Goal: Task Accomplishment & Management: Manage account settings

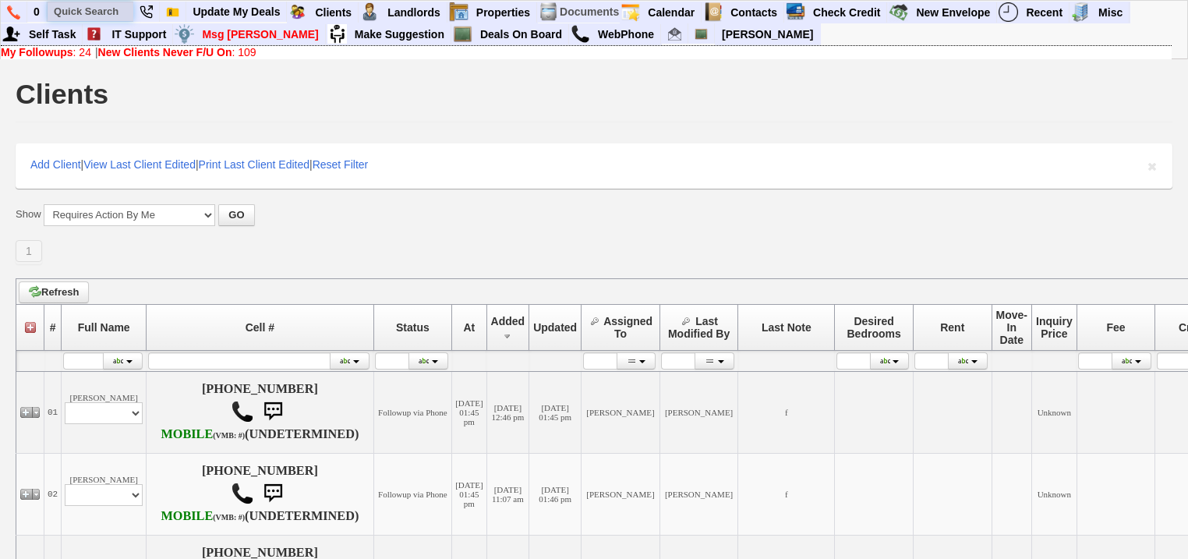
click at [101, 12] on input "text" at bounding box center [91, 11] width 86 height 19
click at [106, 11] on input "delia" at bounding box center [91, 11] width 86 height 19
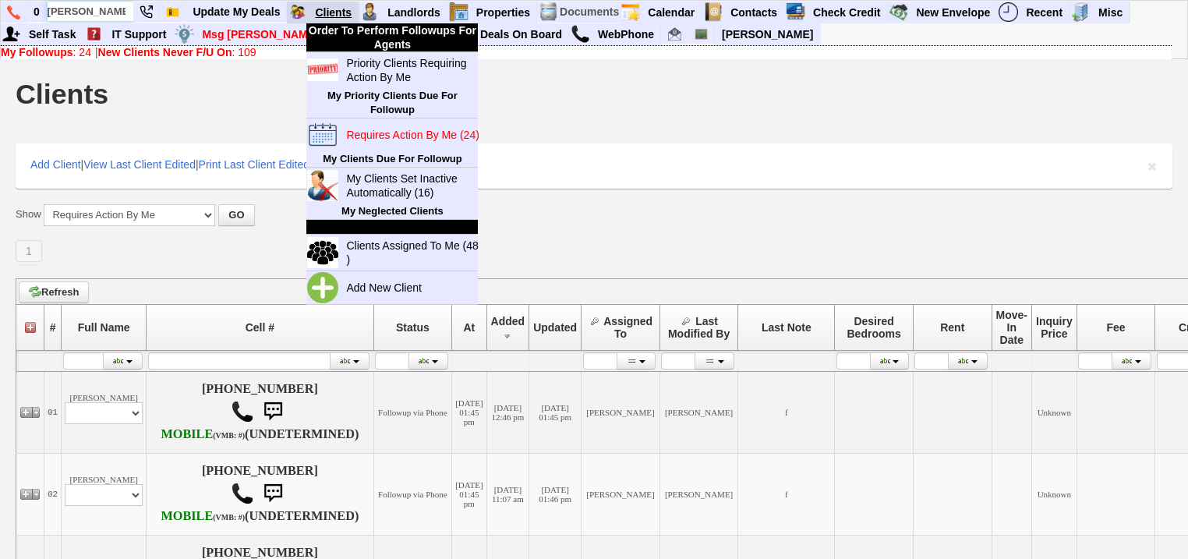
type input "delia"
click at [337, 9] on link "Clients" at bounding box center [334, 12] width 50 height 20
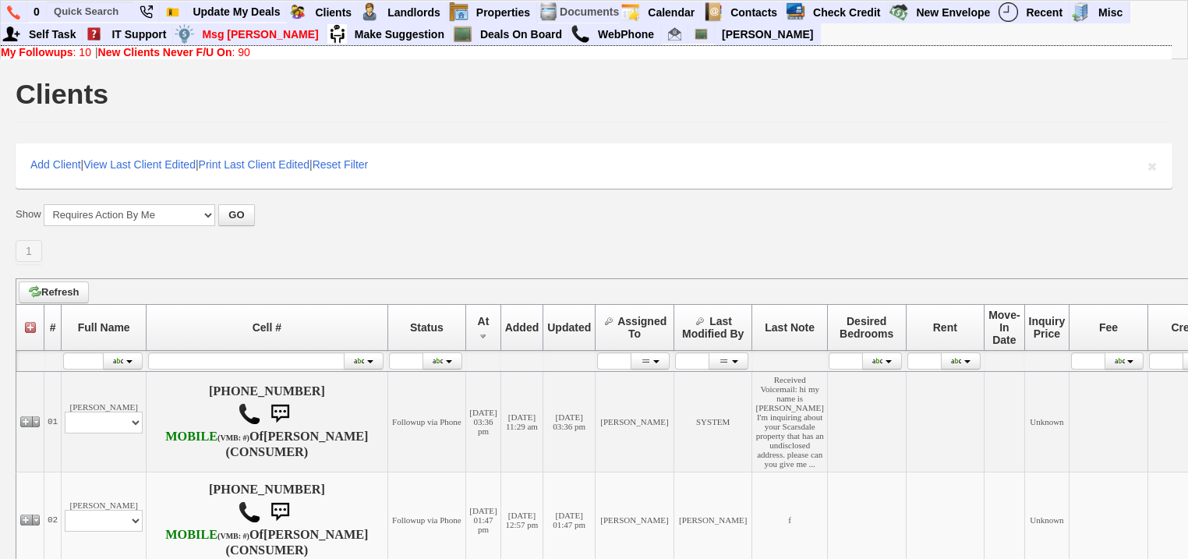
click at [249, 48] on link "New Clients Never F/U On : 90" at bounding box center [174, 52] width 152 height 12
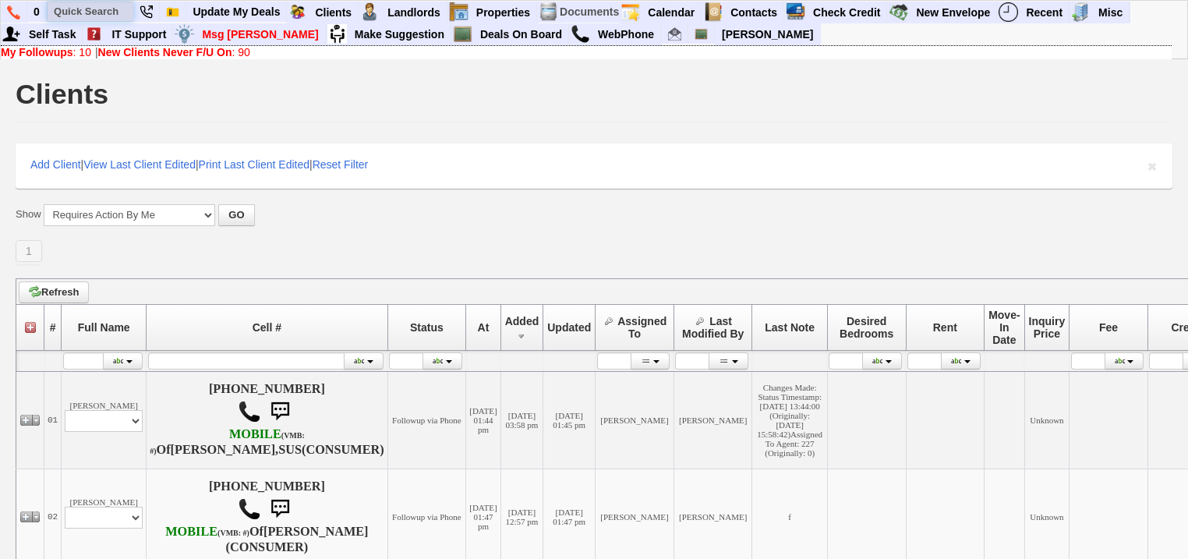
click at [84, 9] on input "text" at bounding box center [91, 11] width 86 height 19
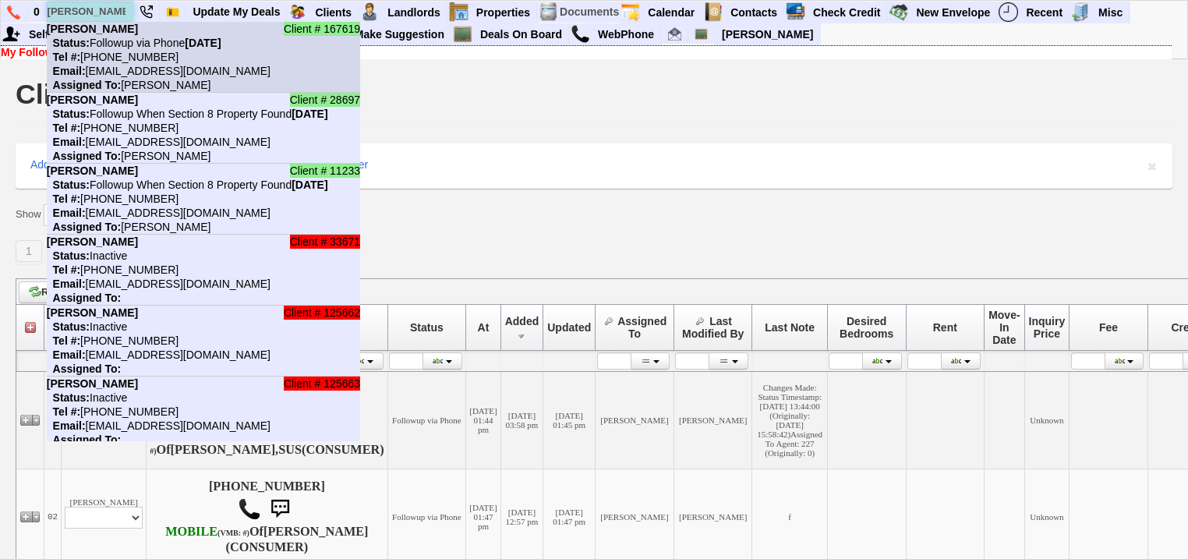
type input "delia"
click at [185, 41] on nobr "Status: Followup via Phone Saturday, September 6th, 2025" at bounding box center [134, 43] width 175 height 12
click at [75, 28] on b "[PERSON_NAME]" at bounding box center [92, 29] width 91 height 12
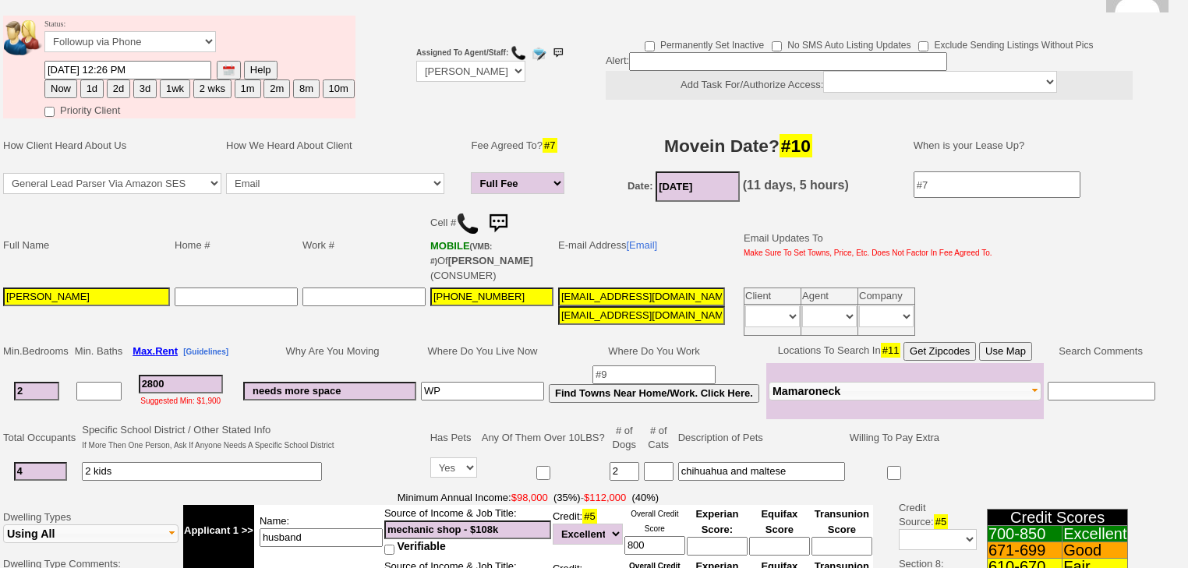
scroll to position [249, 0]
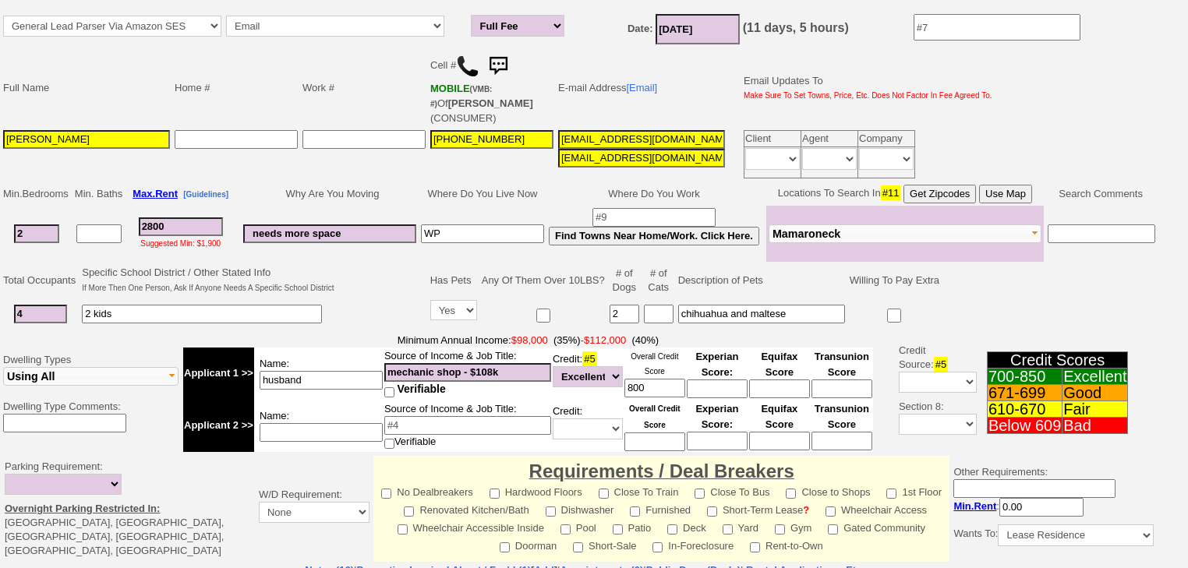
click at [867, 234] on button "Mamaroneck" at bounding box center [905, 233] width 273 height 19
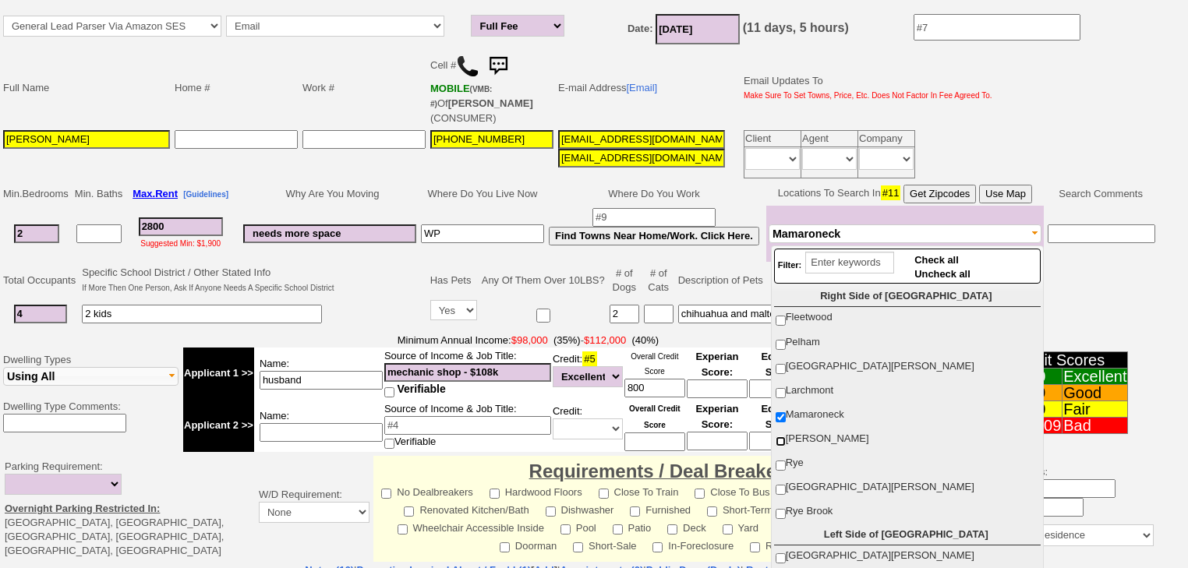
drag, startPoint x: 783, startPoint y: 438, endPoint x: 782, endPoint y: 453, distance: 14.8
click at [783, 440] on input "[PERSON_NAME]" at bounding box center [781, 441] width 10 height 10
checkbox input "true"
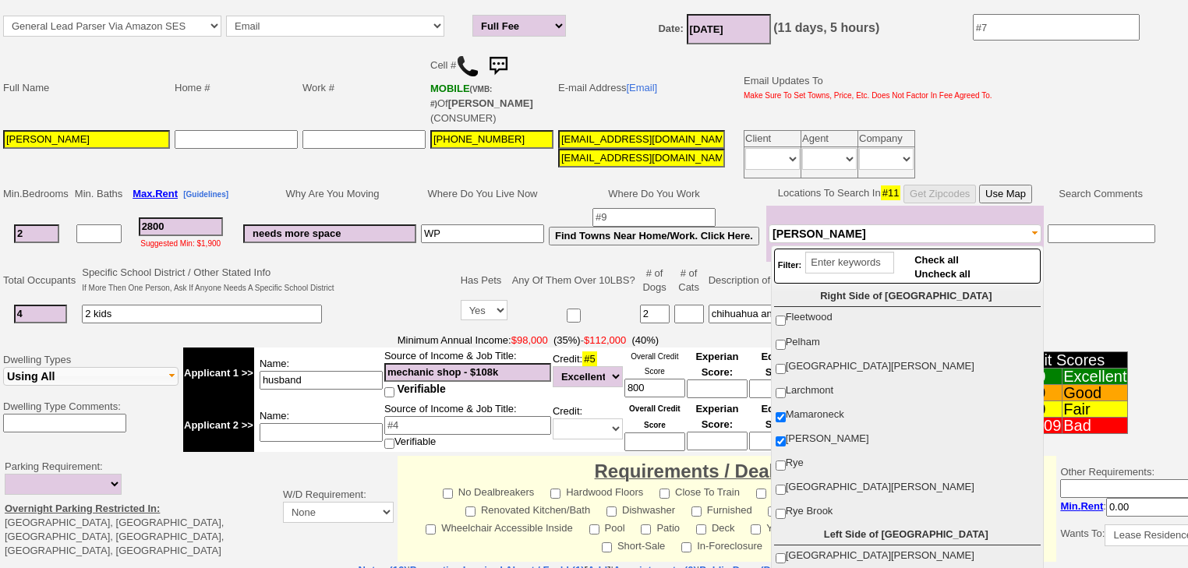
click at [782, 467] on ul "Right Side of Westchester Fleetwood Pelham New Rochelle Larchmont Mamaroneck Ha…" at bounding box center [907, 442] width 267 height 312
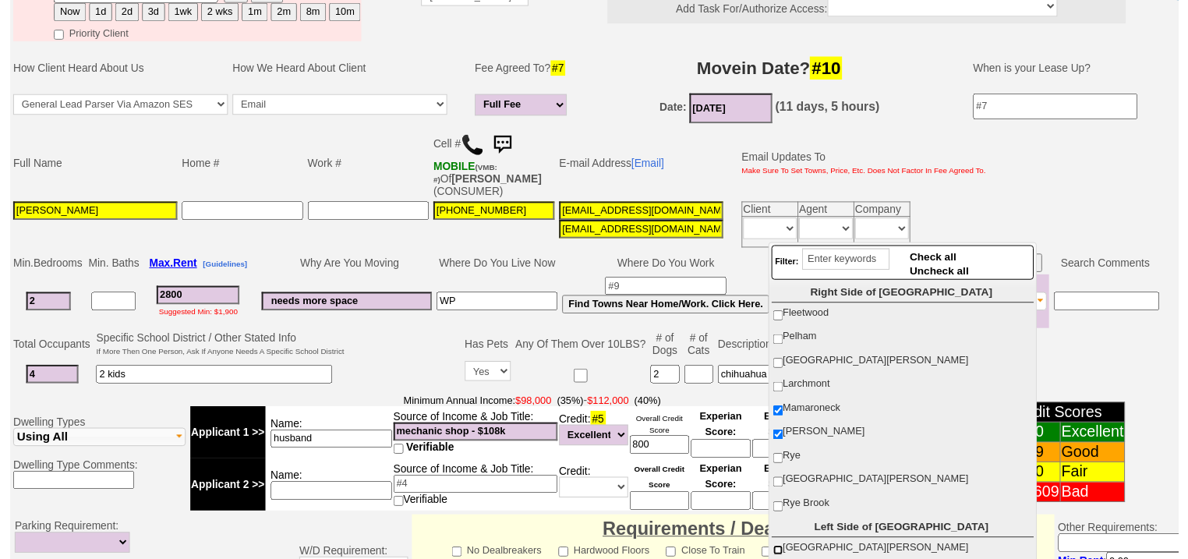
scroll to position [310, 0]
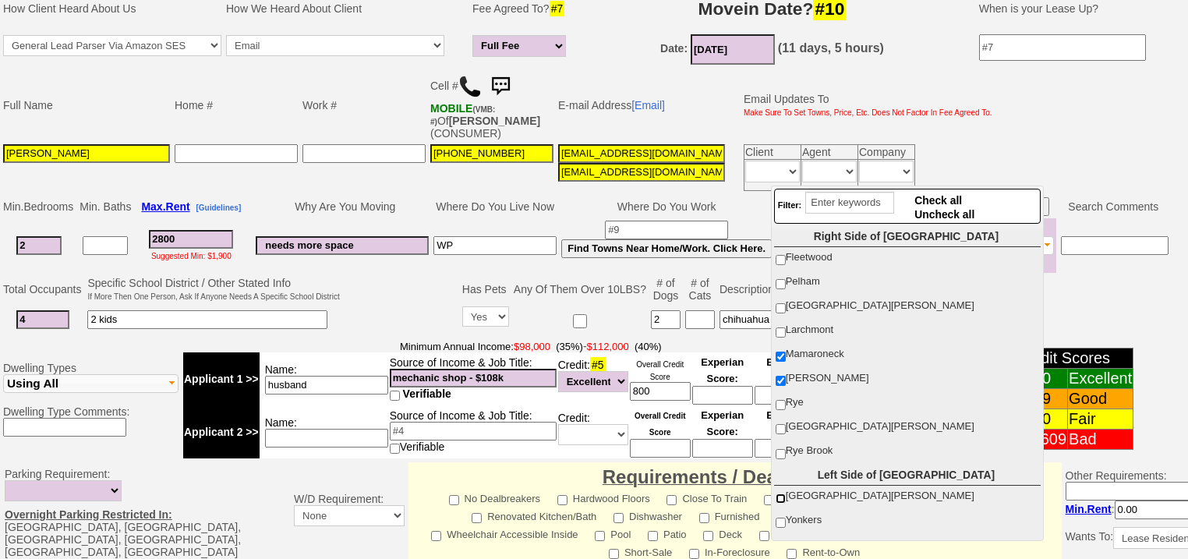
click at [781, 493] on input "[GEOGRAPHIC_DATA][PERSON_NAME]" at bounding box center [781, 498] width 10 height 10
checkbox input "true"
click at [783, 449] on input "Rye Brook" at bounding box center [781, 454] width 10 height 10
checkbox input "true"
drag, startPoint x: 782, startPoint y: 421, endPoint x: 782, endPoint y: 396, distance: 24.9
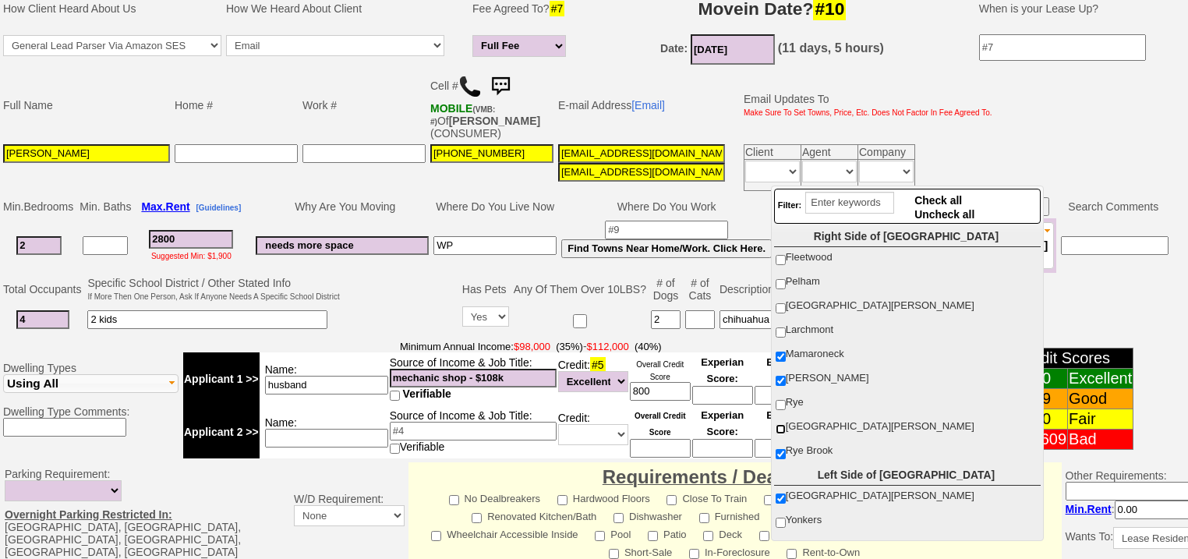
click at [782, 418] on label "Port Chester" at bounding box center [906, 426] width 264 height 20
click at [782, 424] on input "Port Chester" at bounding box center [781, 429] width 10 height 10
checkbox input "true"
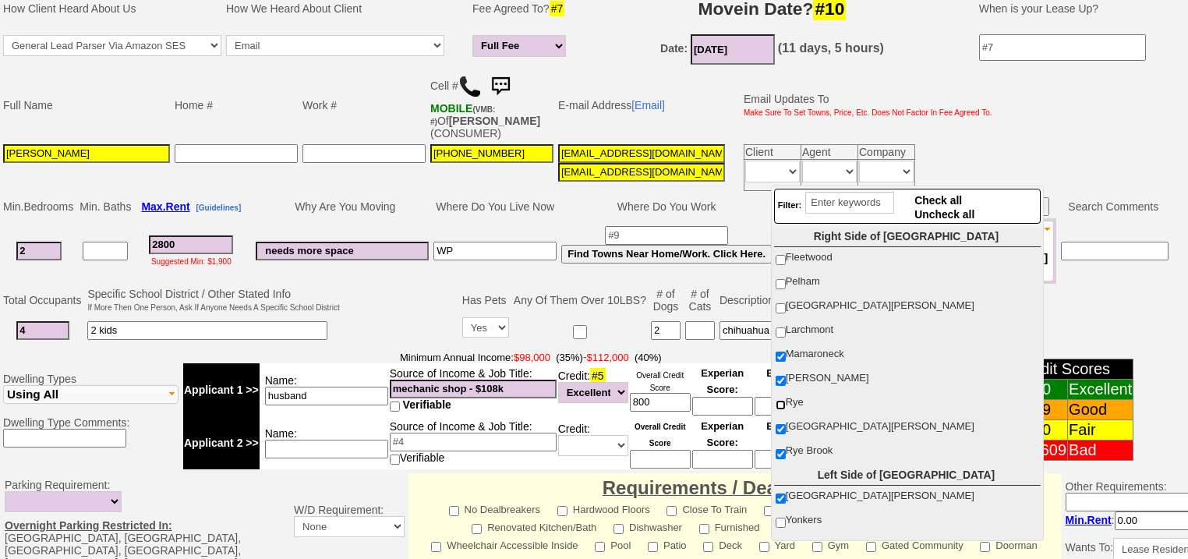
drag, startPoint x: 782, startPoint y: 396, endPoint x: 781, endPoint y: 443, distance: 46.8
click at [782, 400] on input "Rye" at bounding box center [781, 405] width 10 height 10
checkbox input "true"
click at [783, 493] on input "[GEOGRAPHIC_DATA][PERSON_NAME]" at bounding box center [781, 498] width 10 height 10
checkbox input "false"
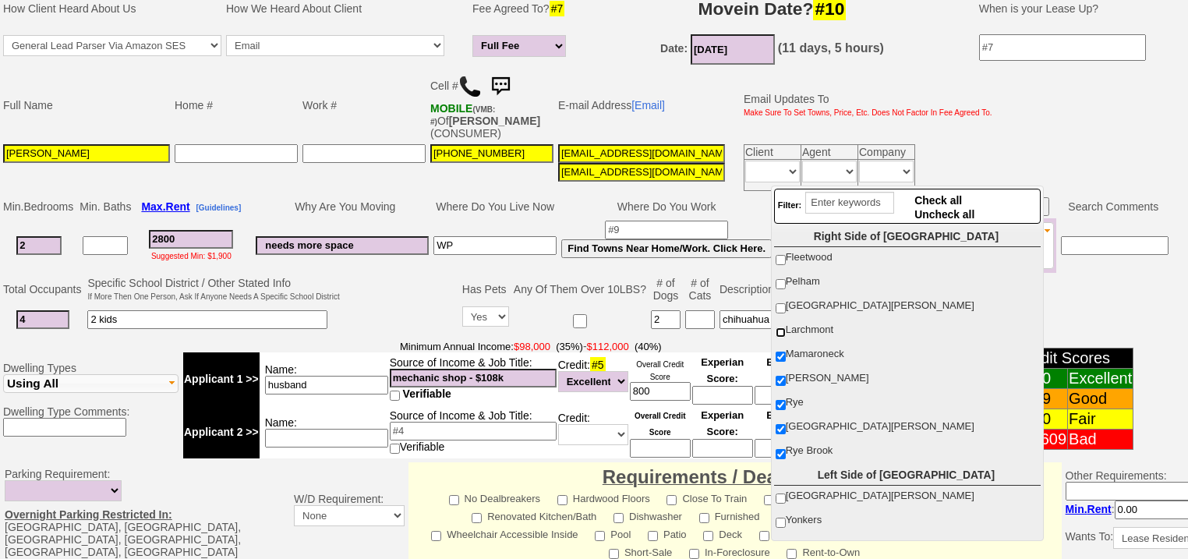
click at [783, 333] on input "Larchmont" at bounding box center [781, 332] width 10 height 10
checkbox input "true"
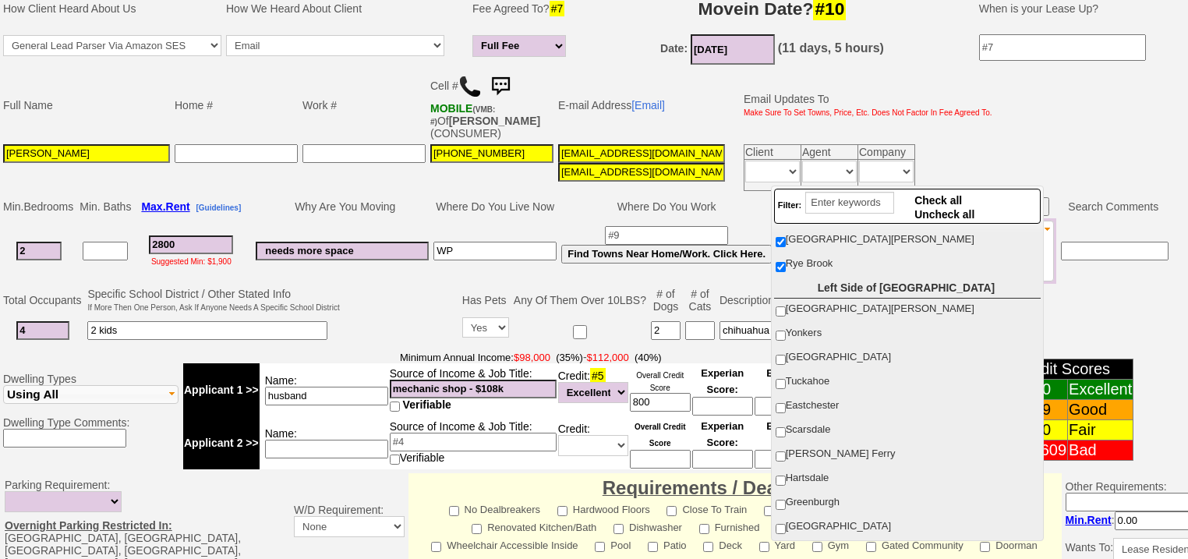
scroll to position [374, 0]
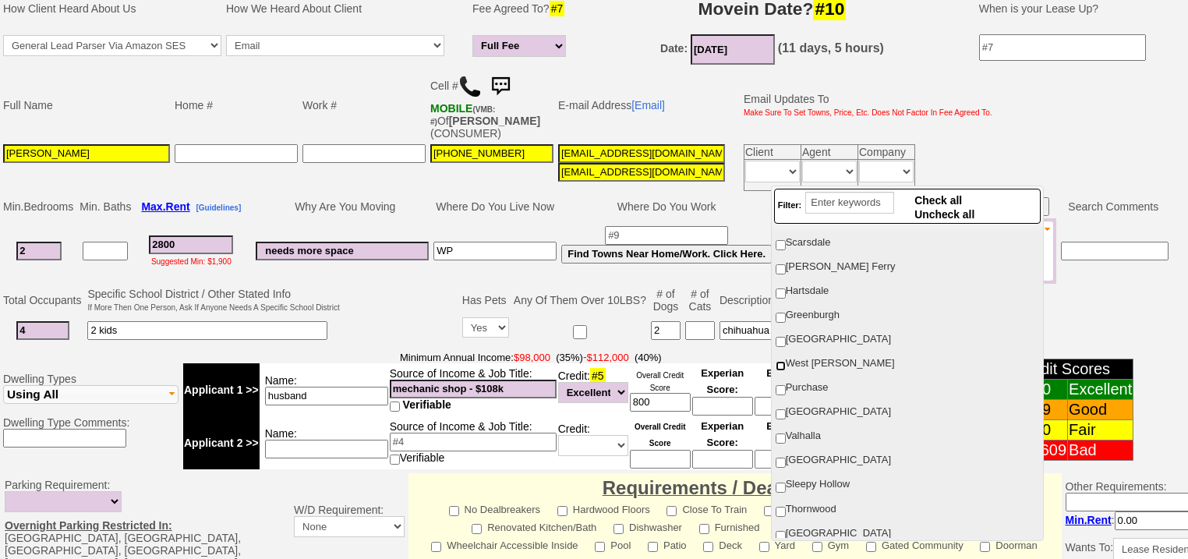
click at [785, 361] on input "West [PERSON_NAME]" at bounding box center [781, 366] width 10 height 10
checkbox input "true"
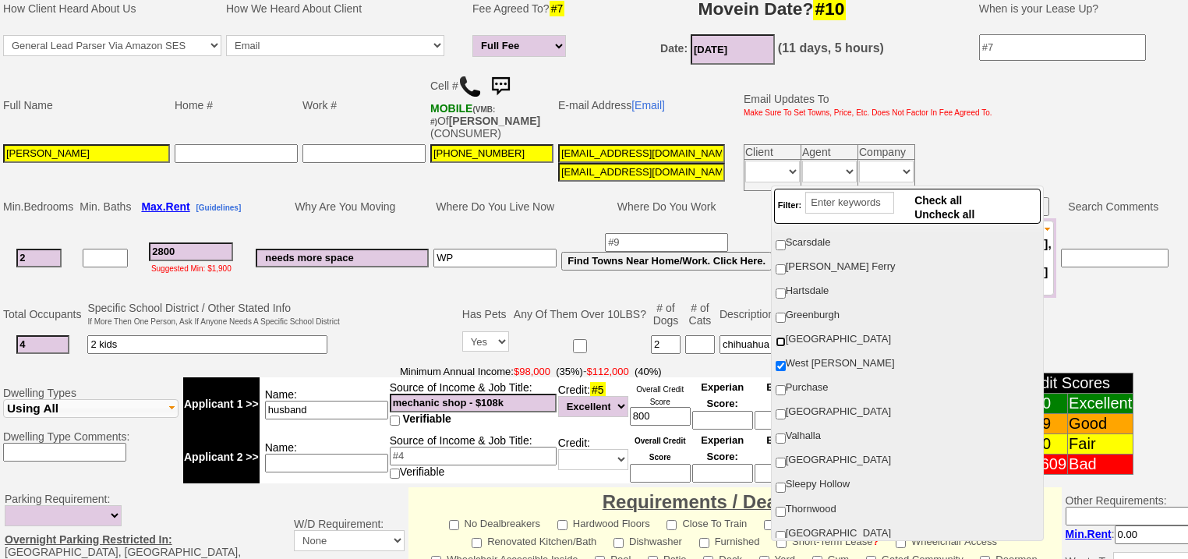
click at [785, 337] on input "[GEOGRAPHIC_DATA]" at bounding box center [781, 342] width 10 height 10
checkbox input "true"
click at [783, 313] on input "Greenburgh" at bounding box center [781, 318] width 10 height 10
checkbox input "true"
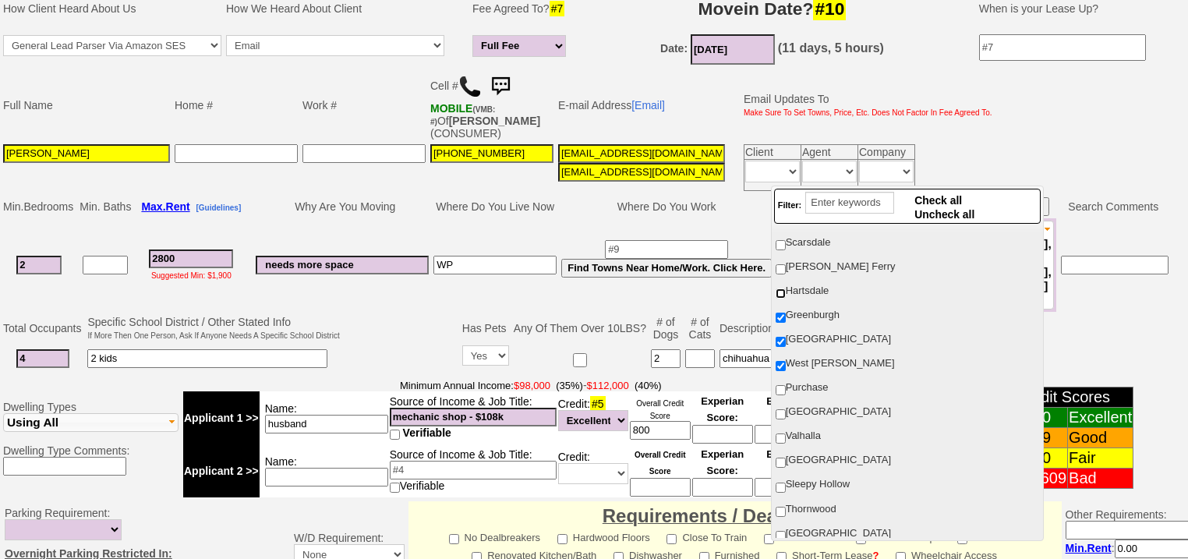
drag, startPoint x: 781, startPoint y: 287, endPoint x: 776, endPoint y: 376, distance: 89.8
click at [781, 288] on input "Hartsdale" at bounding box center [781, 293] width 10 height 10
checkbox input "true"
drag, startPoint x: 776, startPoint y: 379, endPoint x: 779, endPoint y: 405, distance: 26.8
click at [776, 385] on input "Purchase" at bounding box center [781, 390] width 10 height 10
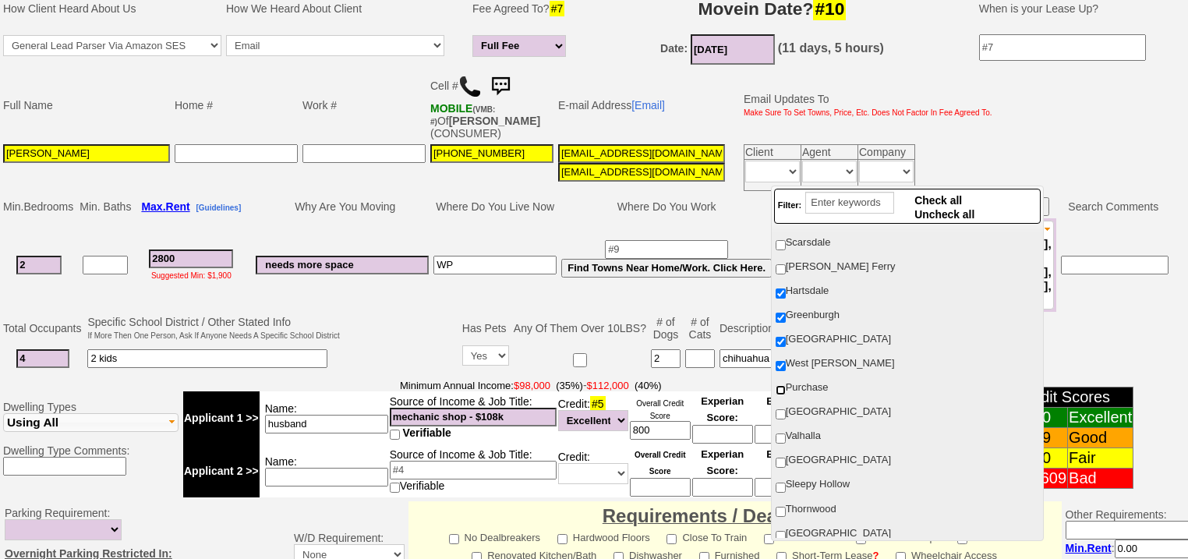
checkbox input "true"
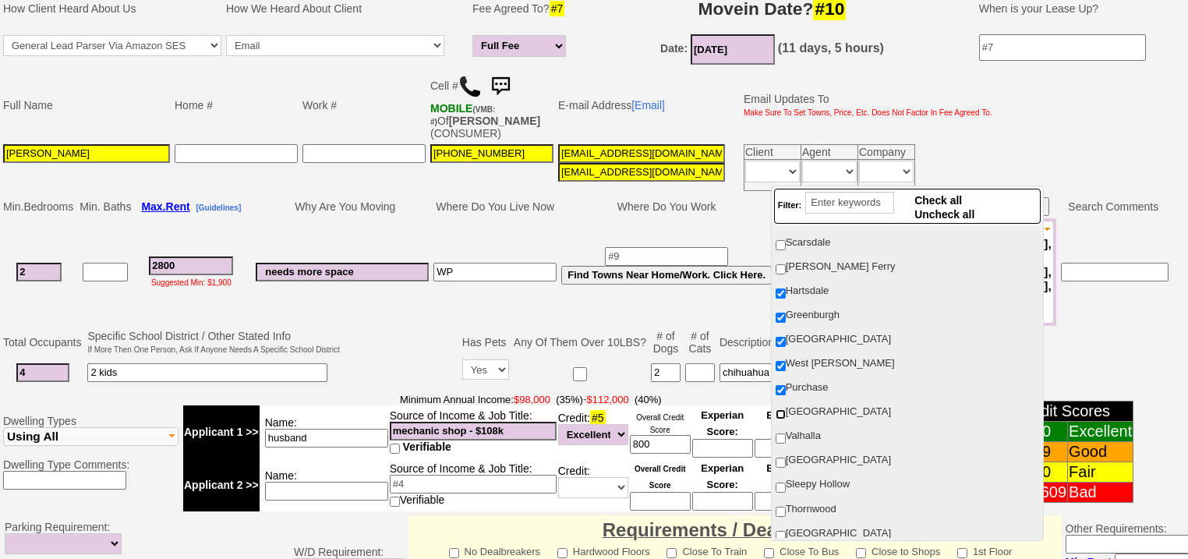
click at [779, 410] on input "[GEOGRAPHIC_DATA]" at bounding box center [781, 414] width 10 height 10
checkbox input "true"
click at [780, 433] on input "Valhalla" at bounding box center [781, 438] width 10 height 10
checkbox input "true"
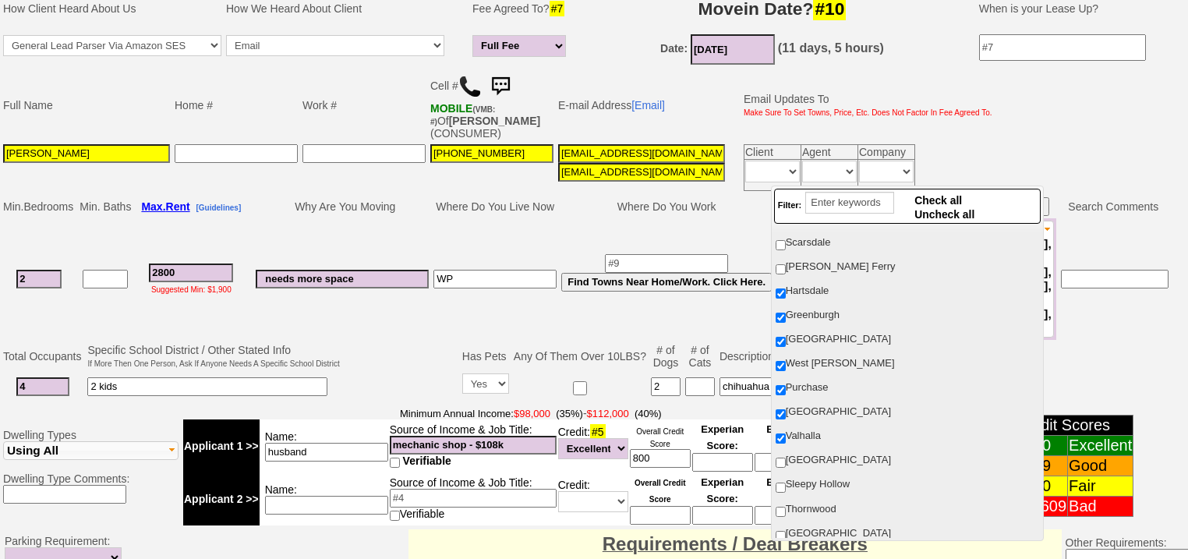
click at [382, 341] on td at bounding box center [401, 372] width 118 height 62
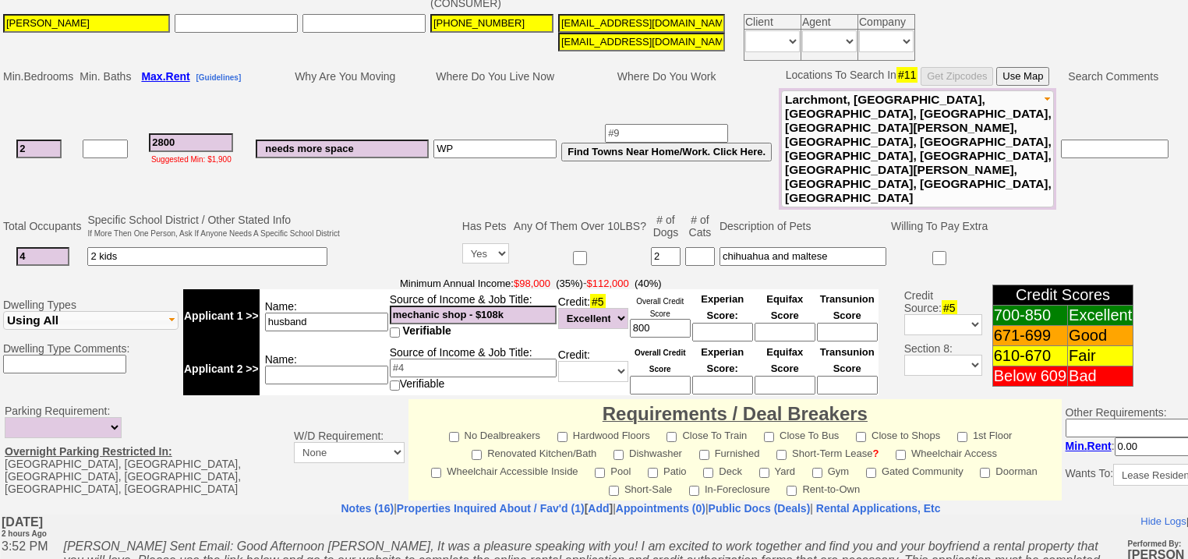
scroll to position [440, 0]
drag, startPoint x: 170, startPoint y: 97, endPoint x: 104, endPoint y: 90, distance: 65.8
click at [104, 90] on tr "2 2800 Suggested Min: $1,900 needs more space WP Find Towns Near Home/Work. Cli…" at bounding box center [586, 150] width 1170 height 122
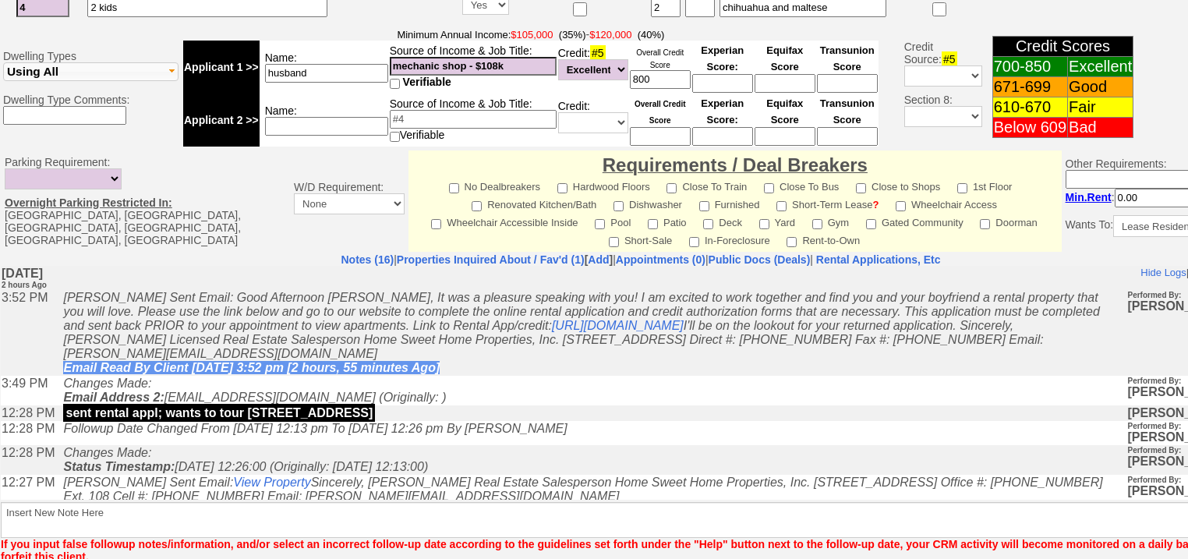
type input "3000"
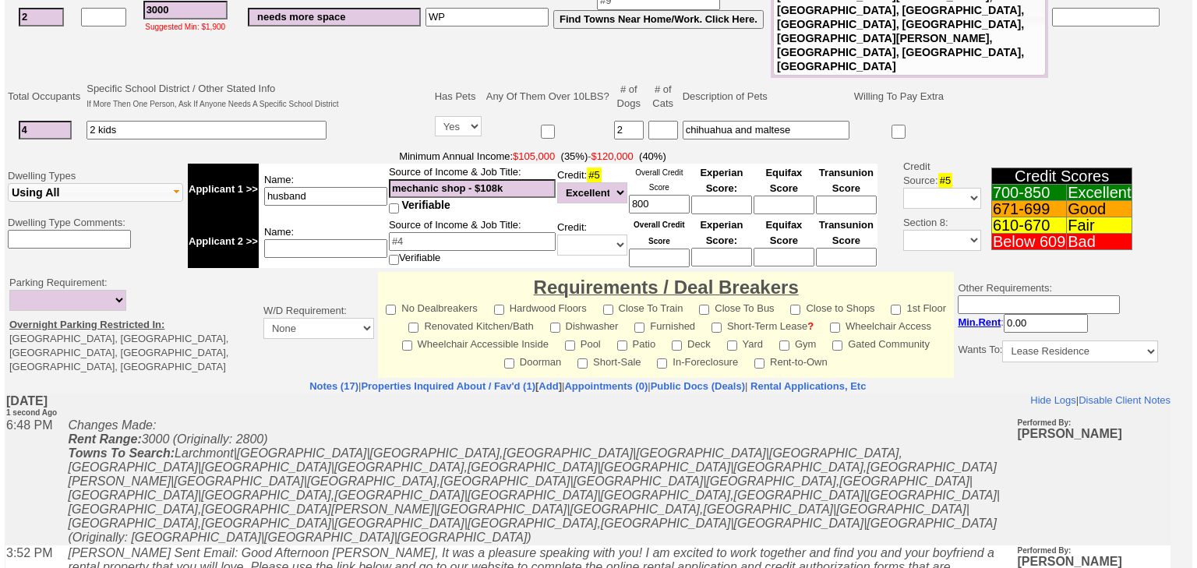
scroll to position [637, 0]
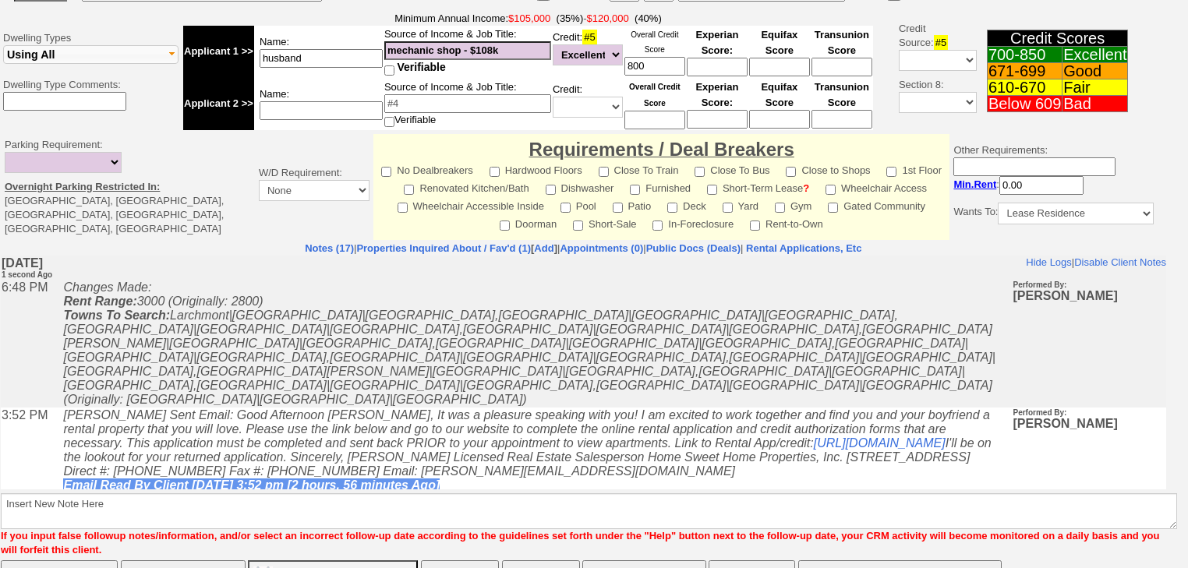
click at [682, 560] on button "Matching Properties (14)" at bounding box center [643, 575] width 123 height 31
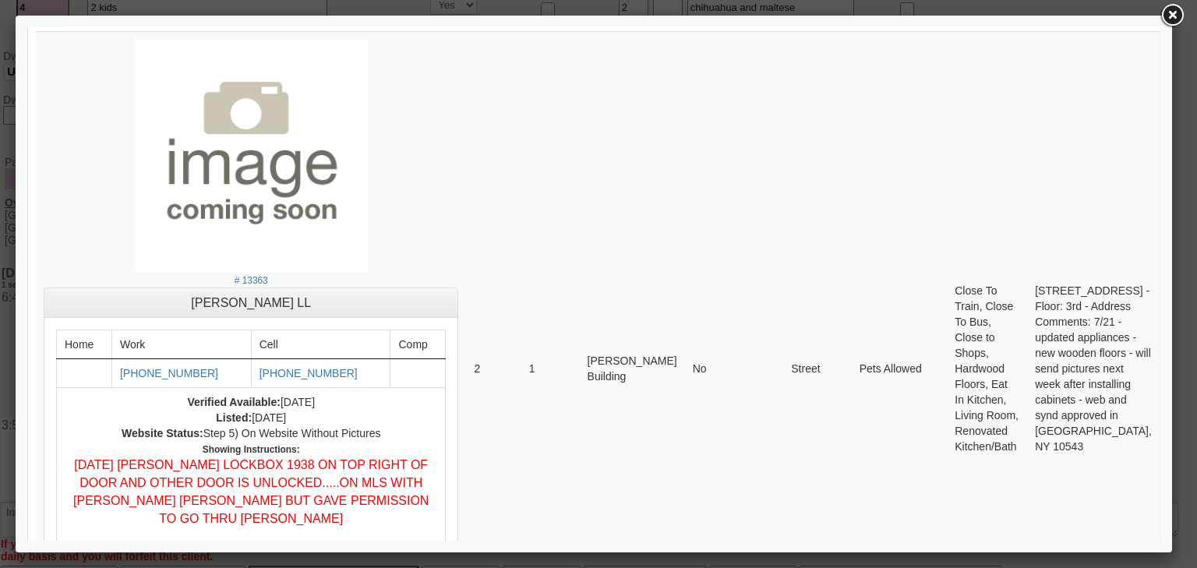
scroll to position [1808, 0]
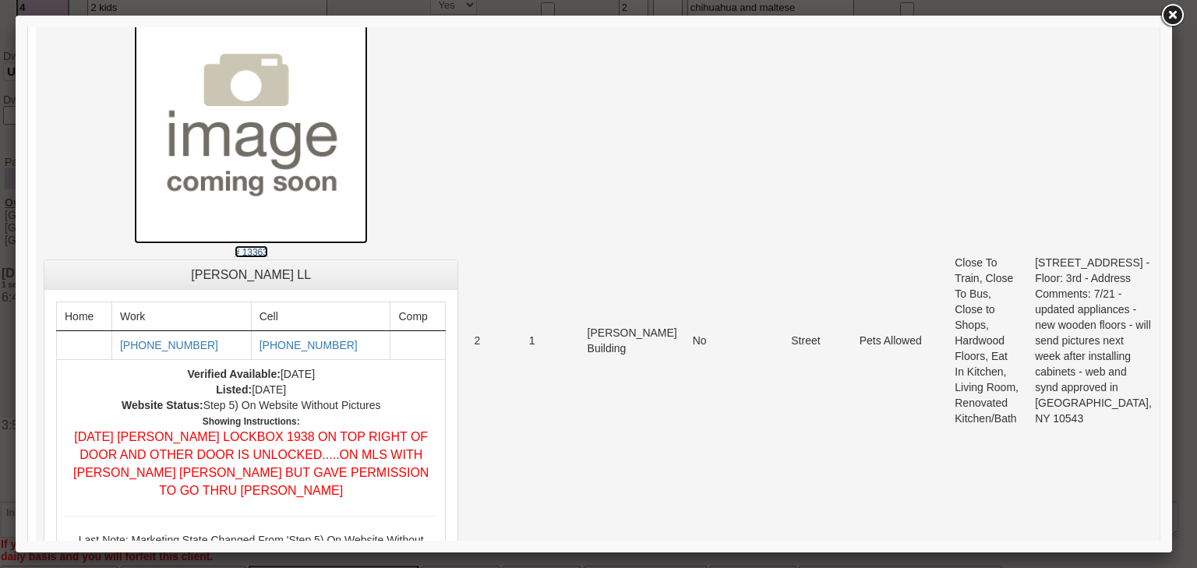
click at [237, 258] on small "# 13363" at bounding box center [252, 252] width 34 height 11
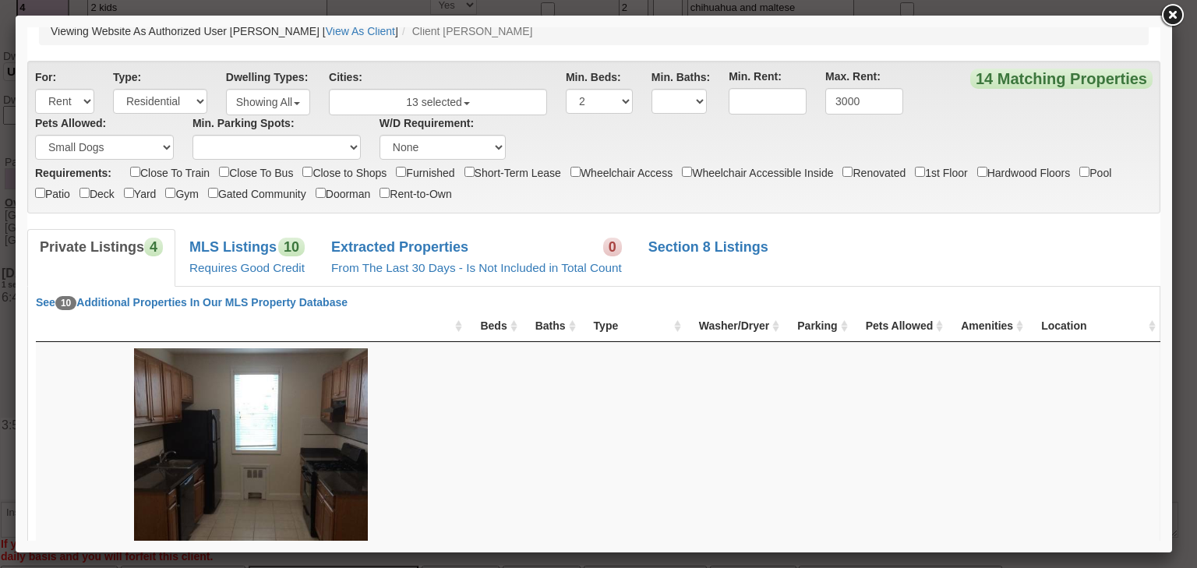
scroll to position [22, 0]
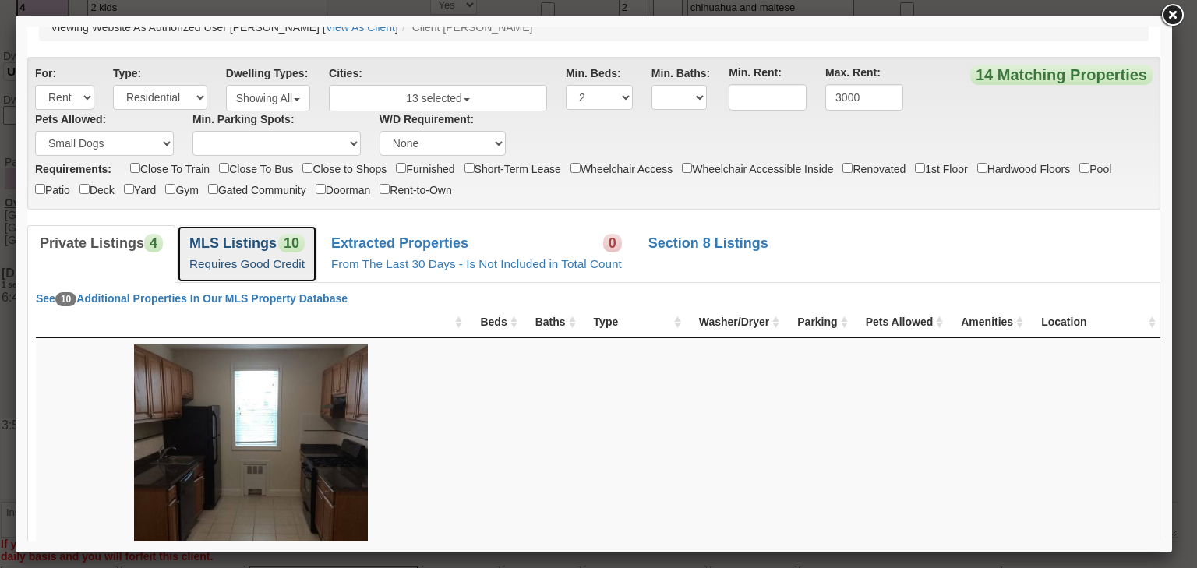
click at [247, 238] on b "MLS Listings" at bounding box center [232, 243] width 87 height 16
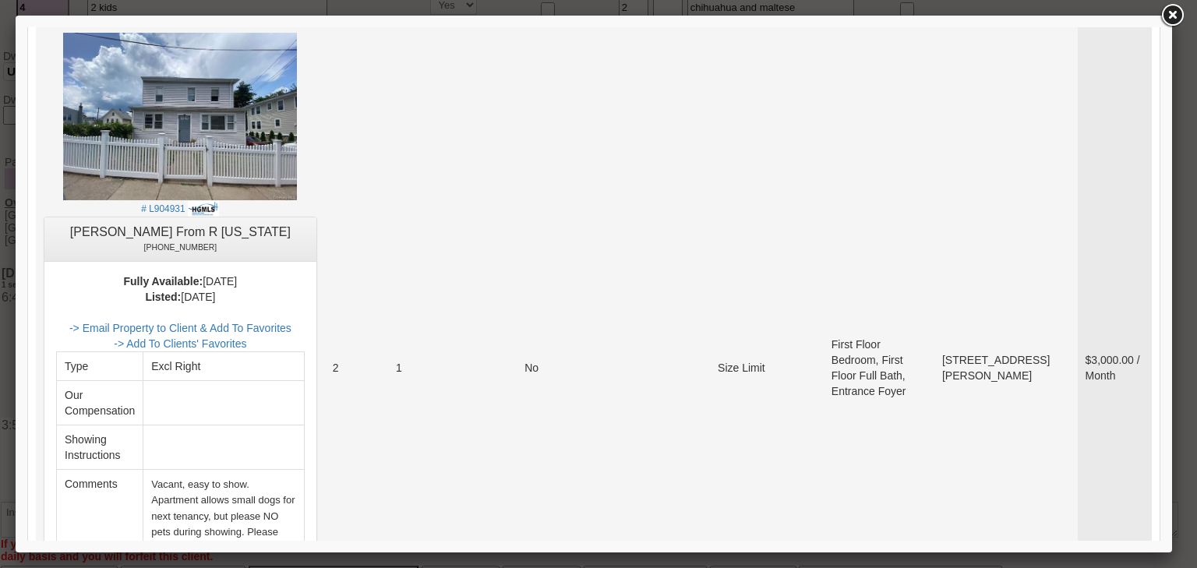
scroll to position [396, 0]
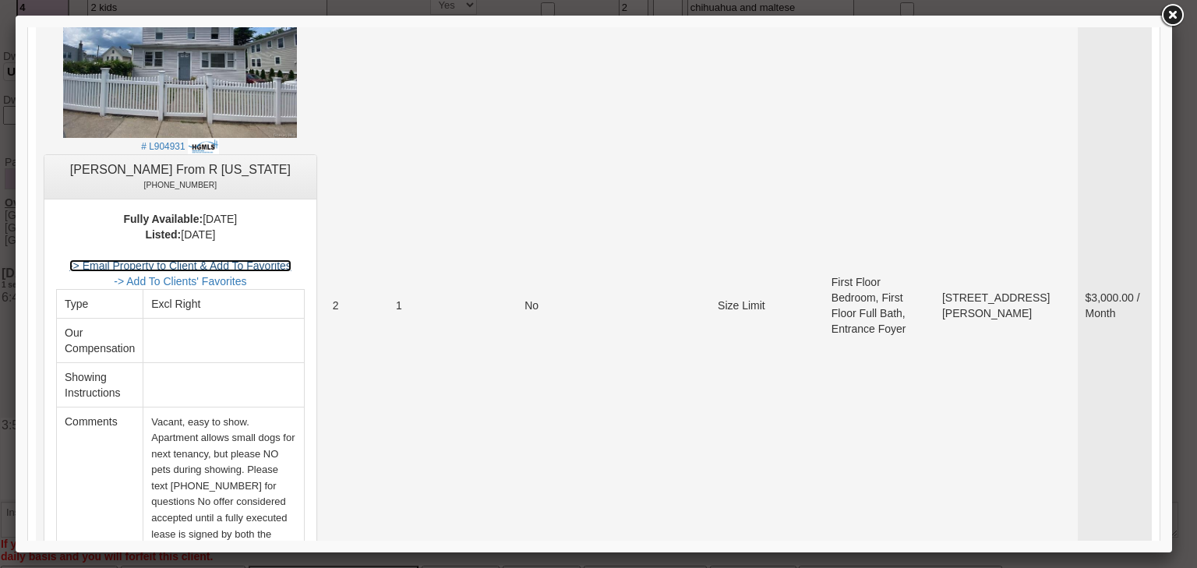
click at [288, 262] on link "-> Email Property to Client & Add To Favorites" at bounding box center [180, 266] width 222 height 12
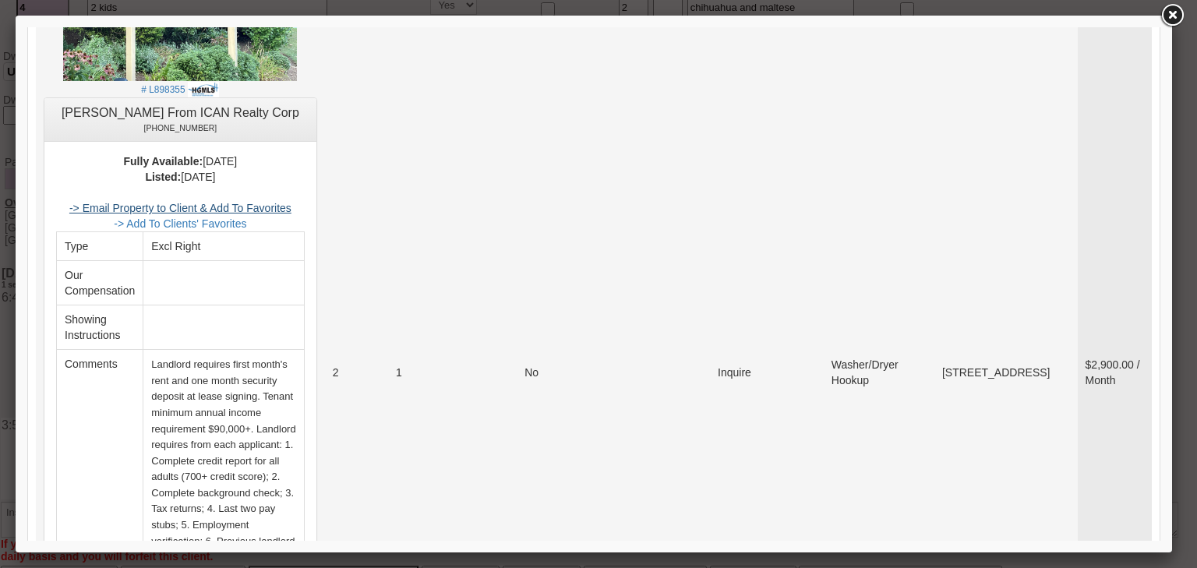
scroll to position [1144, 0]
click at [273, 202] on link "-> Email Property to Client & Add To Favorites" at bounding box center [180, 208] width 222 height 12
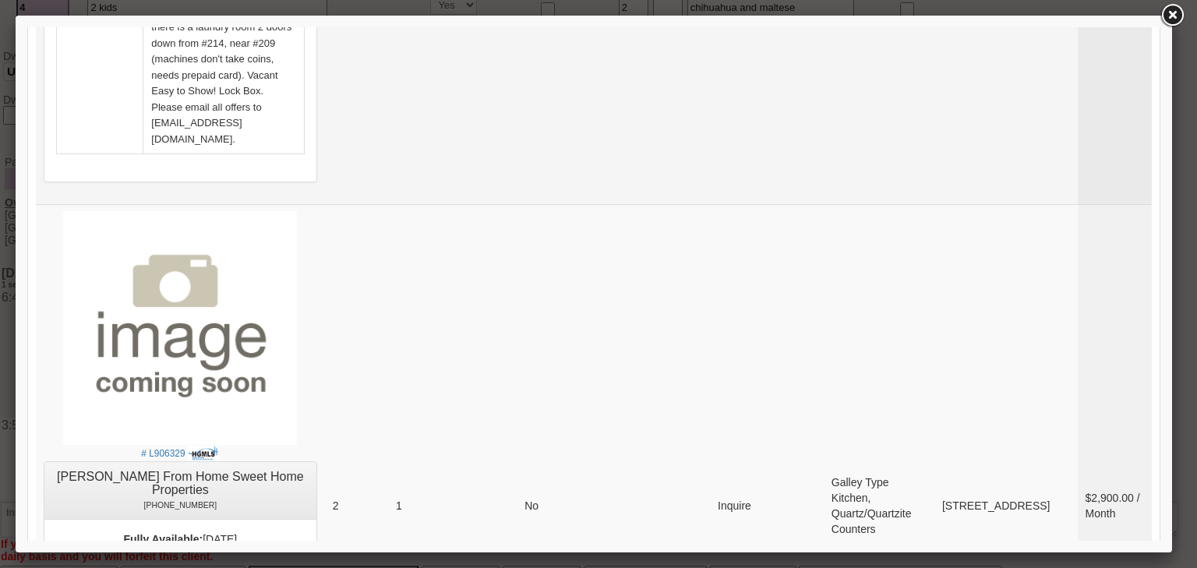
scroll to position [1955, 0]
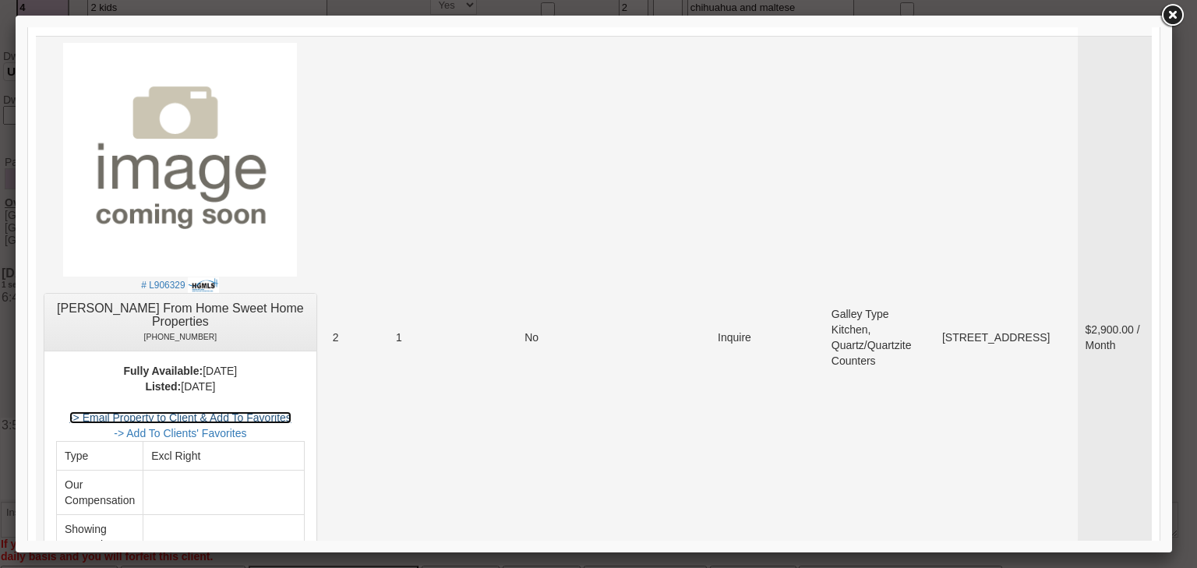
click at [261, 412] on link "-> Email Property to Client & Add To Favorites" at bounding box center [180, 418] width 222 height 12
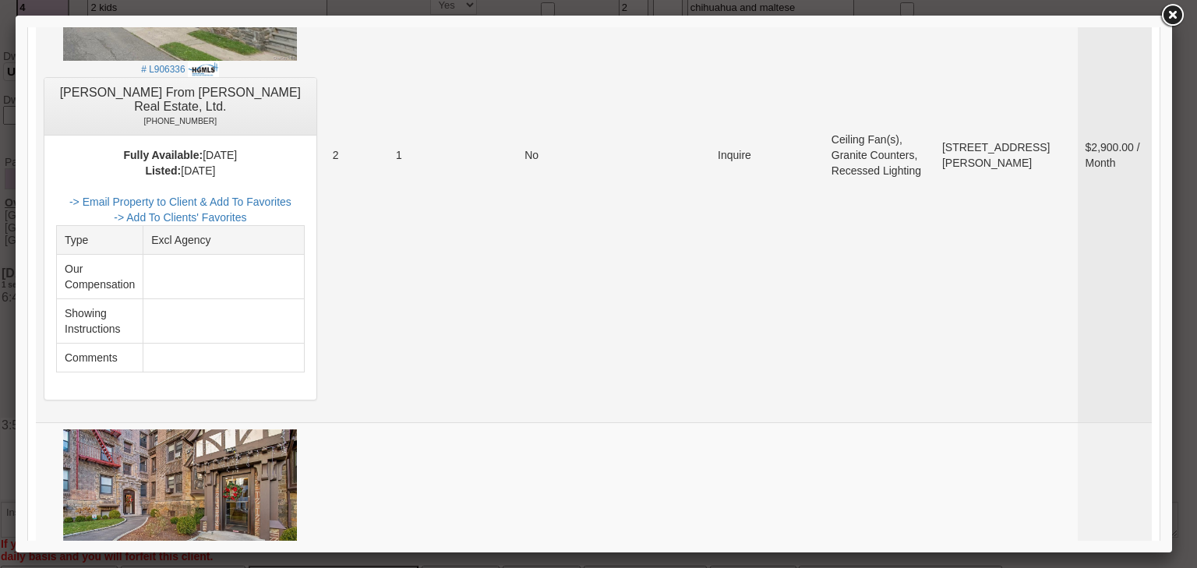
scroll to position [2641, 0]
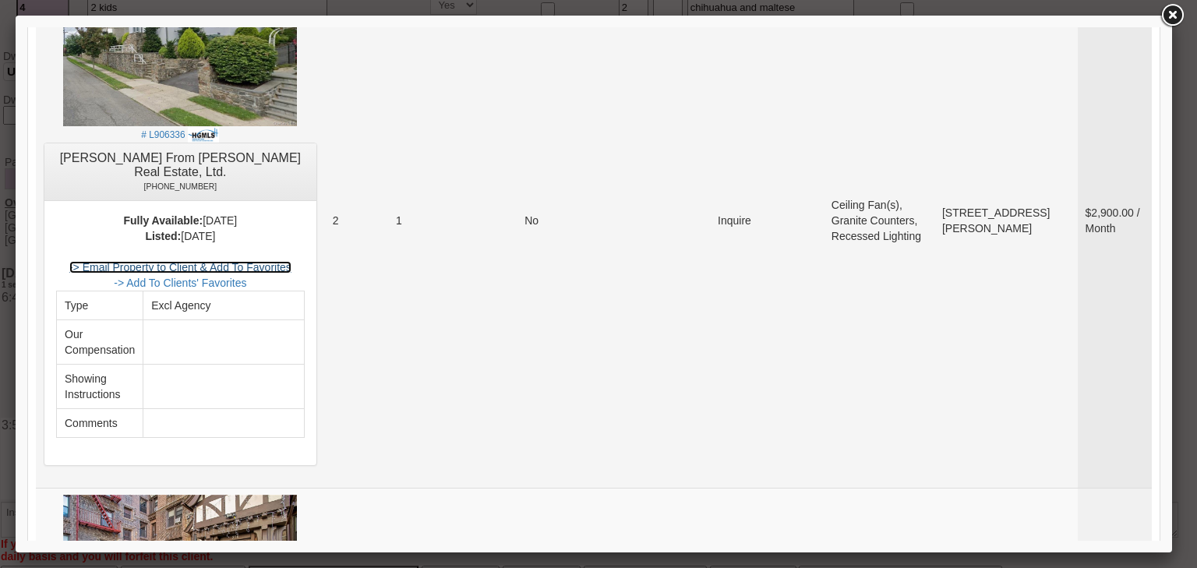
click at [271, 261] on link "-> Email Property to Client & Add To Favorites" at bounding box center [180, 267] width 222 height 12
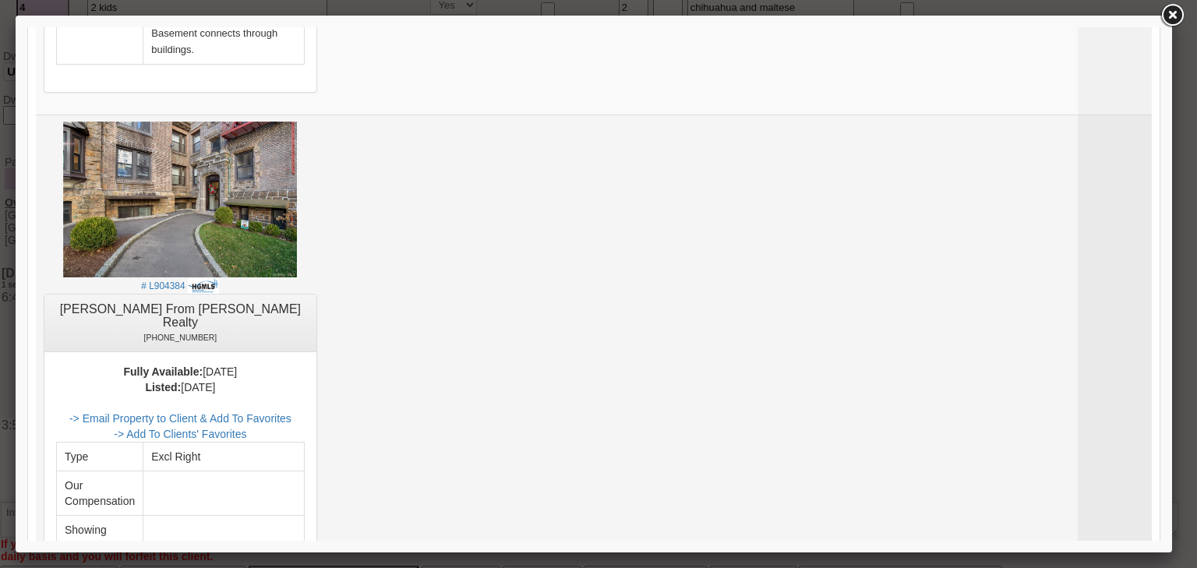
scroll to position [3950, 0]
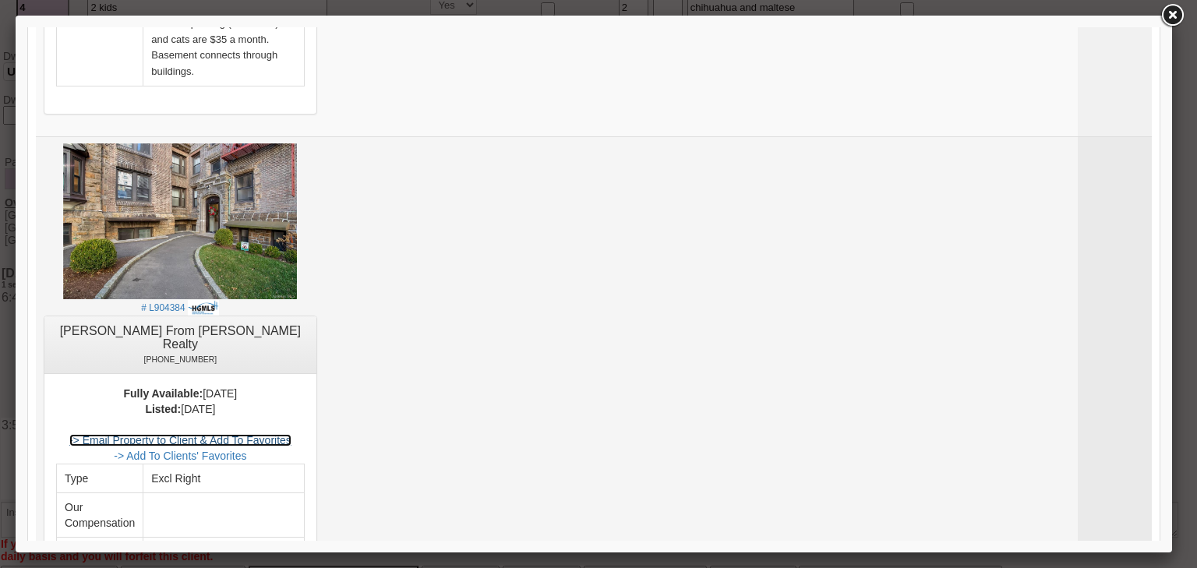
click at [292, 434] on link "-> Email Property to Client & Add To Favorites" at bounding box center [180, 440] width 222 height 12
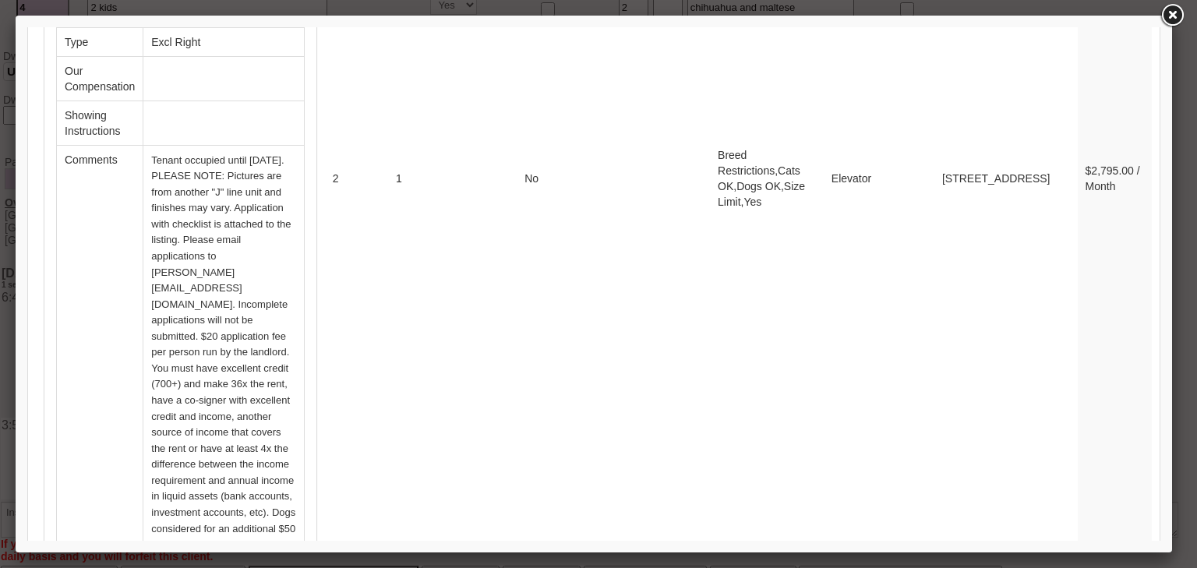
scroll to position [4761, 0]
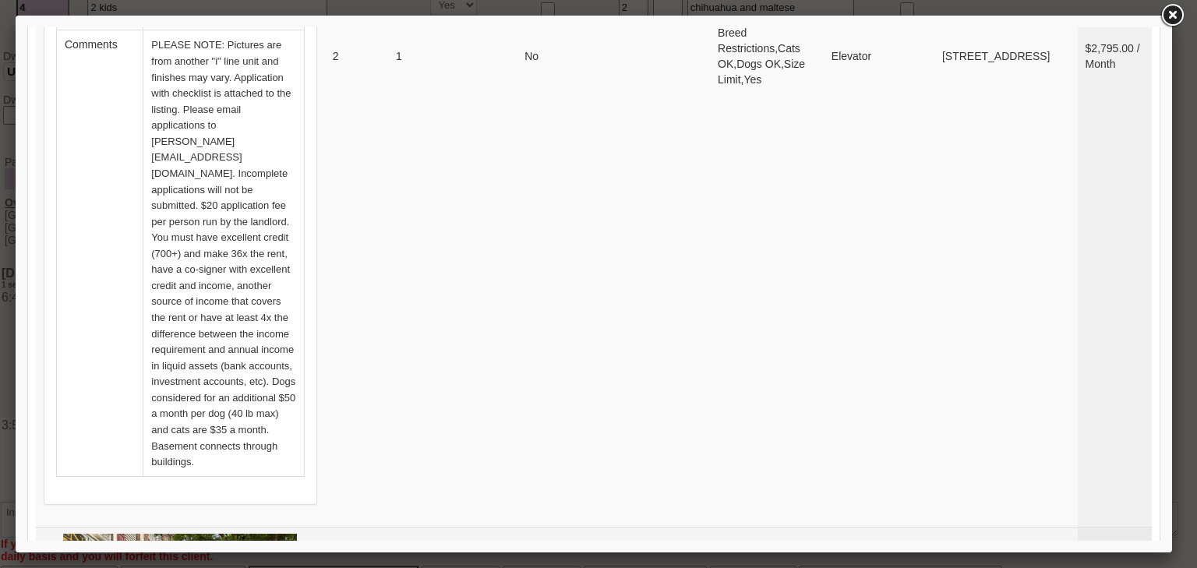
scroll to position [5572, 0]
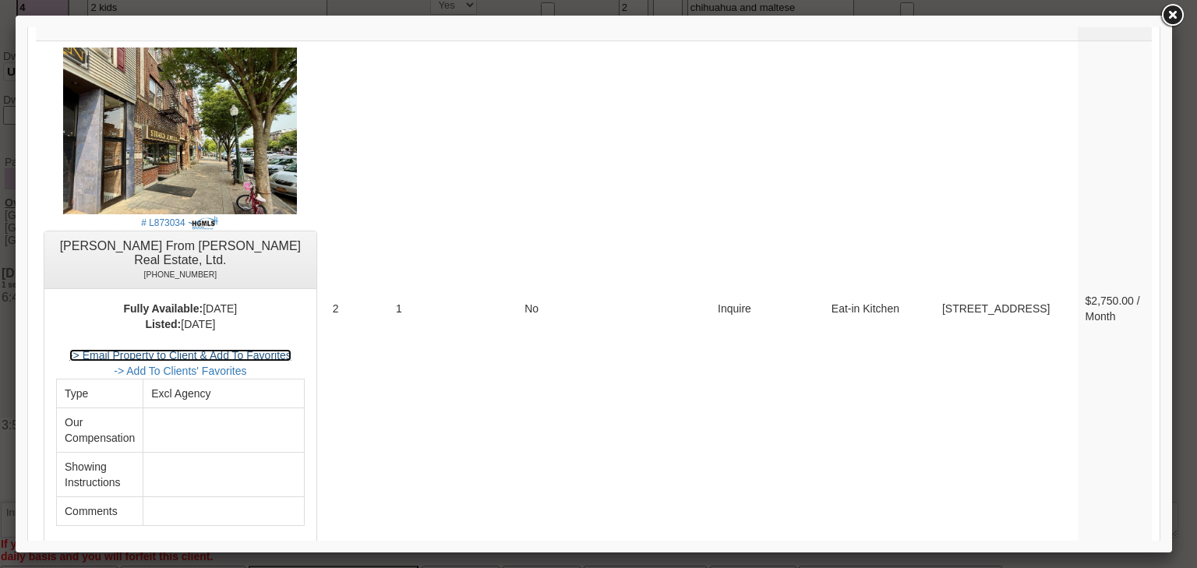
scroll to position [6008, 0]
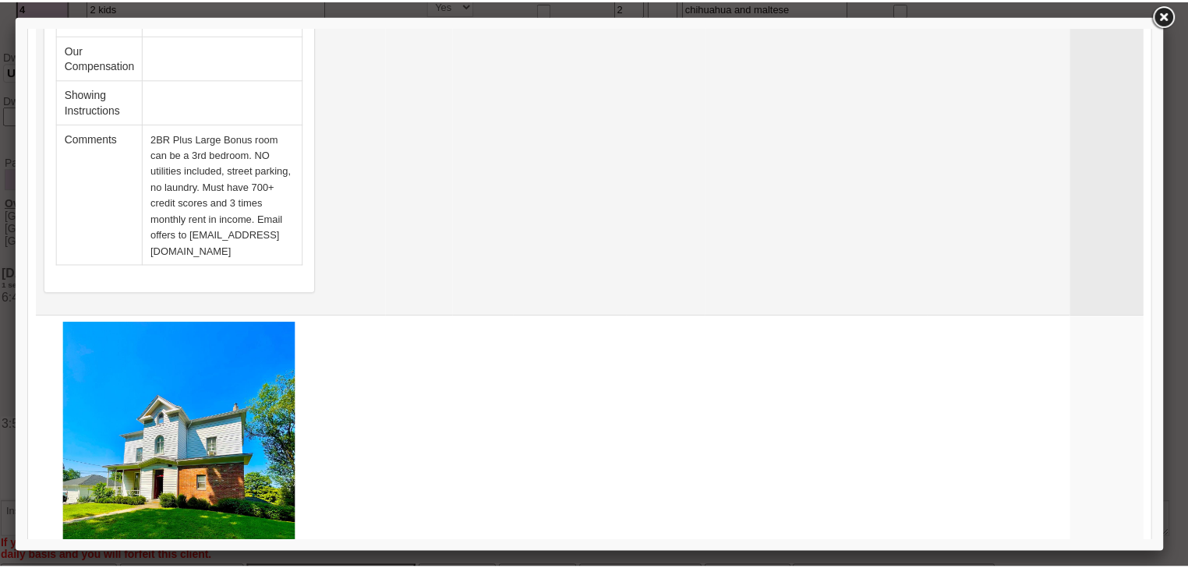
scroll to position [7006, 0]
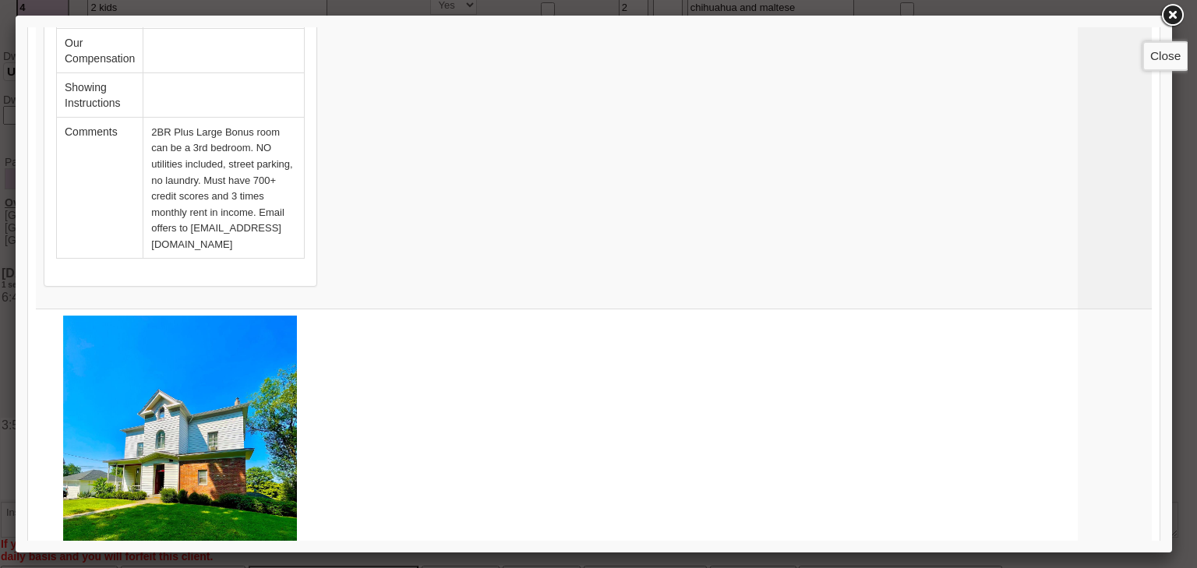
click at [1174, 12] on link at bounding box center [1172, 16] width 28 height 28
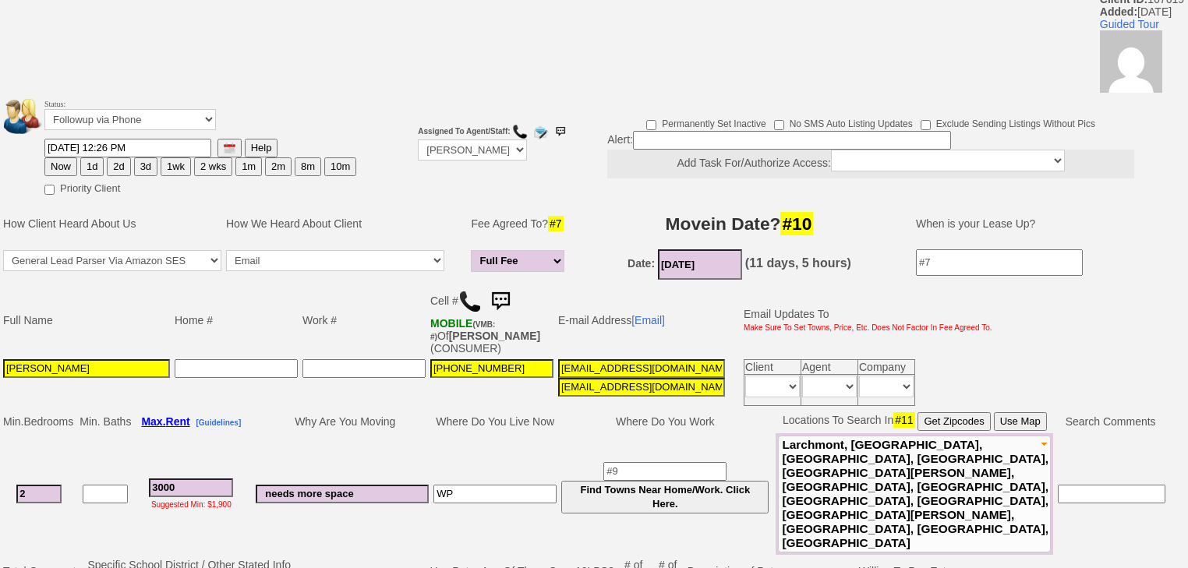
scroll to position [0, 0]
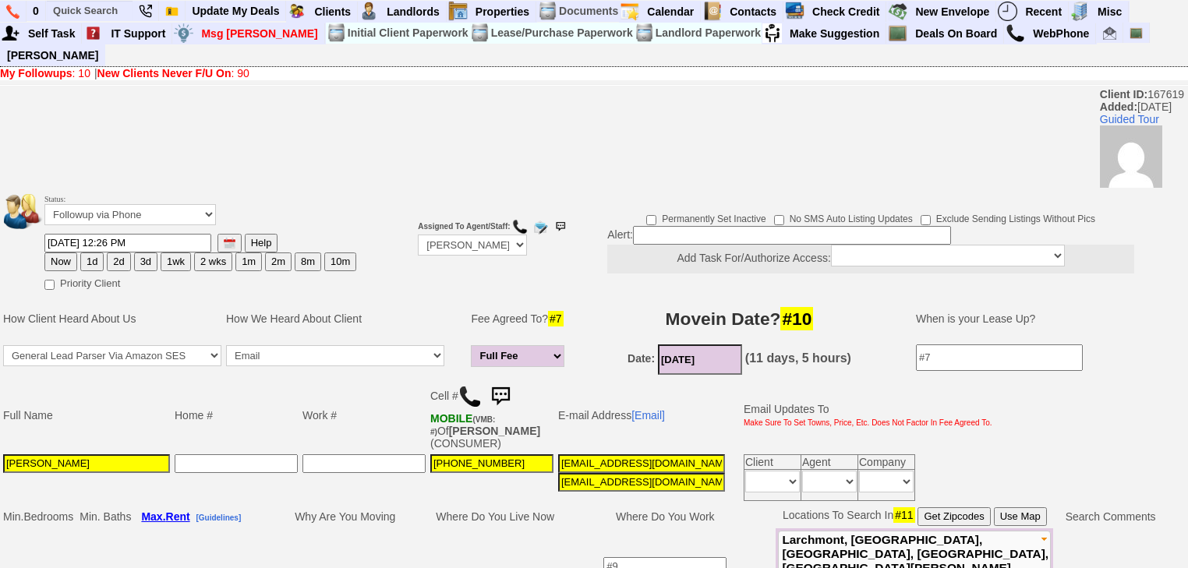
click at [140, 253] on button "3d" at bounding box center [145, 262] width 23 height 19
type input "09/06/2025 06:48 PM"
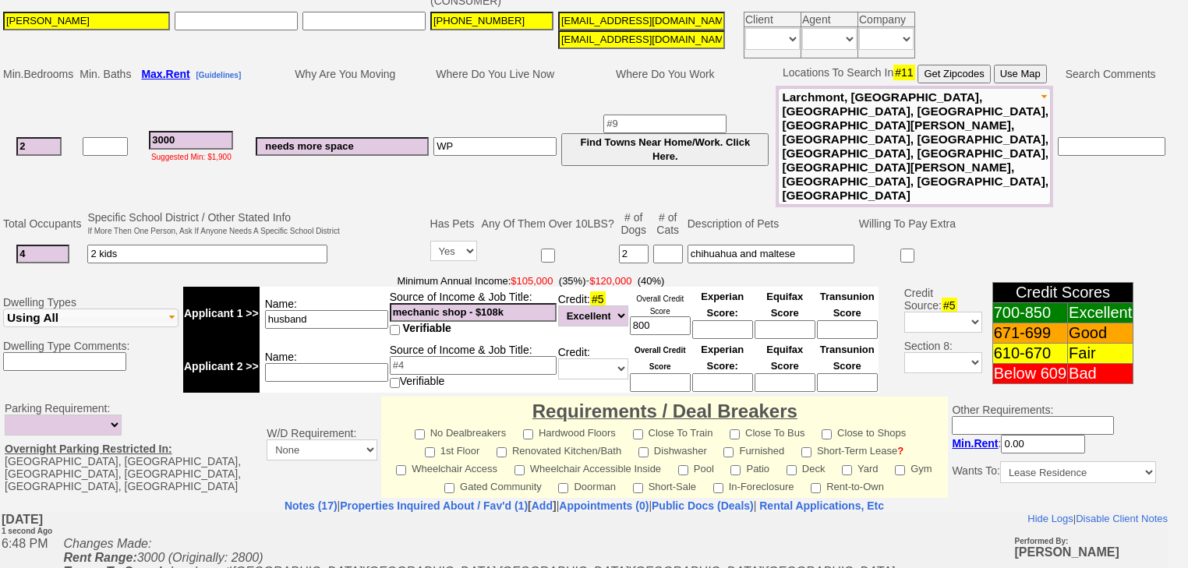
scroll to position [690, 0]
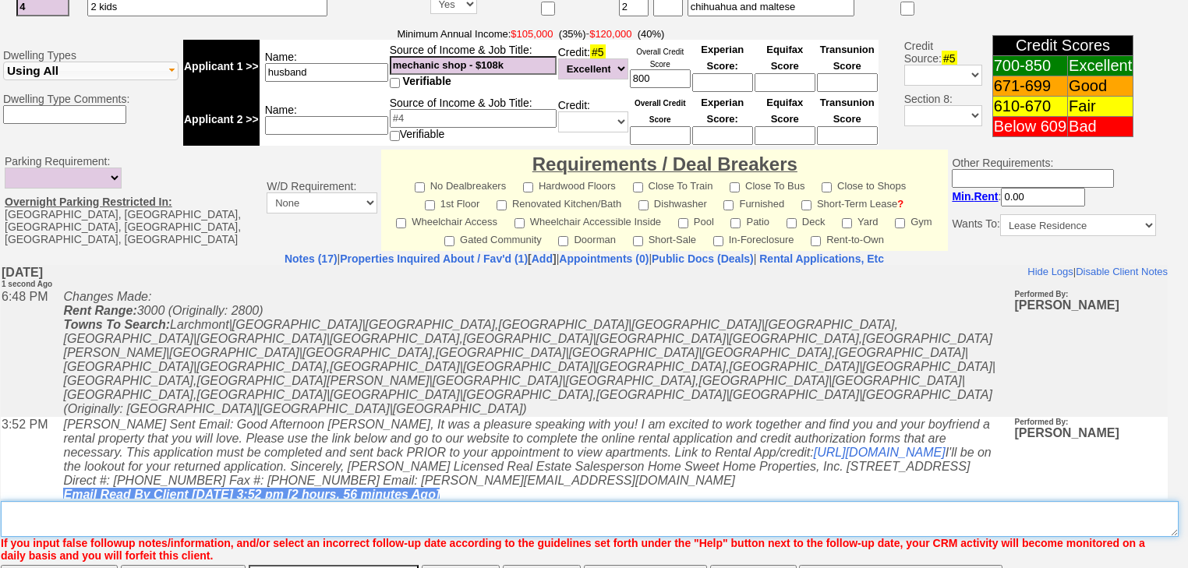
click at [291, 501] on textarea "Insert New Note Here" at bounding box center [590, 519] width 1178 height 36
type textarea "sent listings"
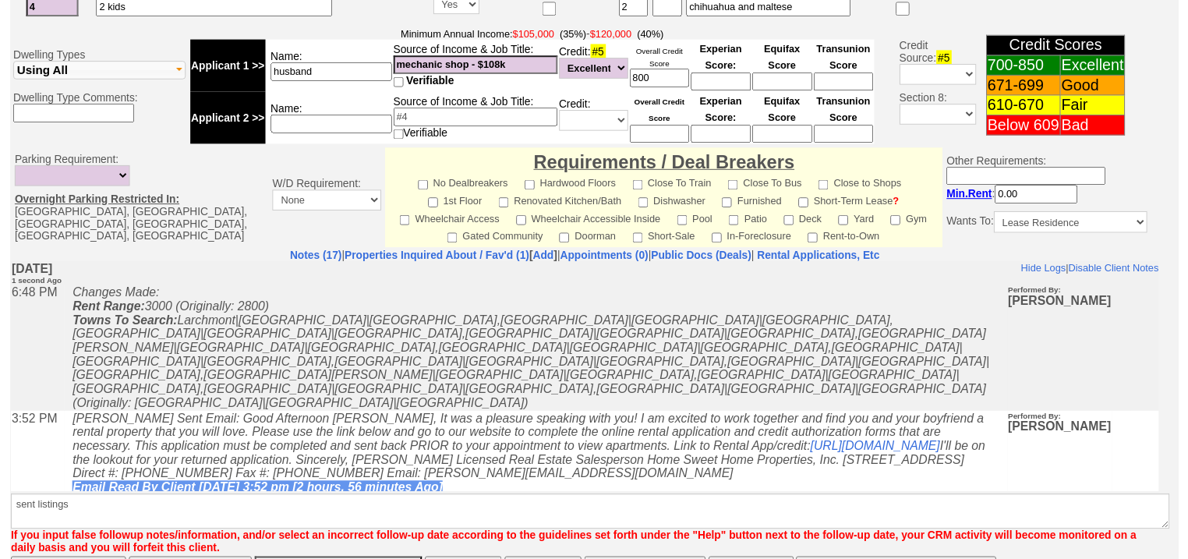
scroll to position [633, 0]
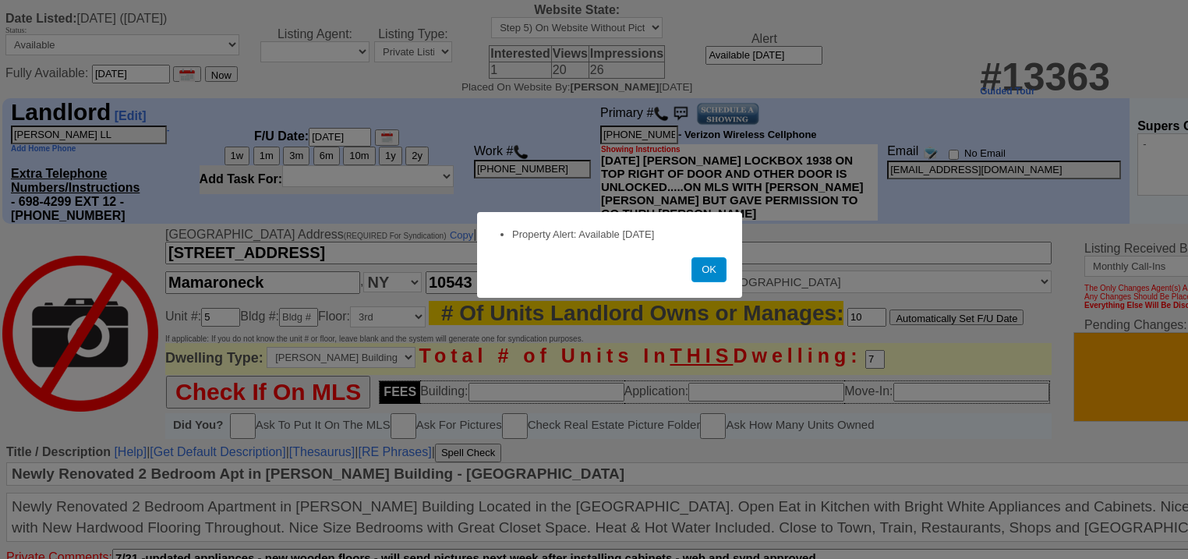
click at [711, 279] on button "OK" at bounding box center [708, 269] width 35 height 25
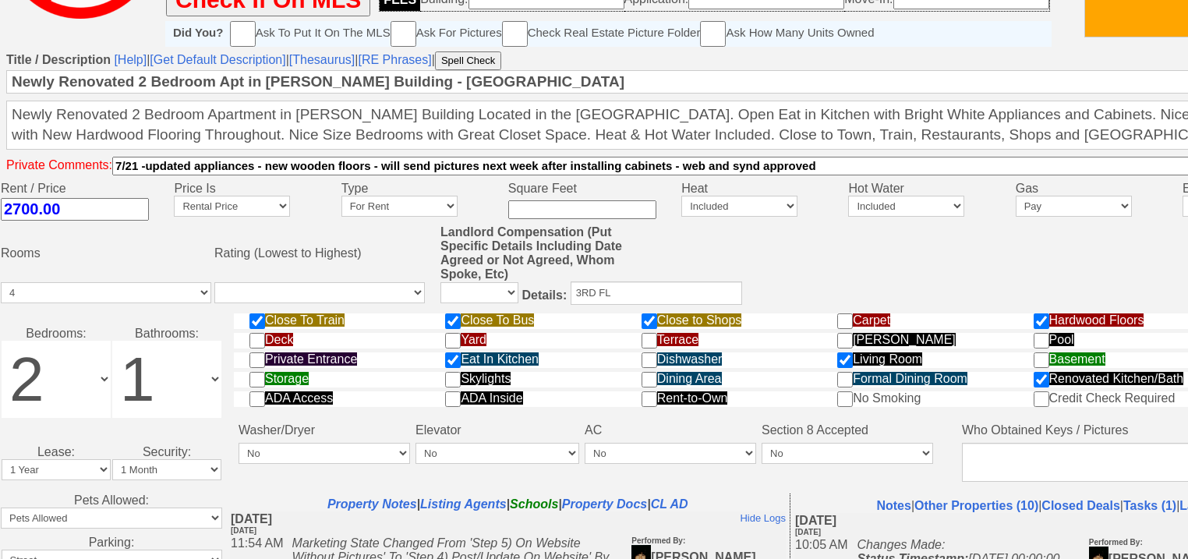
scroll to position [586, 0]
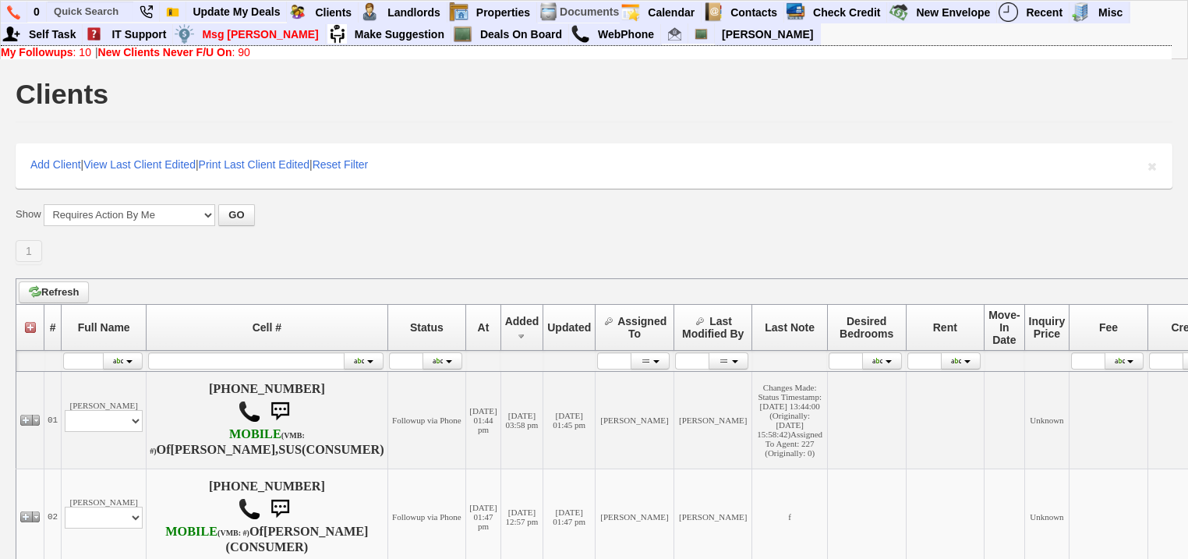
click at [249, 51] on link "New Clients Never F/U On : 90" at bounding box center [174, 52] width 152 height 12
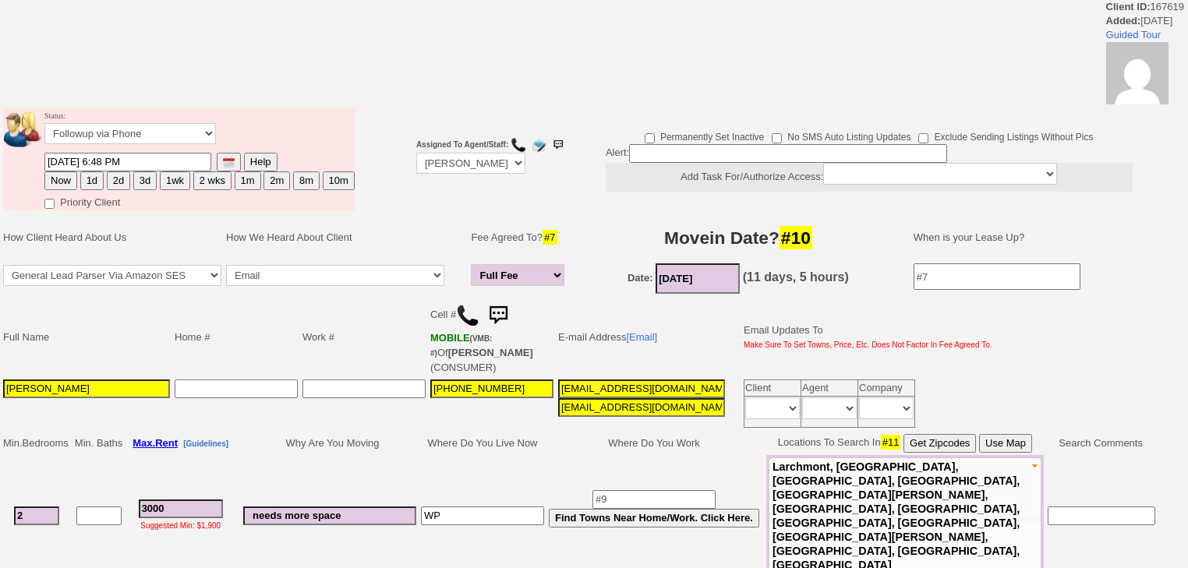
drag, startPoint x: 86, startPoint y: 382, endPoint x: 4, endPoint y: 383, distance: 81.8
click at [0, 383] on td "Full Name Home # Work # Cell # MOBILE (VMB: #) Of DIEGO MELENDEZ (CONSUMER) E-m…" at bounding box center [583, 364] width 1167 height 134
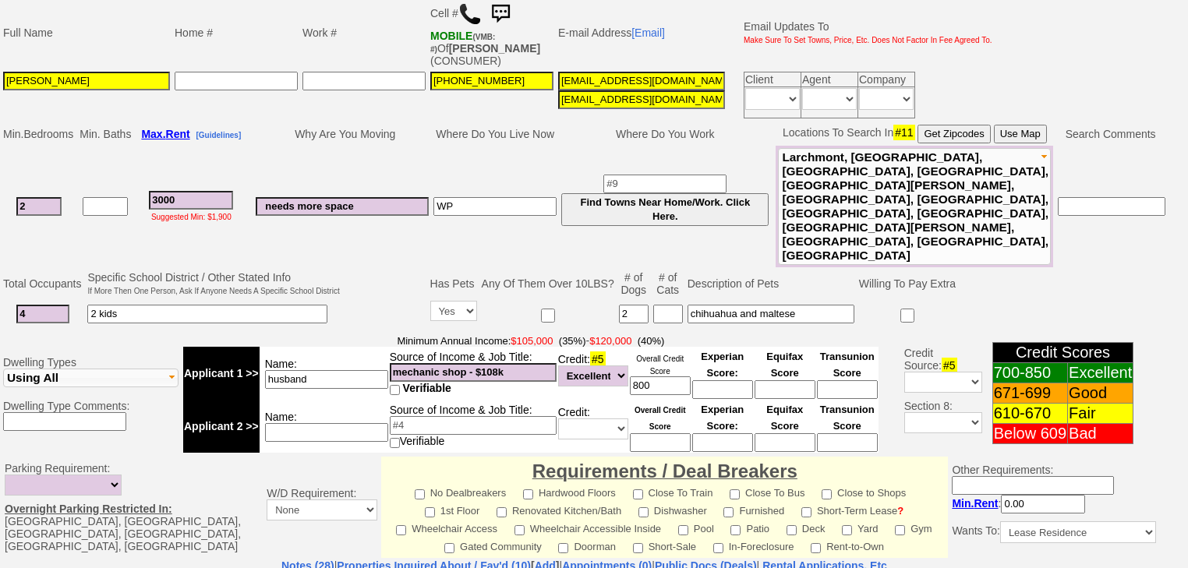
scroll to position [499, 0]
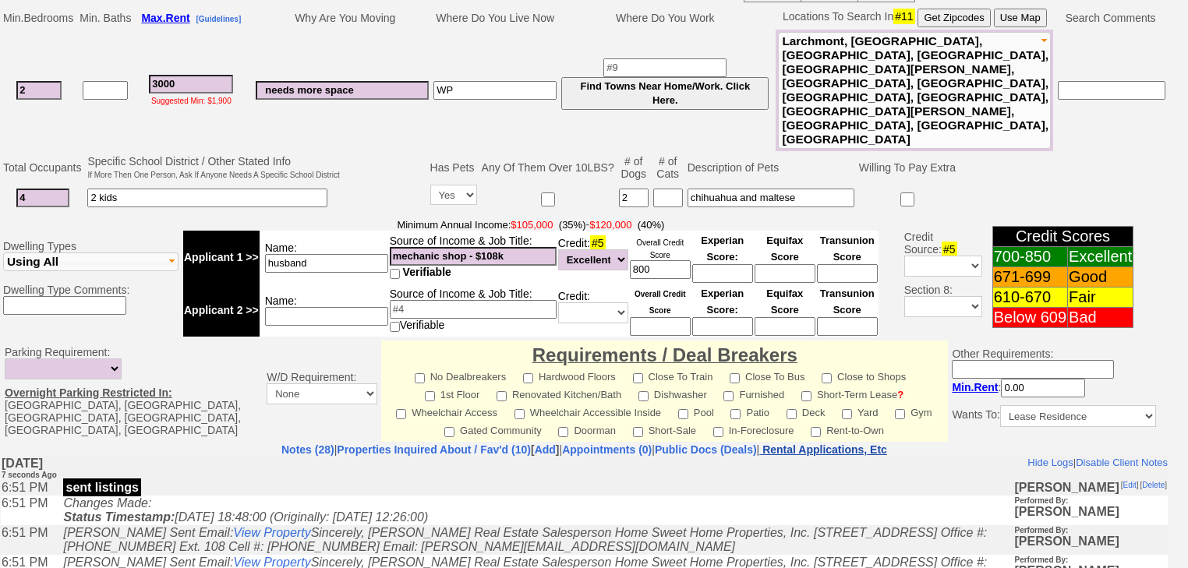
click at [880, 444] on nobr "Rental Applications, Etc" at bounding box center [824, 450] width 125 height 12
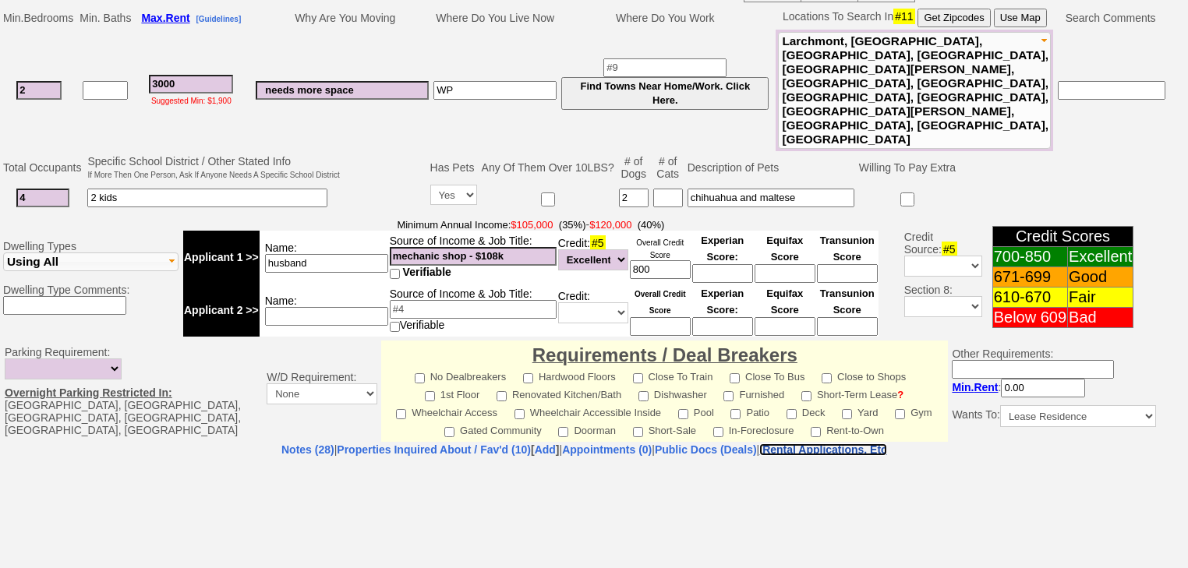
select select "100"
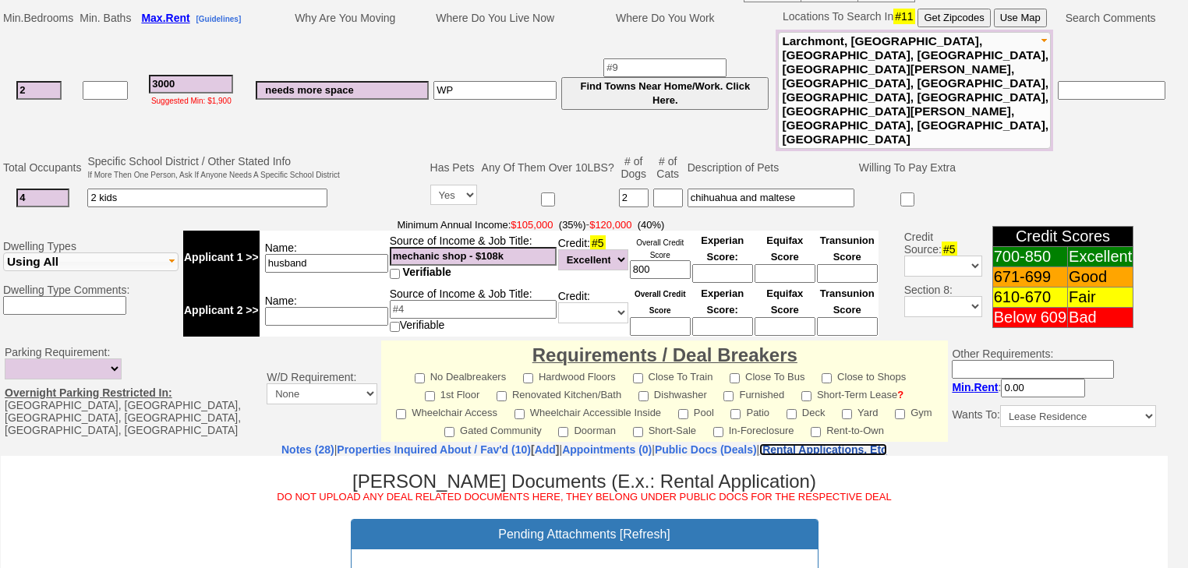
scroll to position [686, 0]
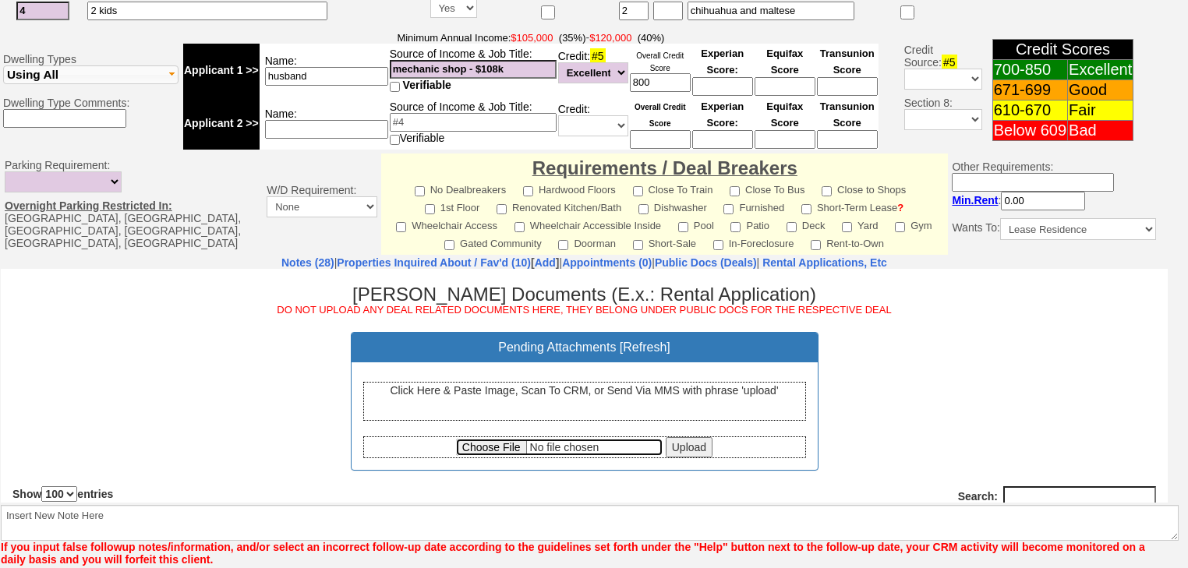
click at [490, 441] on input "file" at bounding box center [559, 446] width 207 height 17
type input "C:\fakepath\Delia Melendez Rental Application.pdf"
click at [684, 444] on input "Upload" at bounding box center [689, 446] width 47 height 20
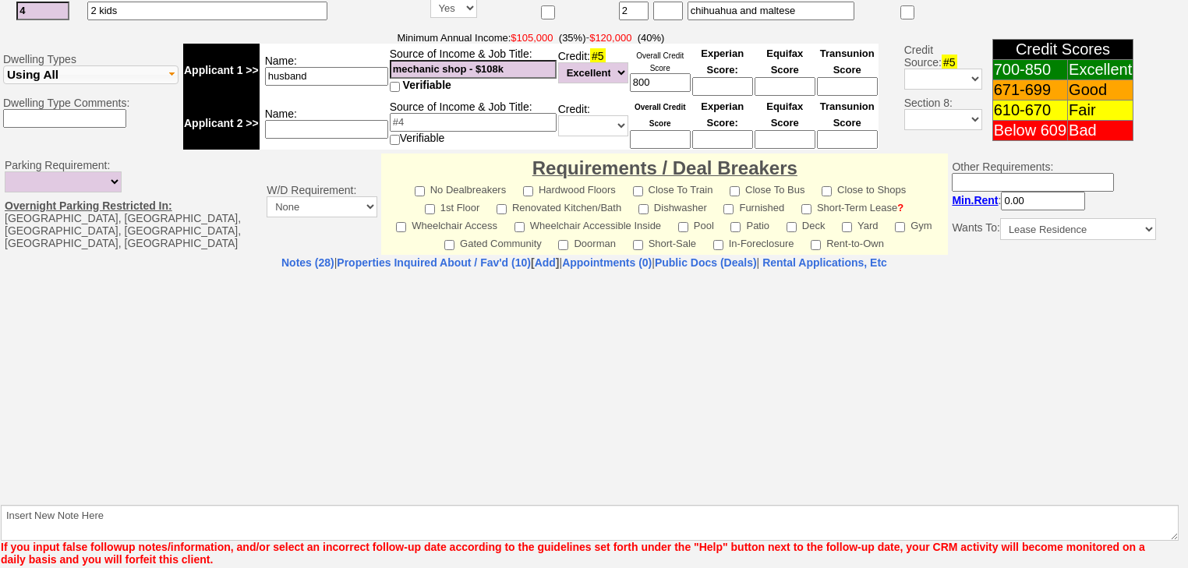
select select "100"
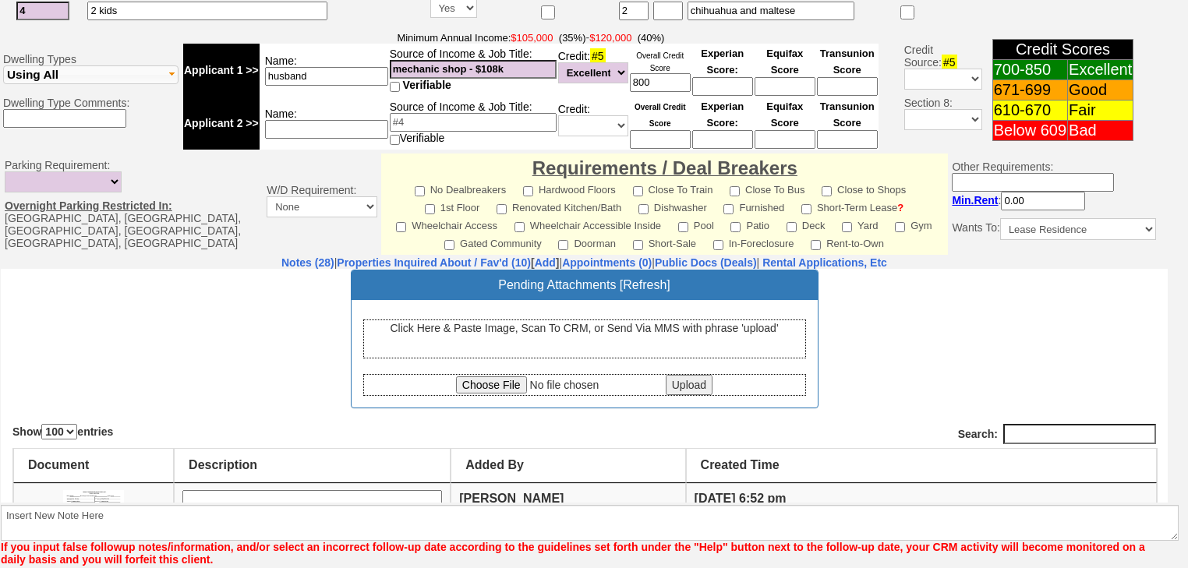
scroll to position [183, 0]
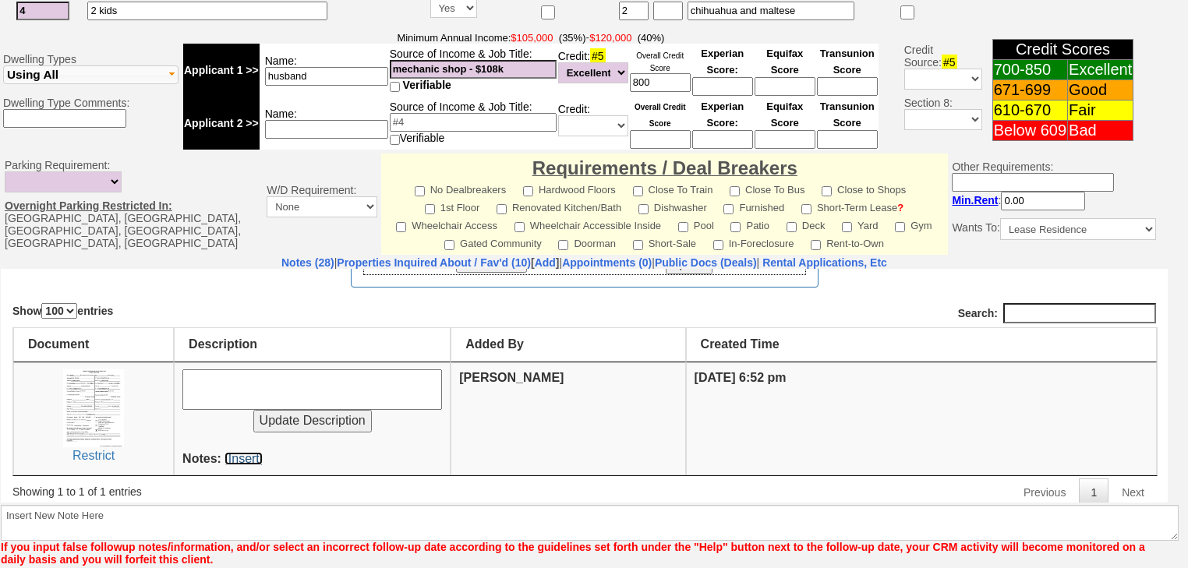
click at [249, 454] on link "[Insert]" at bounding box center [243, 457] width 38 height 13
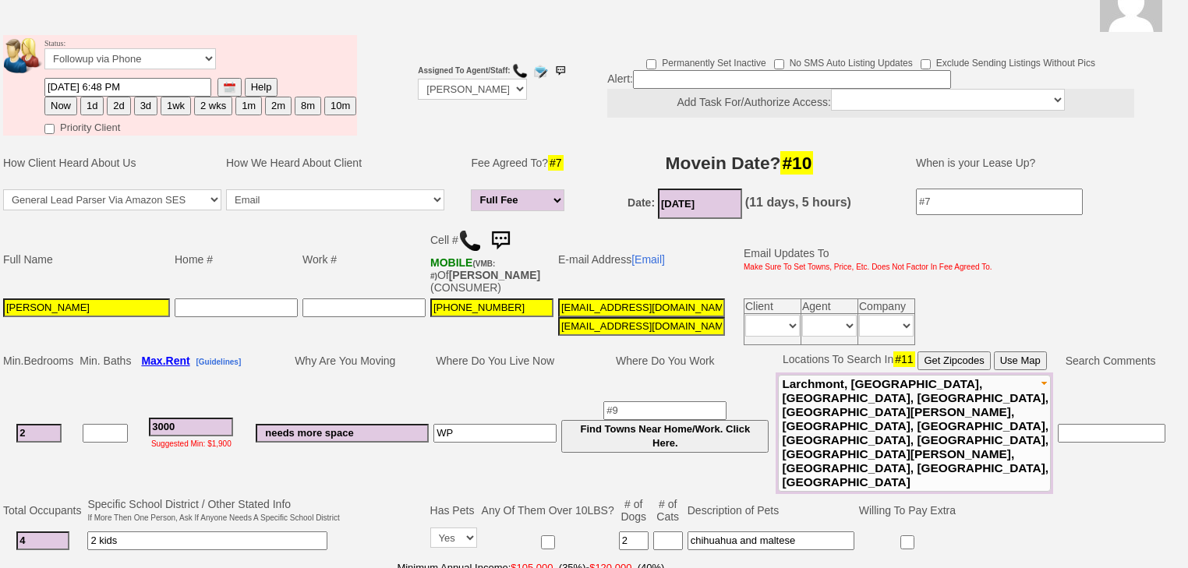
scroll to position [0, 0]
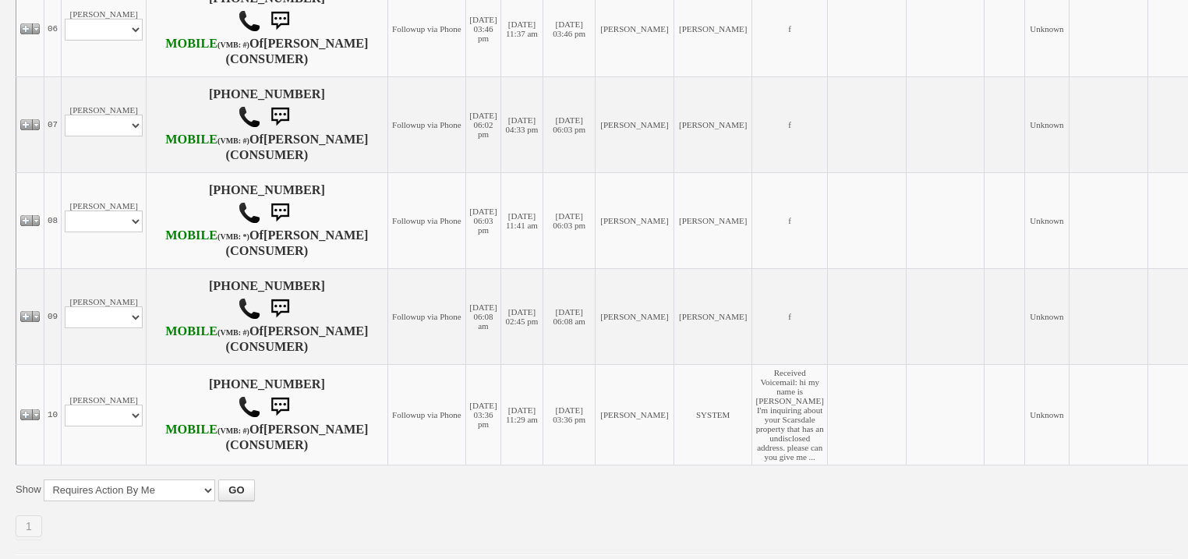
scroll to position [1056, 0]
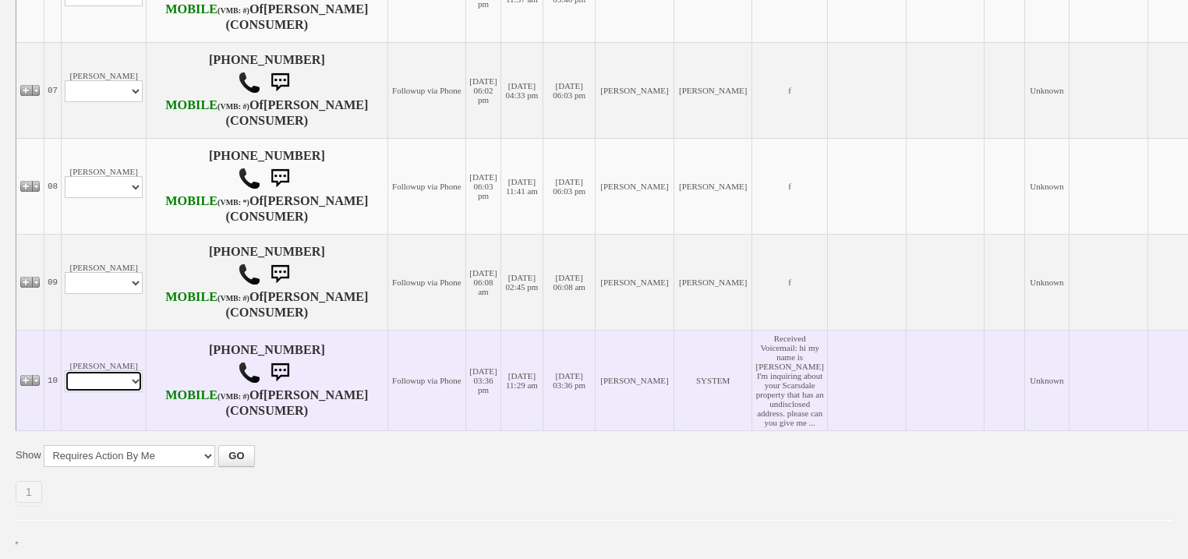
click at [116, 380] on select "Profile Edit Print Closed Deals" at bounding box center [104, 381] width 78 height 22
select select "ChangeURL,/crm/custom/edit_client_form.php?redirect=%2Fcrm%2Fclients.php&id=167…"
click at [65, 370] on select "Profile Edit Print Closed Deals" at bounding box center [104, 381] width 78 height 22
select select
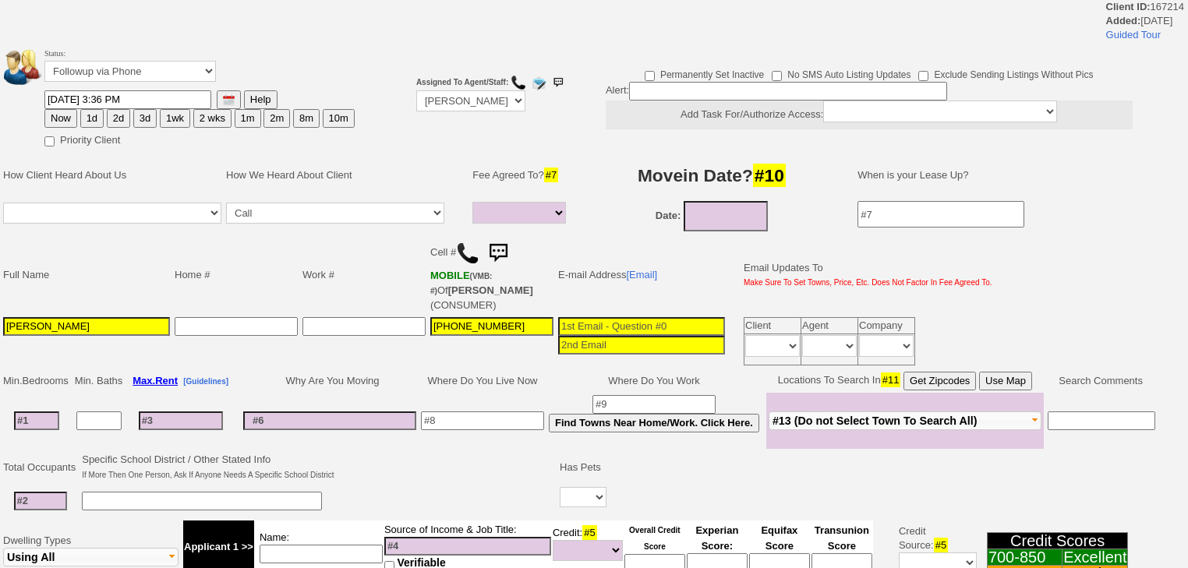
select select
click at [87, 117] on button "1d" at bounding box center [91, 118] width 23 height 19
type input "09/04/2025 06:57 PM"
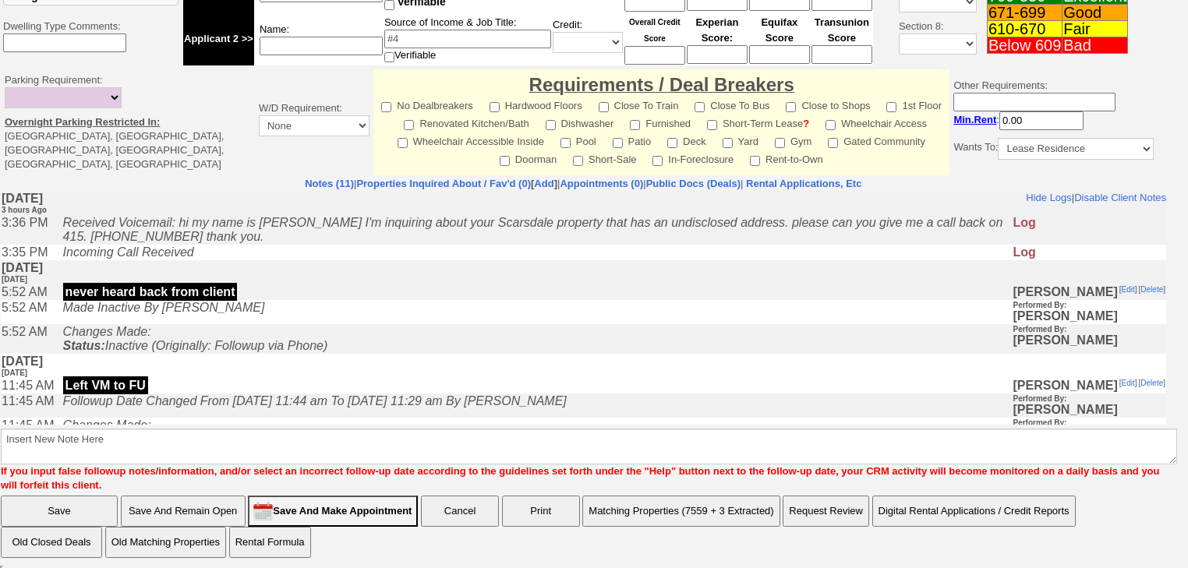
scroll to position [561, 0]
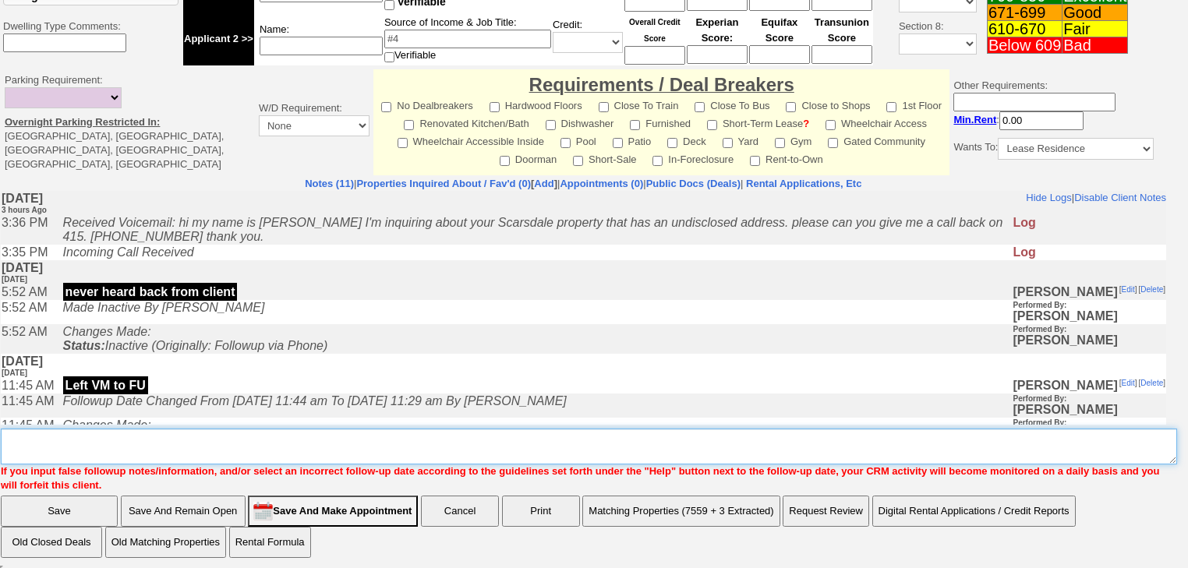
click at [63, 439] on textarea "Insert New Note Here" at bounding box center [589, 447] width 1176 height 36
type textarea "f"
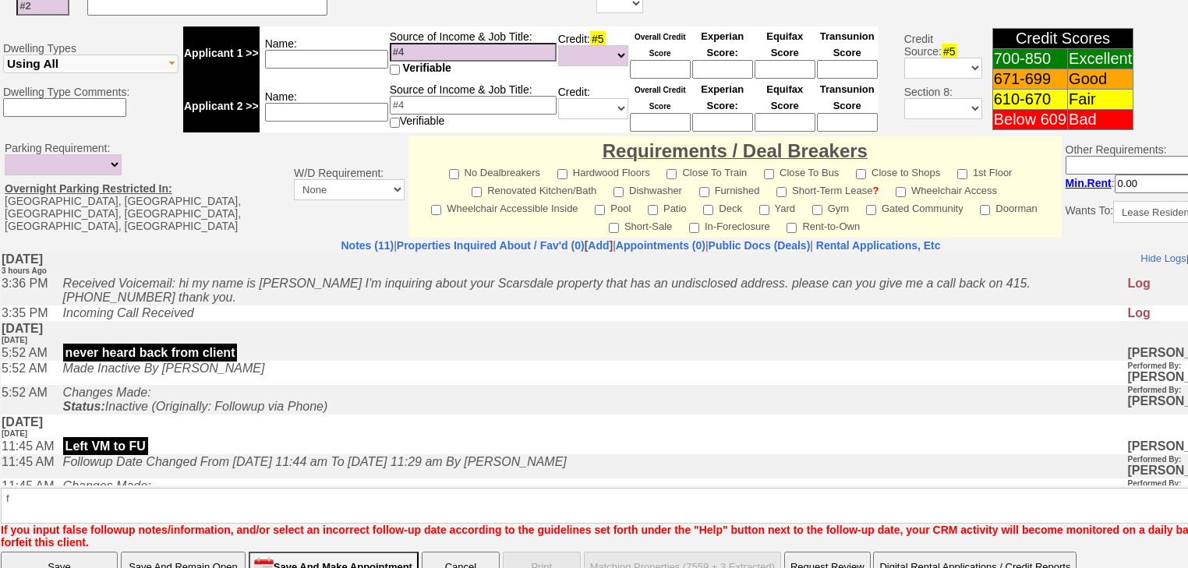
click at [68, 552] on input "Save" at bounding box center [59, 567] width 117 height 31
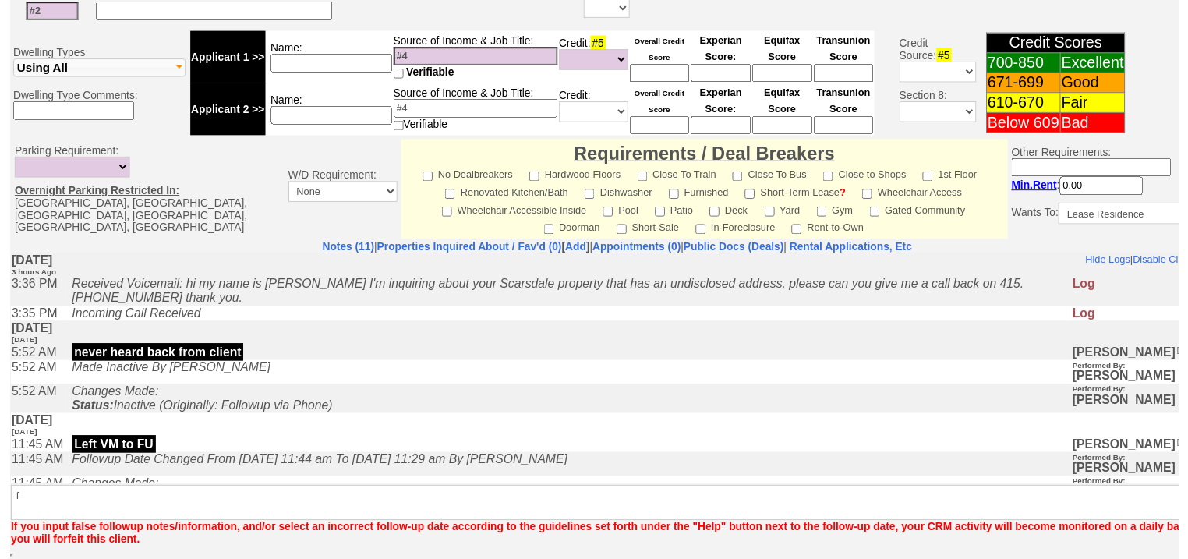
scroll to position [546, 0]
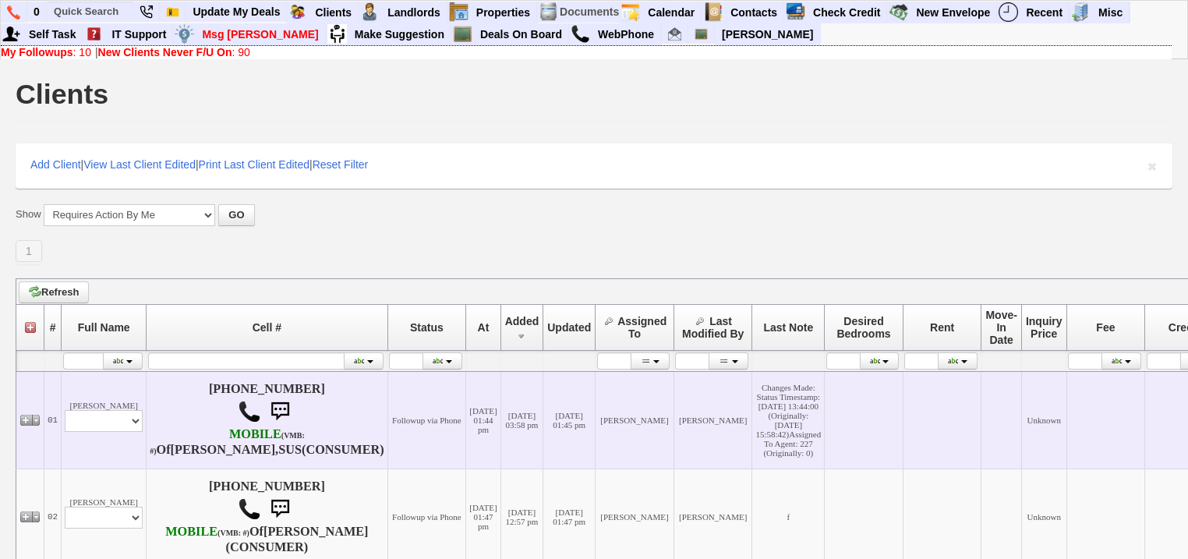
scroll to position [374, 0]
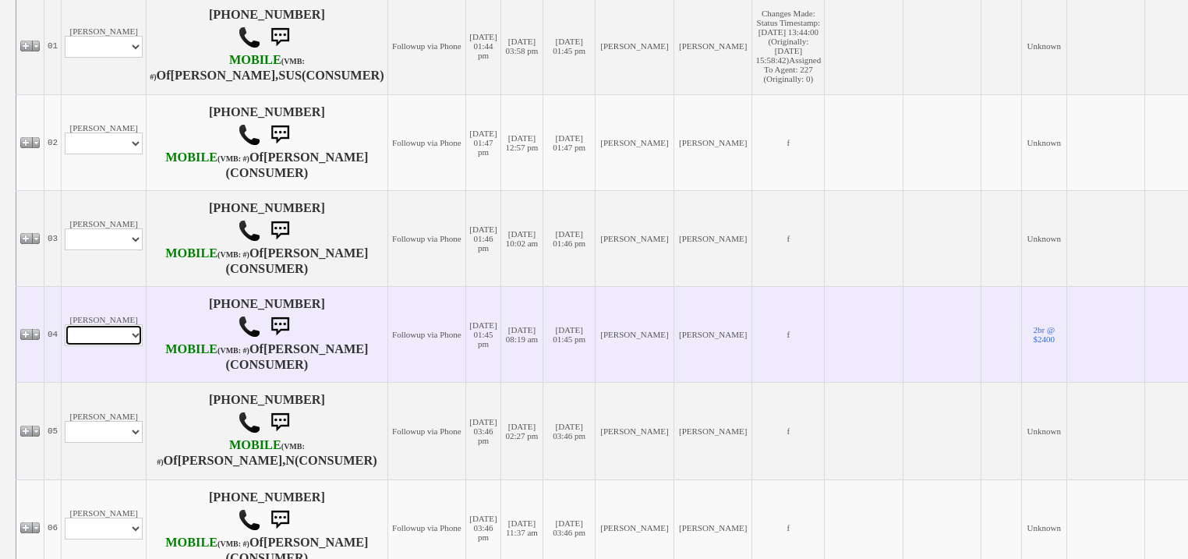
click at [114, 346] on select "Profile Edit Print Email Externally (Will Not Be Tracked In CRM) Closed Deals" at bounding box center [104, 335] width 78 height 22
select select "ChangeURL,/crm/custom/edit_client_form.php?redirect=%2Fcrm%2Fclients.php&id=167…"
click at [65, 346] on select "Profile Edit Print Email Externally (Will Not Be Tracked In CRM) Closed Deals" at bounding box center [104, 335] width 78 height 22
select select
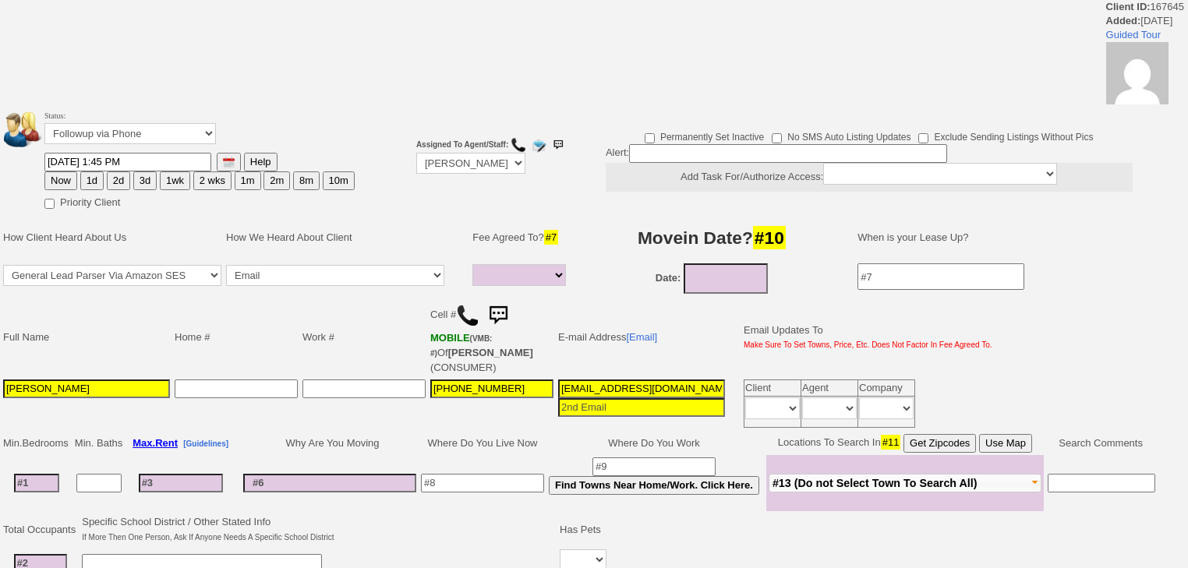
select select
click at [90, 176] on button "1d" at bounding box center [91, 180] width 23 height 19
type input "[DATE] 06:57 PM"
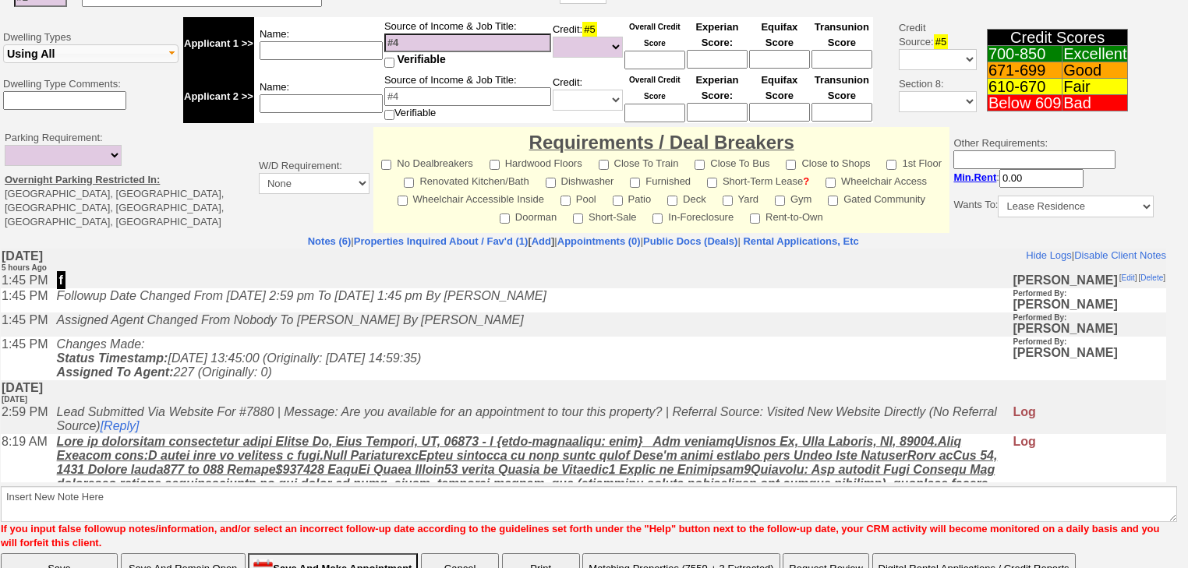
scroll to position [610, 0]
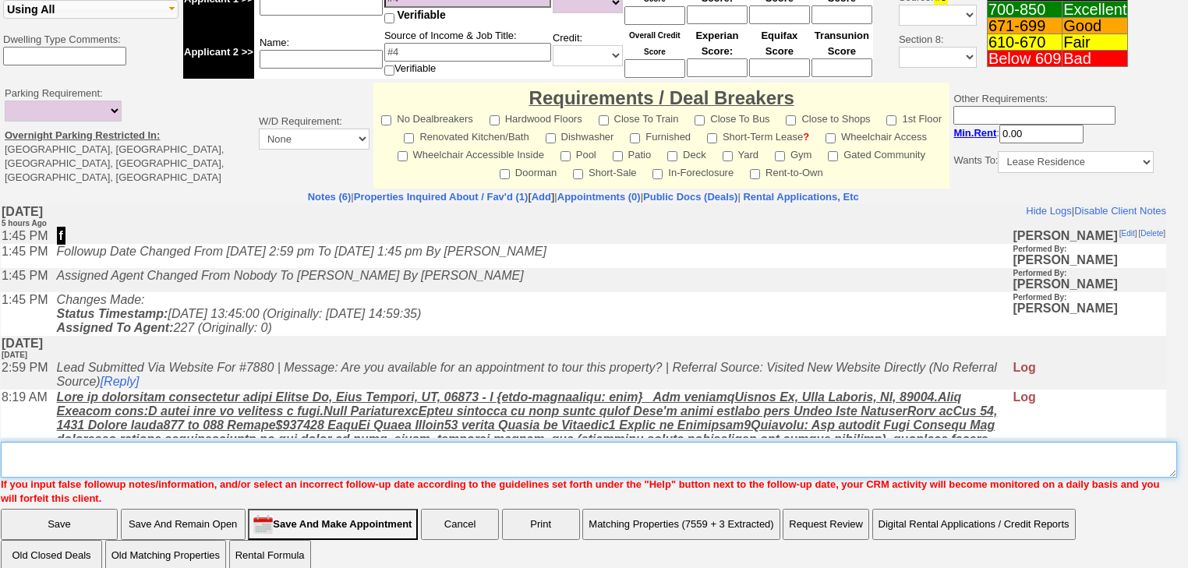
click at [129, 442] on textarea "Insert New Note Here" at bounding box center [589, 460] width 1176 height 36
type textarea "f"
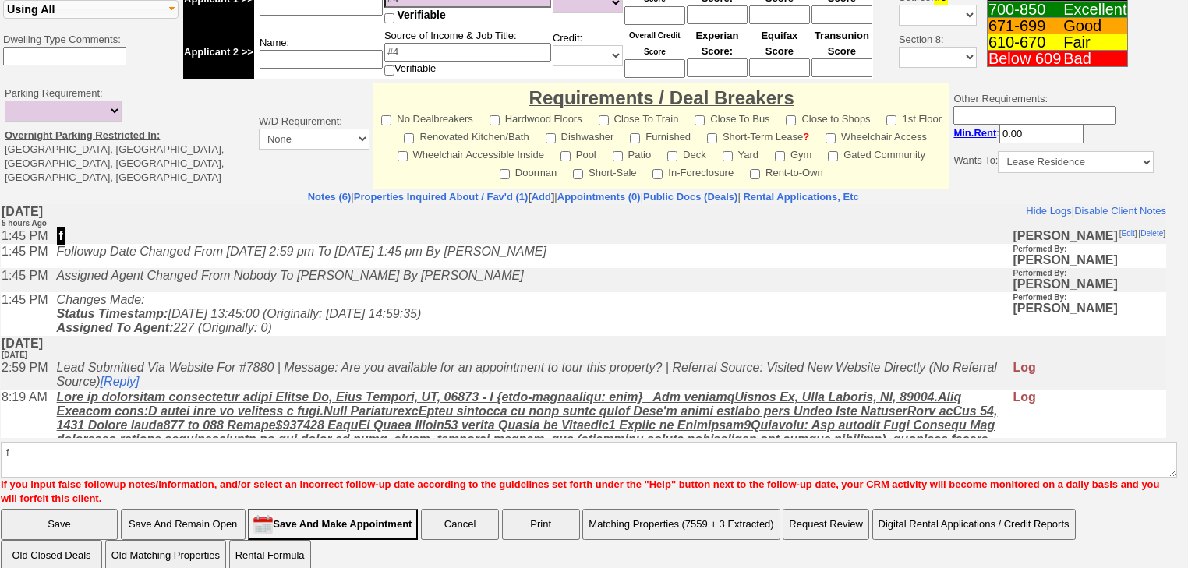
click at [94, 518] on nobr "Save Save And Remain Open Save And Make Appointment Cancel Print Matching Prope…" at bounding box center [538, 539] width 1075 height 43
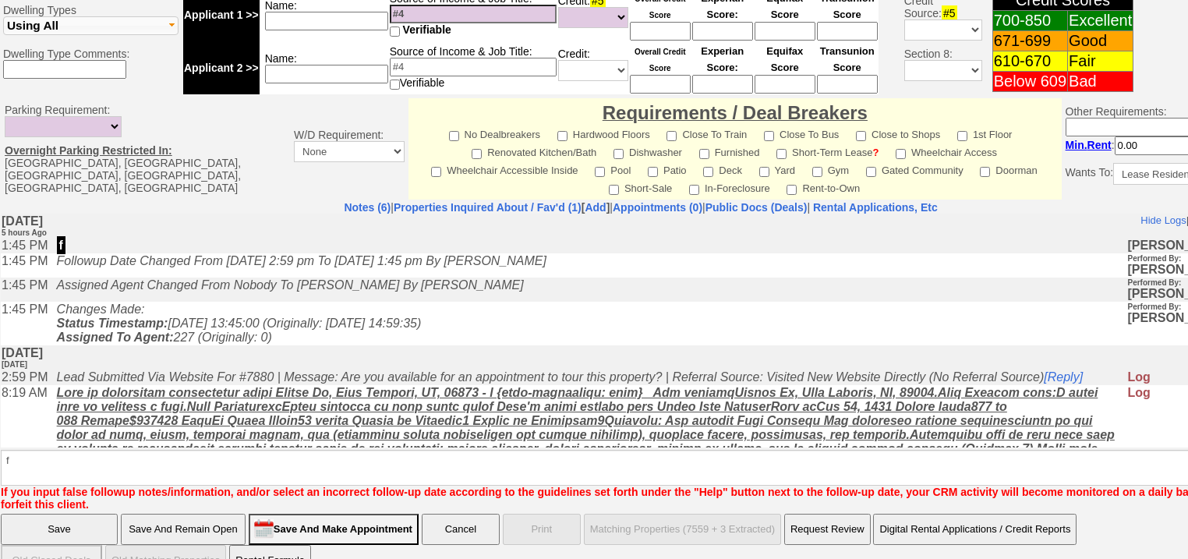
click at [58, 514] on input "Save" at bounding box center [59, 529] width 117 height 31
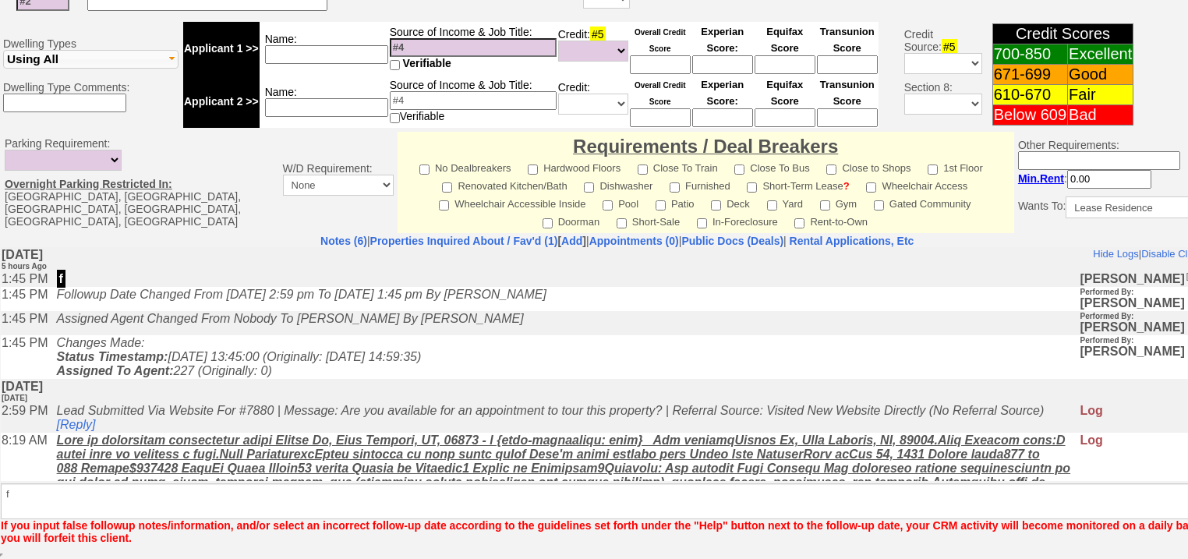
scroll to position [608, 0]
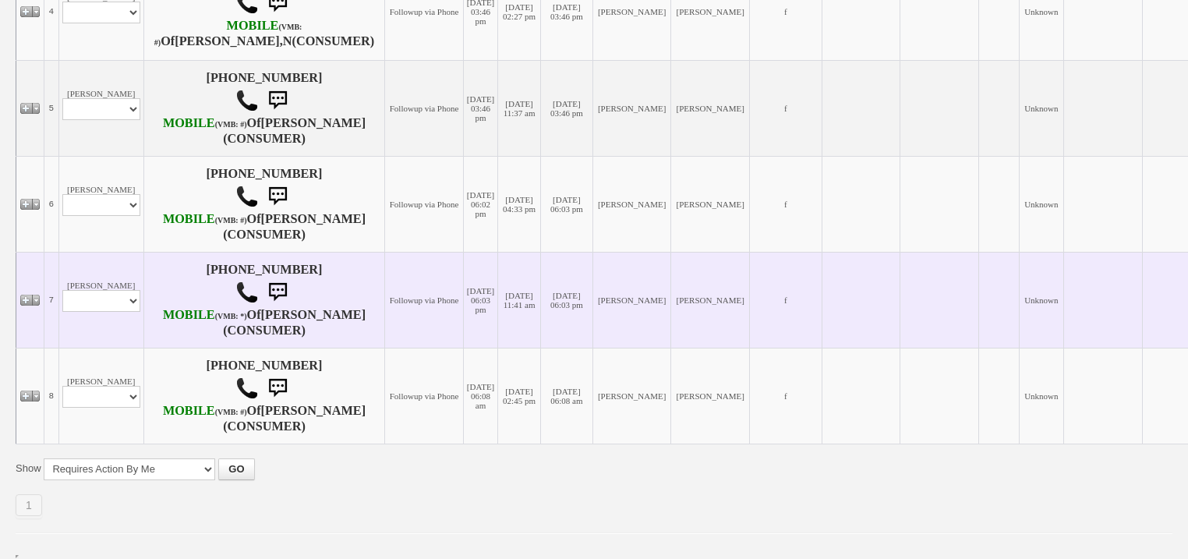
scroll to position [811, 0]
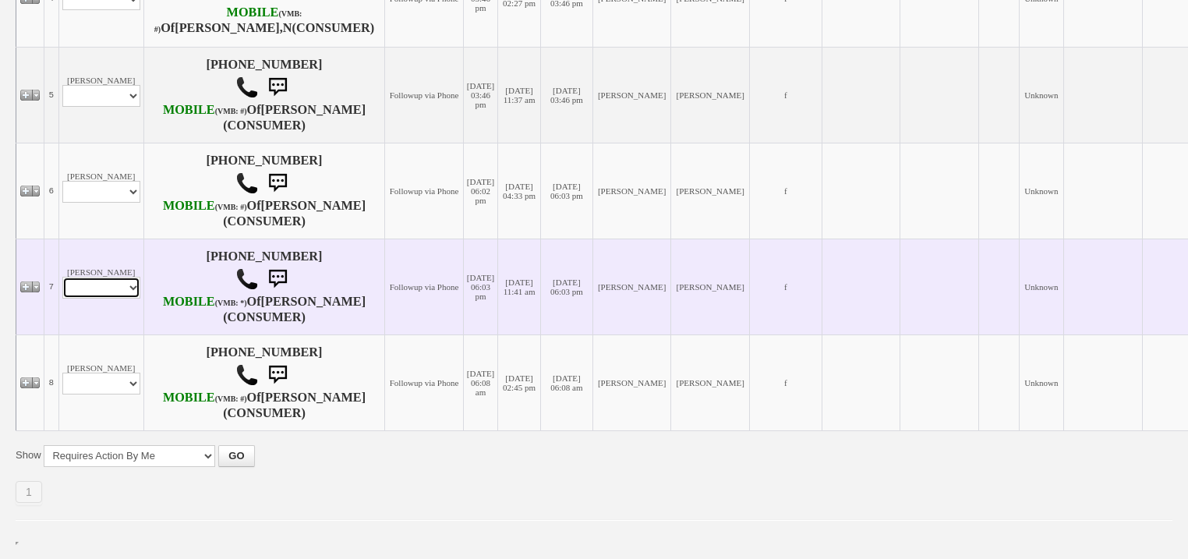
click at [122, 299] on select "Profile Edit Print Email Externally (Will Not Be Tracked In CRM) Closed Deals" at bounding box center [101, 288] width 78 height 22
select select "ChangeURL,/crm/custom/edit_client_form.php?redirect=%2Fcrm%2Fclients.php&id=167…"
click at [62, 299] on select "Profile Edit Print Email Externally (Will Not Be Tracked In CRM) Closed Deals" at bounding box center [101, 288] width 78 height 22
select select
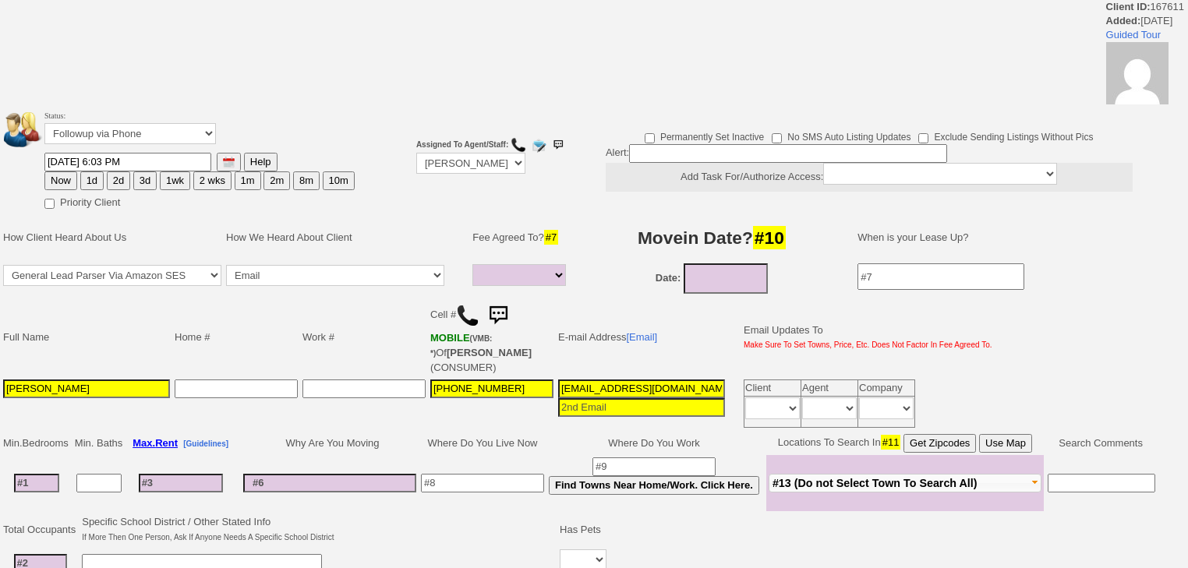
select select
click at [89, 172] on button "1d" at bounding box center [91, 180] width 23 height 19
type input "[DATE] 06:57 PM"
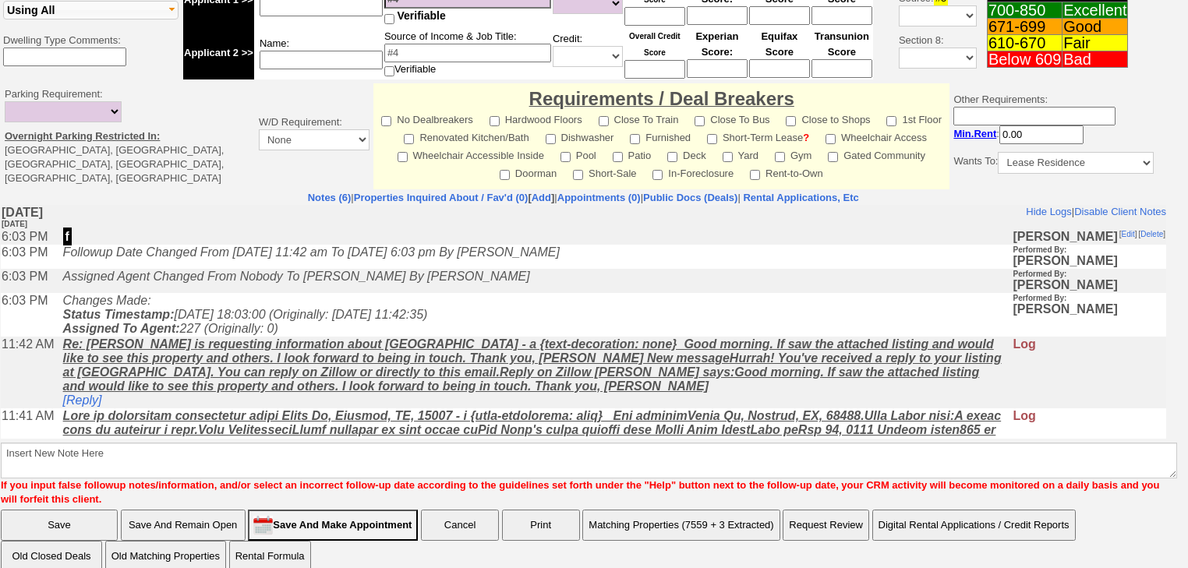
scroll to position [610, 0]
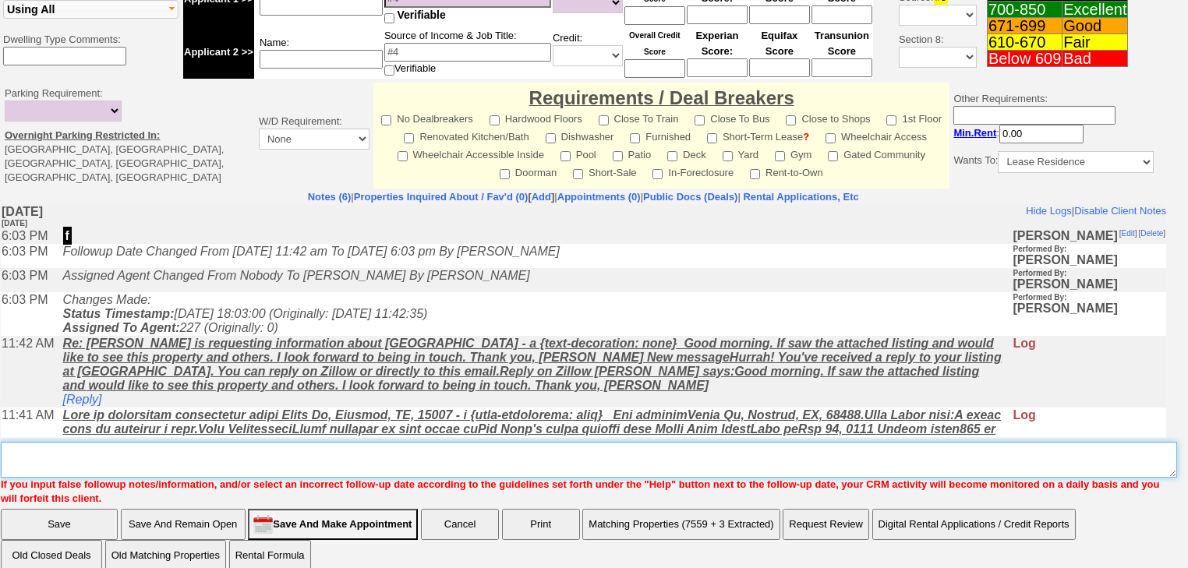
click at [181, 442] on textarea "Insert New Note Here" at bounding box center [589, 460] width 1176 height 36
type textarea "f"
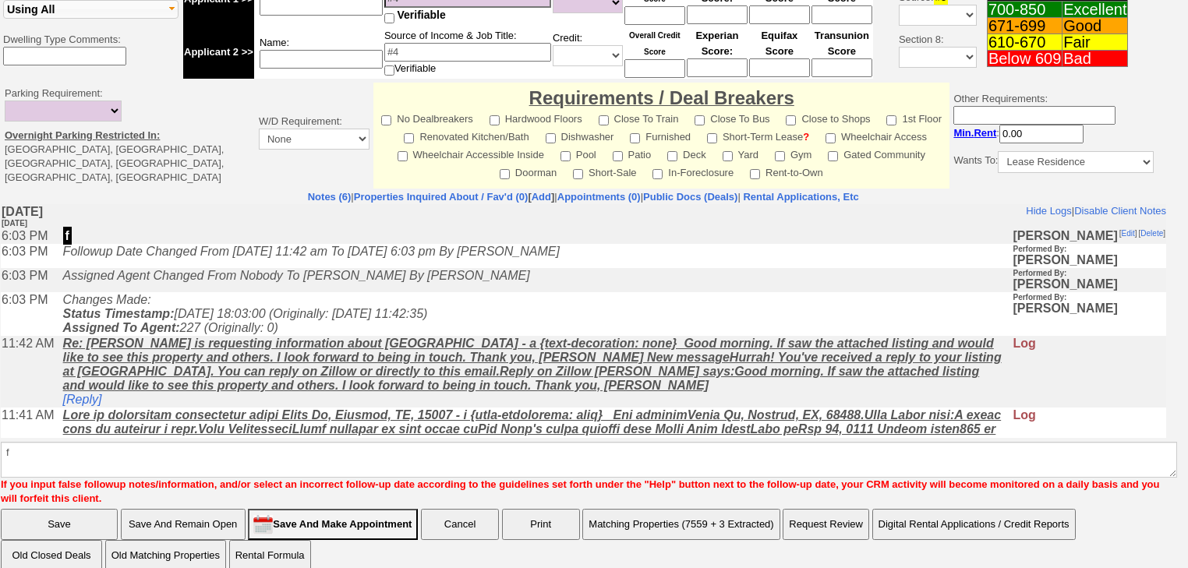
click at [77, 514] on input "Save" at bounding box center [59, 524] width 117 height 31
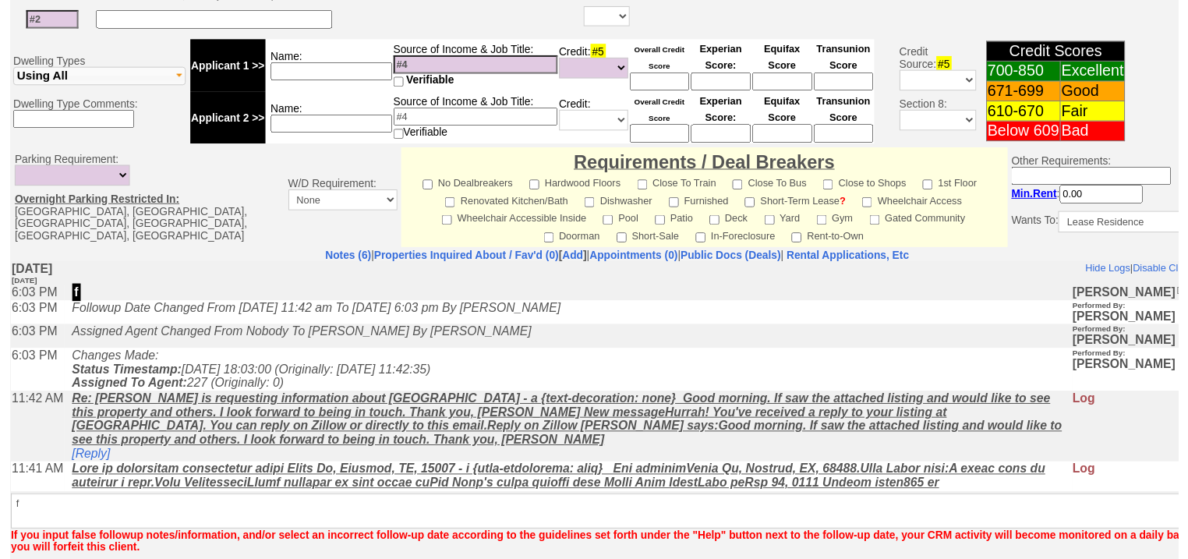
scroll to position [595, 0]
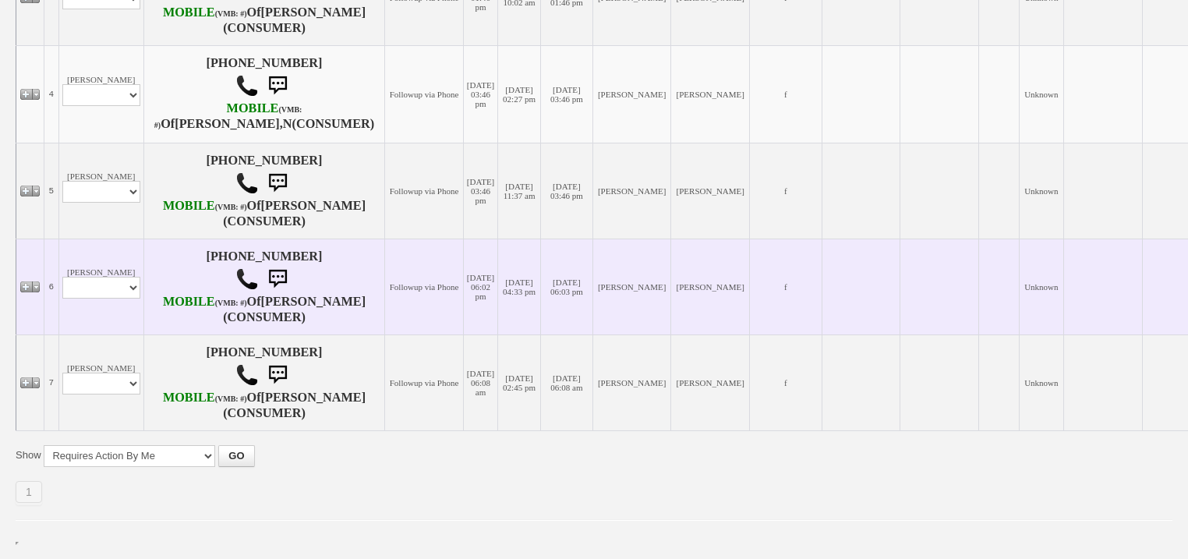
scroll to position [811, 0]
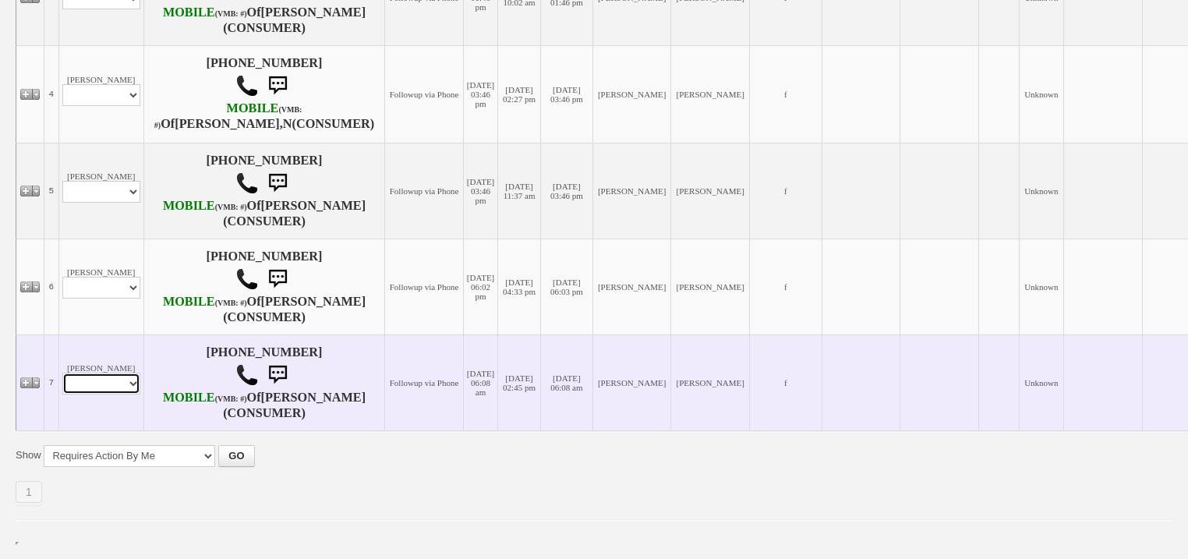
click at [128, 378] on select "Profile Edit Print Email Externally (Will Not Be Tracked In CRM) Closed Deals" at bounding box center [101, 384] width 78 height 22
select select "ChangeURL,/crm/custom/edit_client_form.php?redirect=%2Fcrm%2Fclients.php&id=167…"
click at [62, 373] on select "Profile Edit Print Email Externally (Will Not Be Tracked In CRM) Closed Deals" at bounding box center [101, 384] width 78 height 22
select select
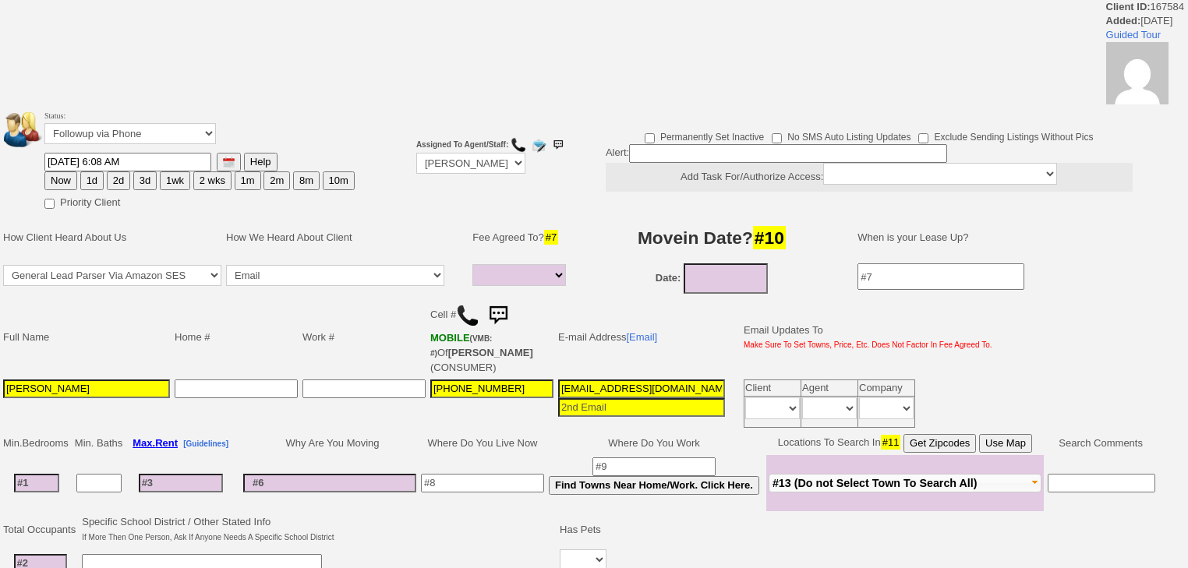
select select
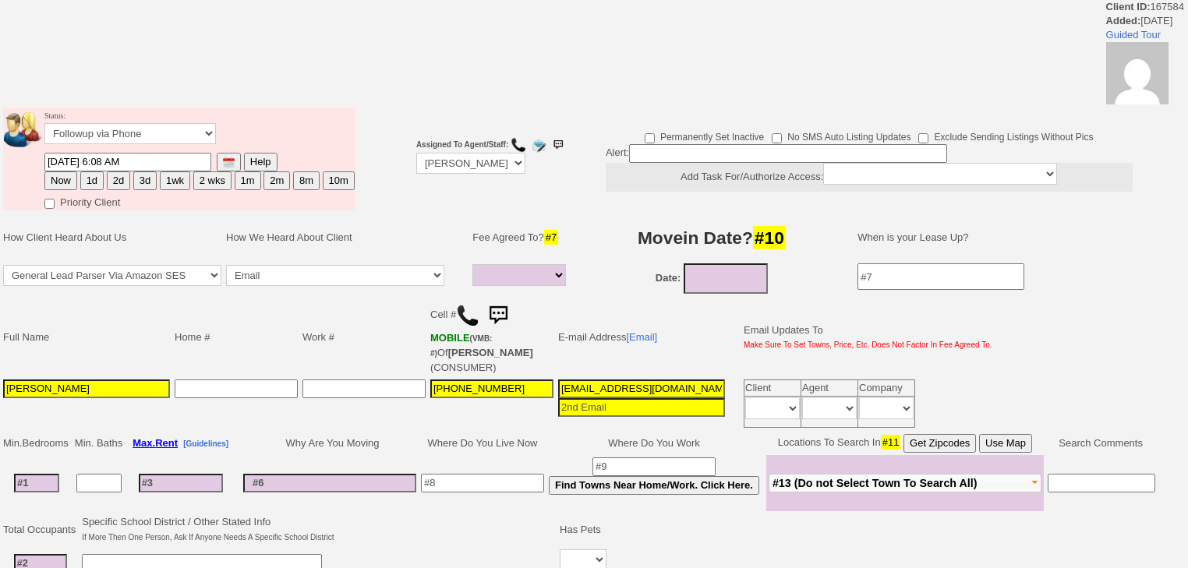
click at [116, 178] on button "2d" at bounding box center [118, 180] width 23 height 19
type input "09/05/2025 06:57 PM"
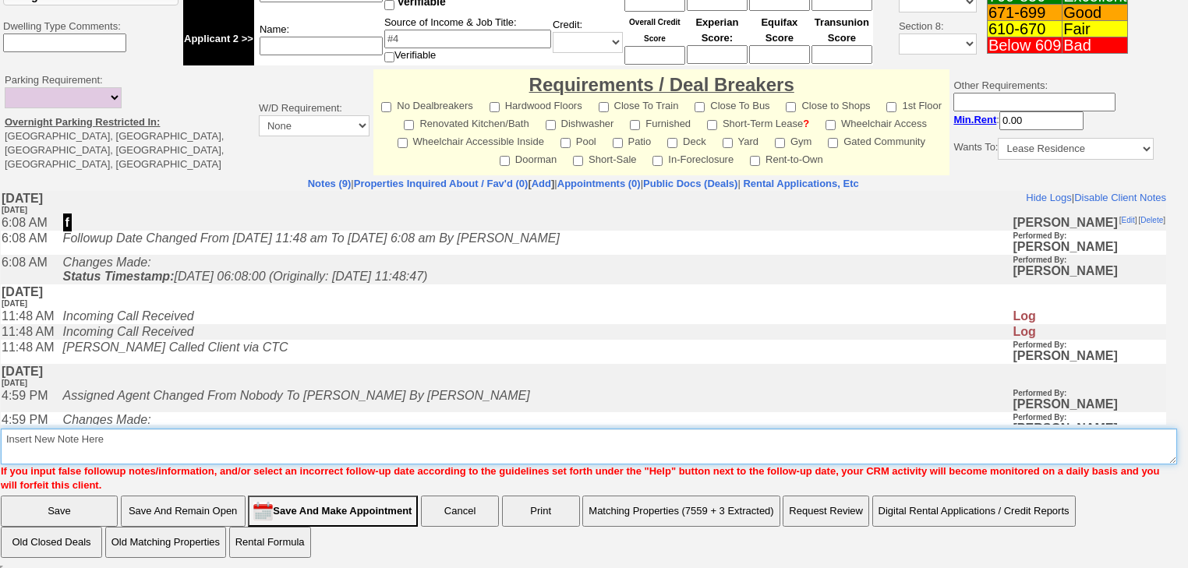
click at [220, 436] on textarea "Insert New Note Here" at bounding box center [589, 447] width 1176 height 36
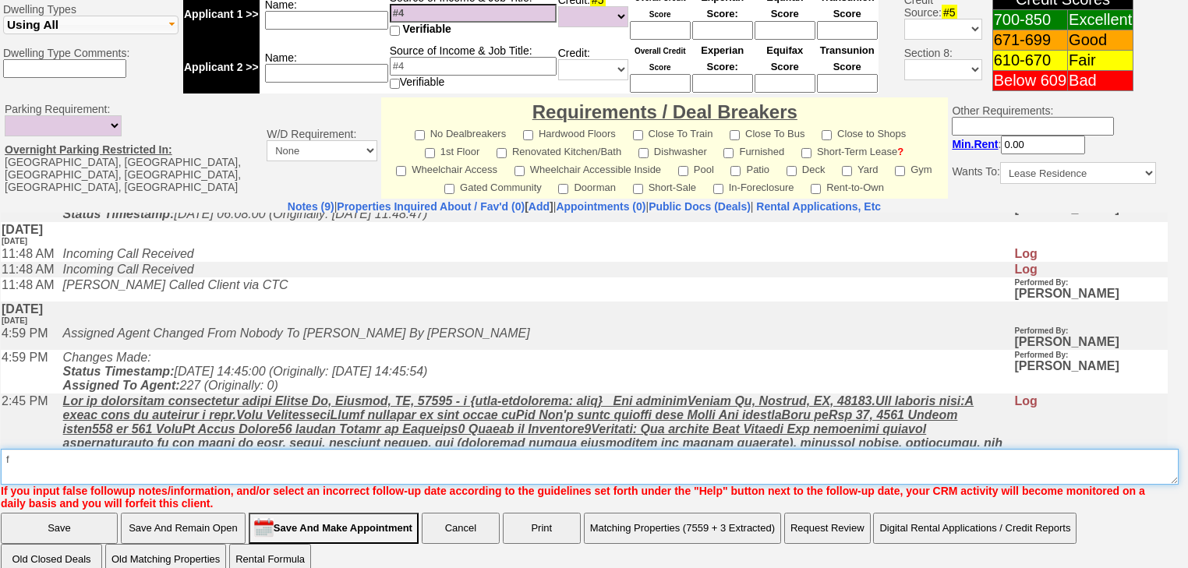
scroll to position [203, 0]
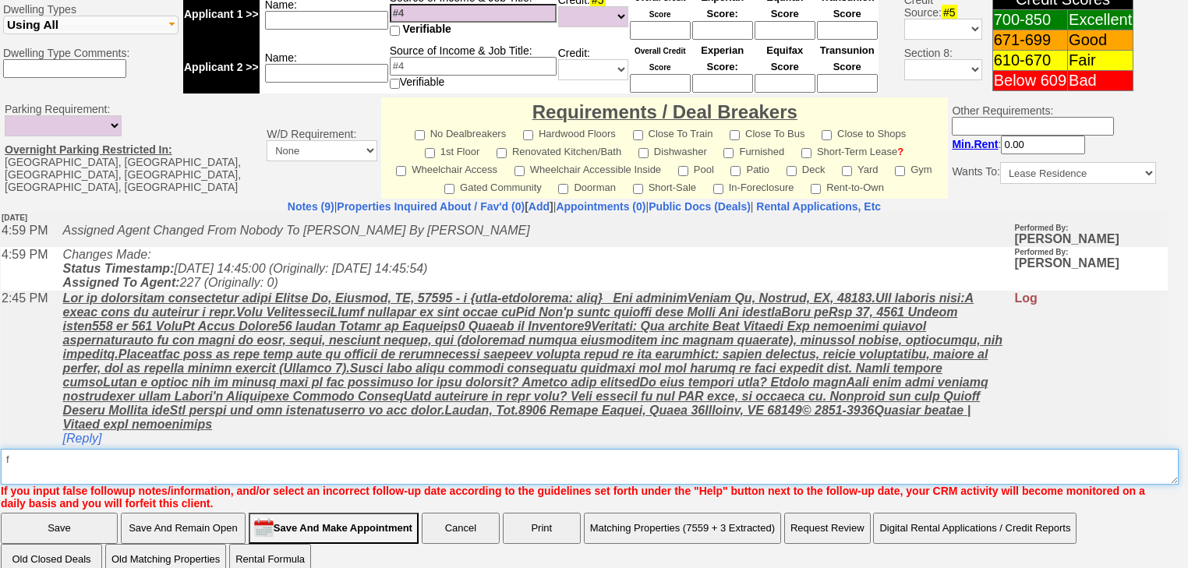
type textarea "f"
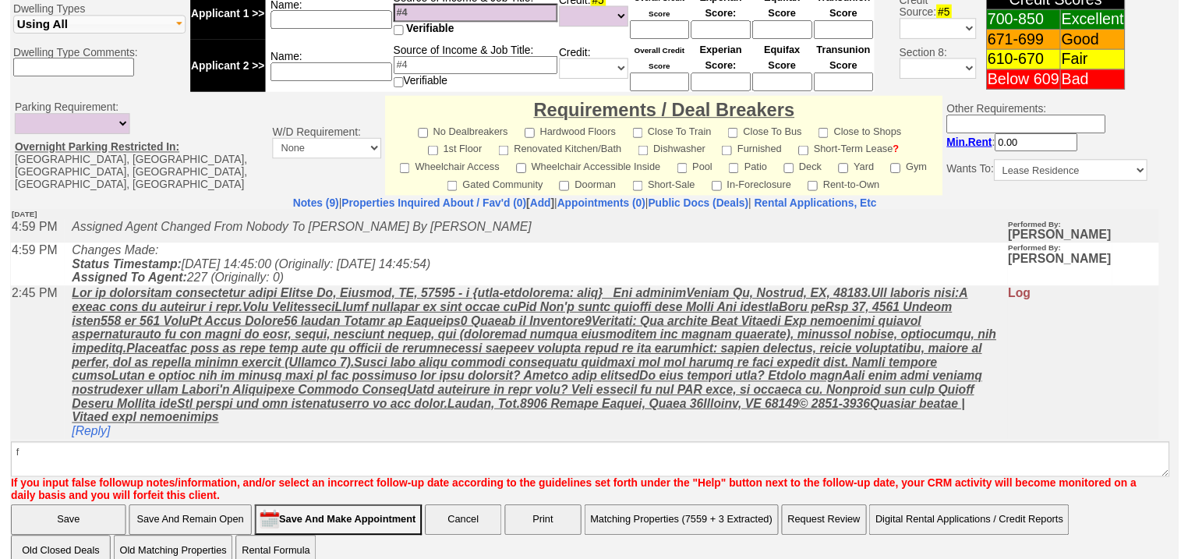
scroll to position [663, 0]
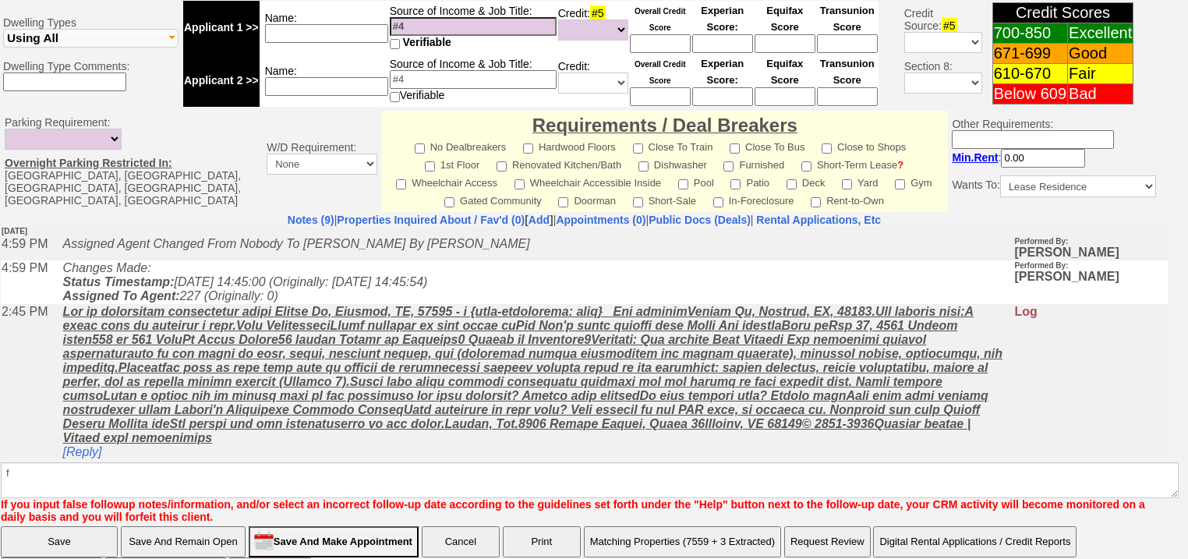
click at [80, 526] on input "Save" at bounding box center [59, 541] width 117 height 31
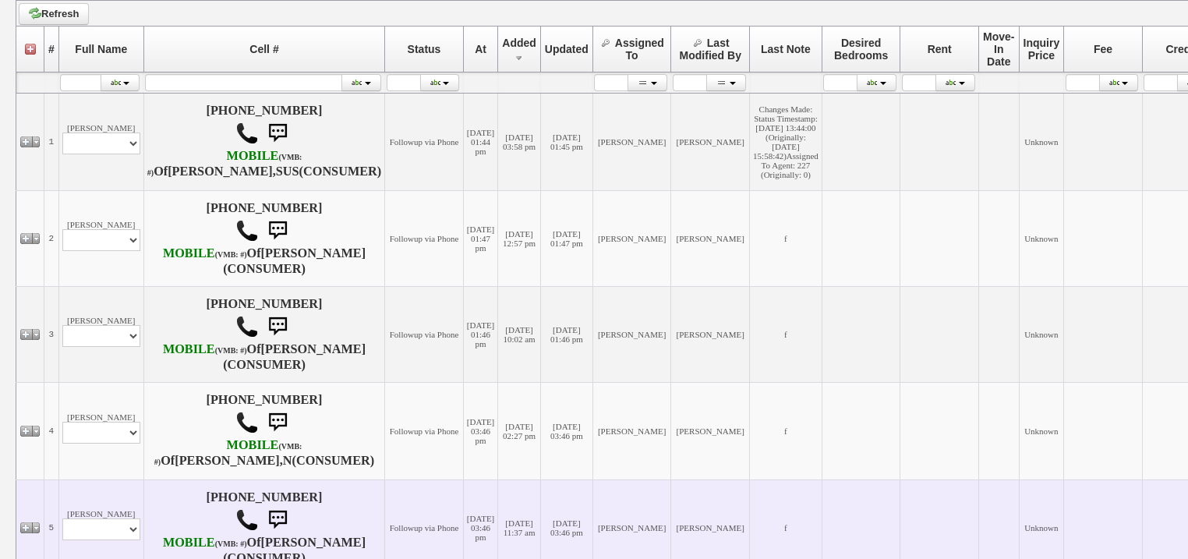
scroll to position [436, 0]
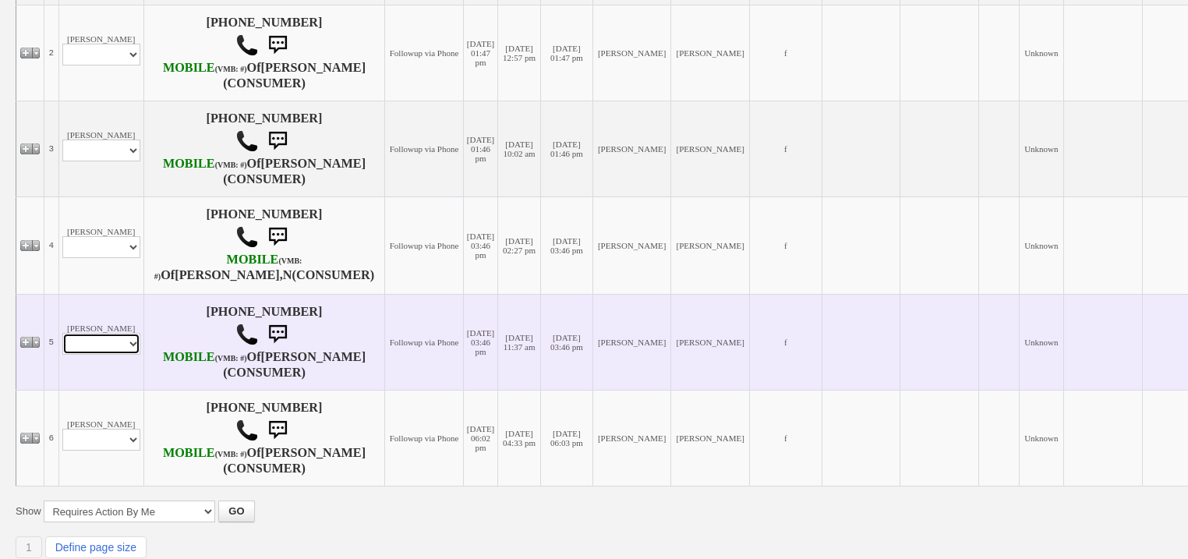
click at [117, 355] on select "Profile Edit Print Email Externally (Will Not Be Tracked In CRM) Closed Deals" at bounding box center [101, 344] width 78 height 22
select select "ChangeURL,/crm/custom/edit_client_form.php?redirect=%2Fcrm%2Fclients.php&id=167…"
click at [62, 355] on select "Profile Edit Print Email Externally (Will Not Be Tracked In CRM) Closed Deals" at bounding box center [101, 344] width 78 height 22
select select
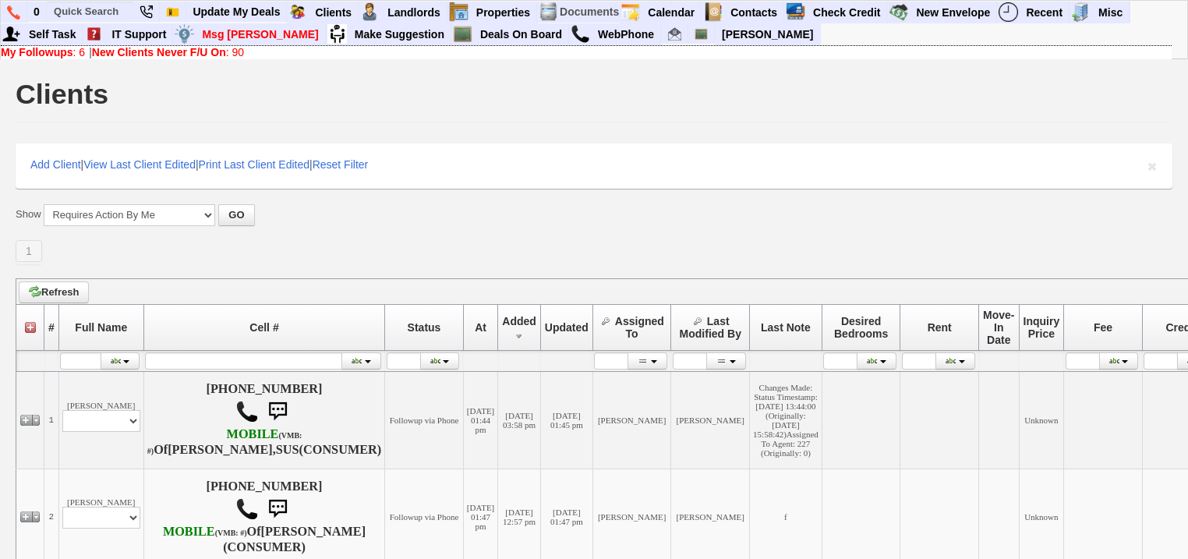
click at [240, 50] on link "New Clients Never F/U On : 90" at bounding box center [168, 52] width 152 height 12
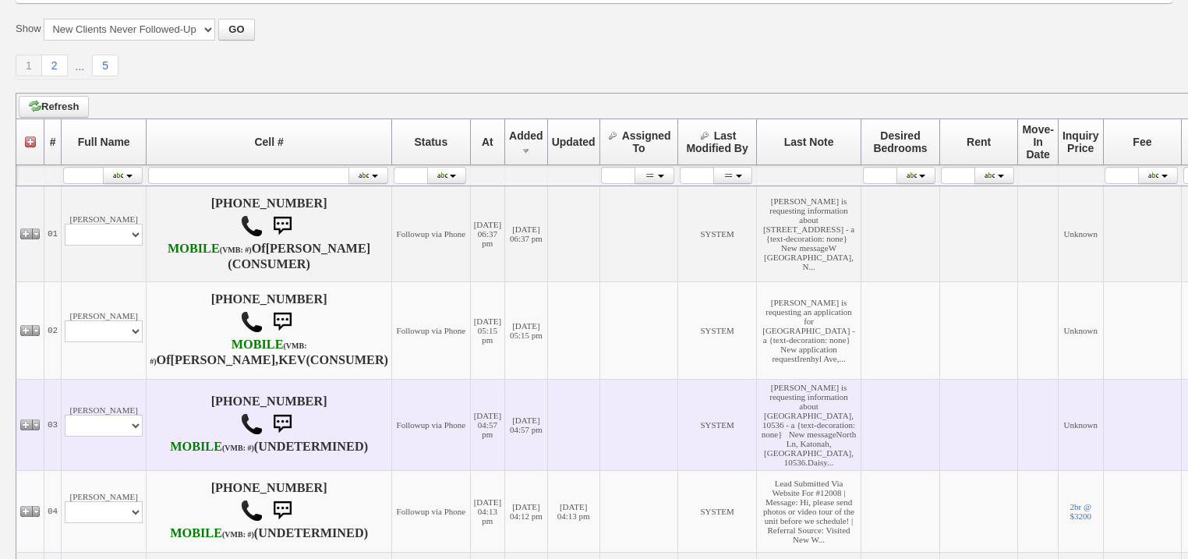
scroll to position [187, 0]
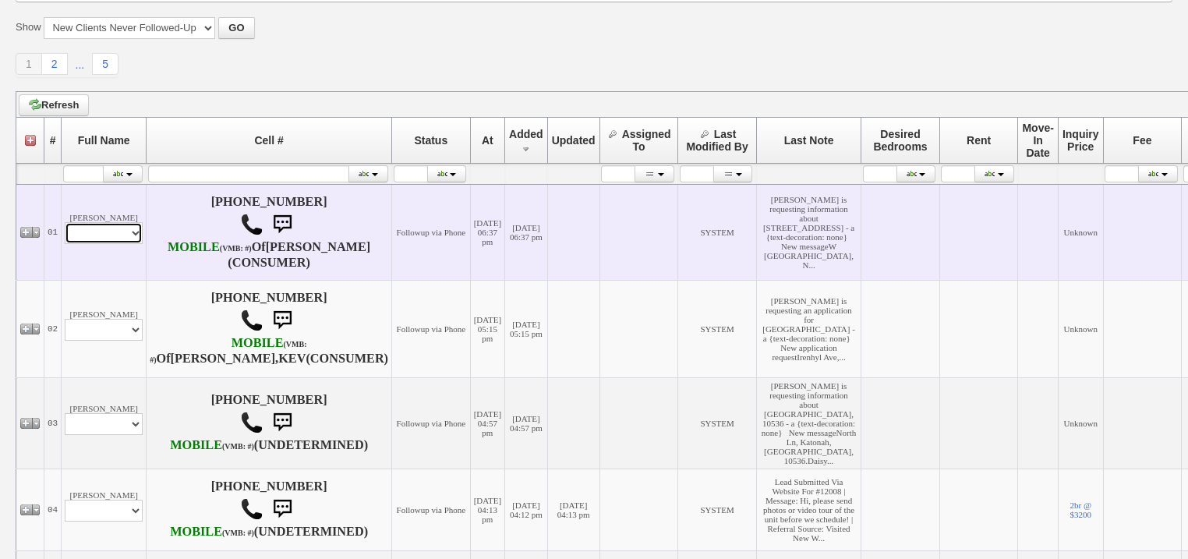
drag, startPoint x: 108, startPoint y: 237, endPoint x: 106, endPoint y: 251, distance: 14.2
click at [108, 238] on select "Profile Edit Print Email Externally (Will Not Be Tracked In CRM) Closed Deals" at bounding box center [104, 233] width 78 height 22
select select "ChangeURL,/crm/custom/edit_client_form.php?redirect=%2Fcrm%2Fclients.php&id=167…"
click at [65, 231] on select "Profile Edit Print Email Externally (Will Not Be Tracked In CRM) Closed Deals" at bounding box center [104, 233] width 78 height 22
select select
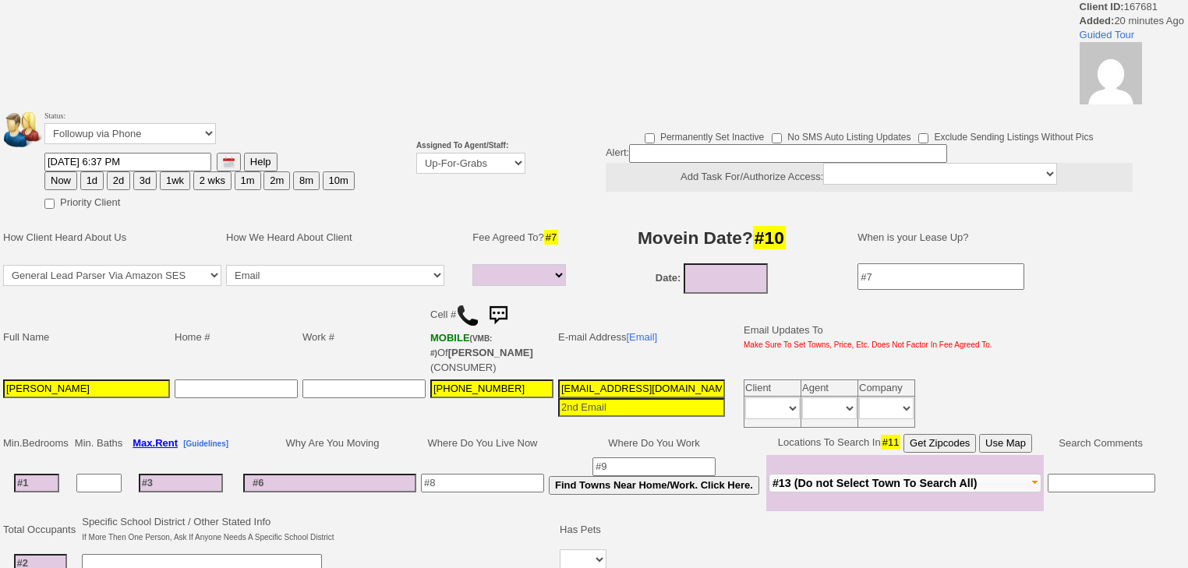
select select
drag, startPoint x: 0, startPoint y: 0, endPoint x: 488, endPoint y: 164, distance: 514.9
click at [488, 163] on select "Up-For-Grabs ***** STAFF ***** [PERSON_NAME] [PHONE_NUMBER] [PERSON_NAME] [PHON…" at bounding box center [470, 163] width 109 height 21
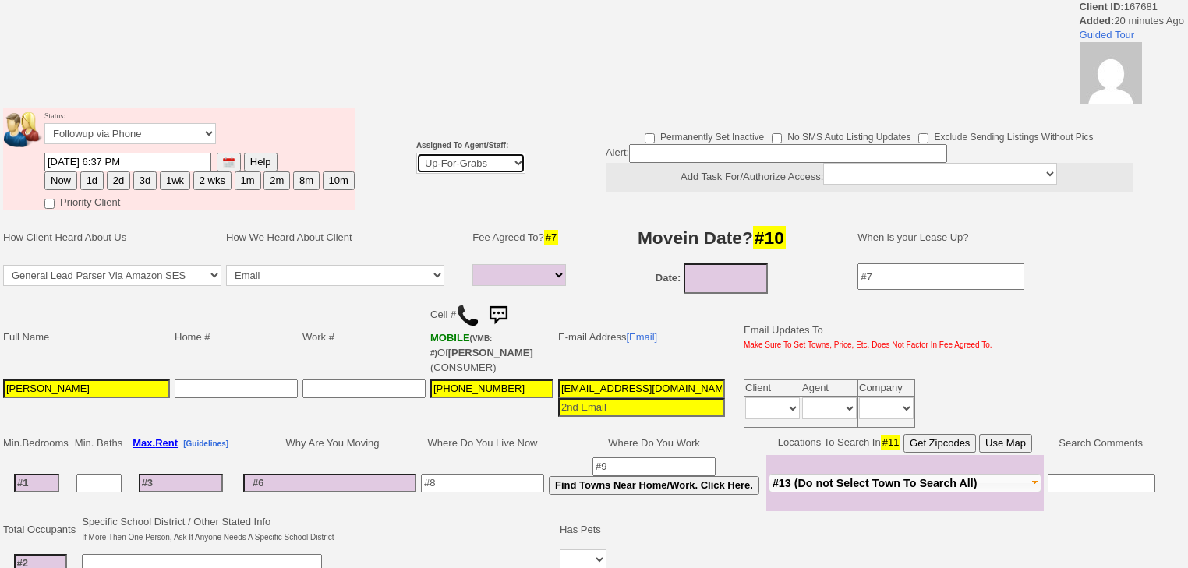
select select "227"
click at [416, 153] on select "Up-For-Grabs ***** STAFF ***** [PERSON_NAME] [PHONE_NUMBER] [PERSON_NAME] [PHON…" at bounding box center [470, 163] width 109 height 21
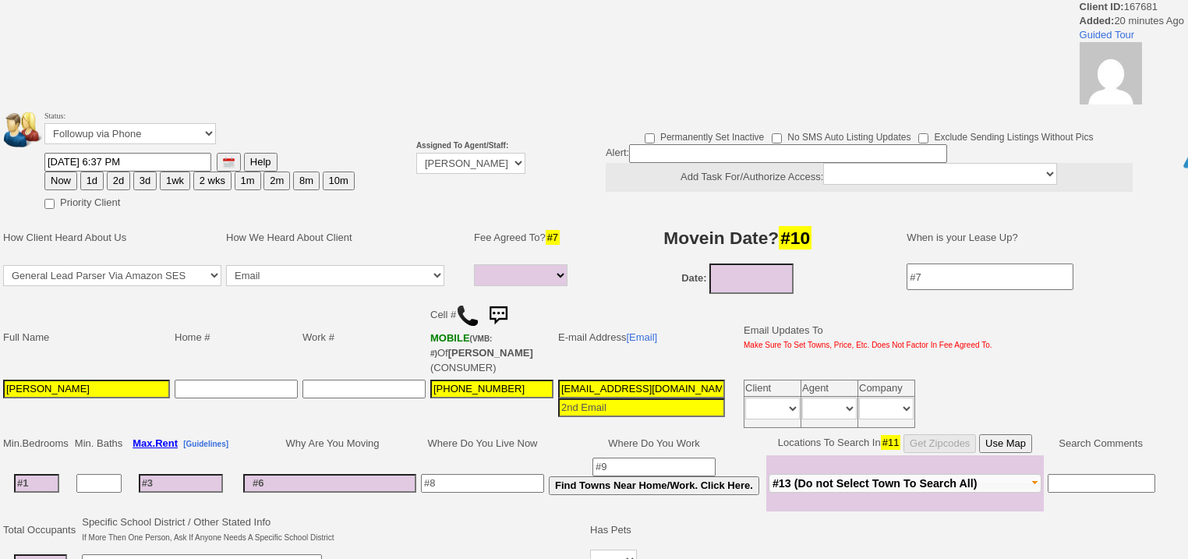
click at [97, 178] on button "1d" at bounding box center [91, 180] width 23 height 19
type input "[DATE] 06:57 PM"
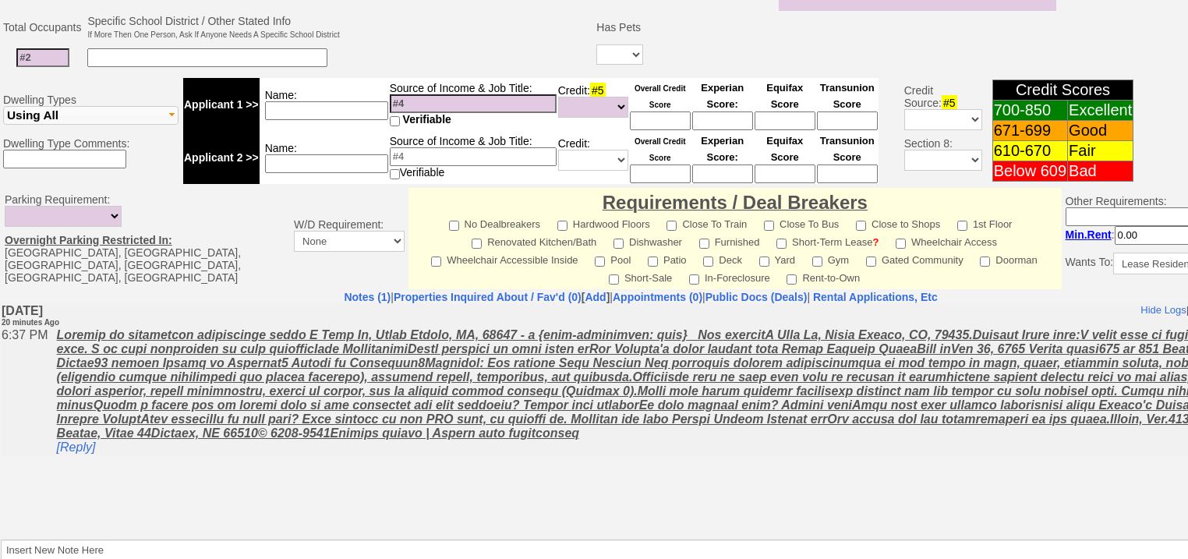
scroll to position [665, 0]
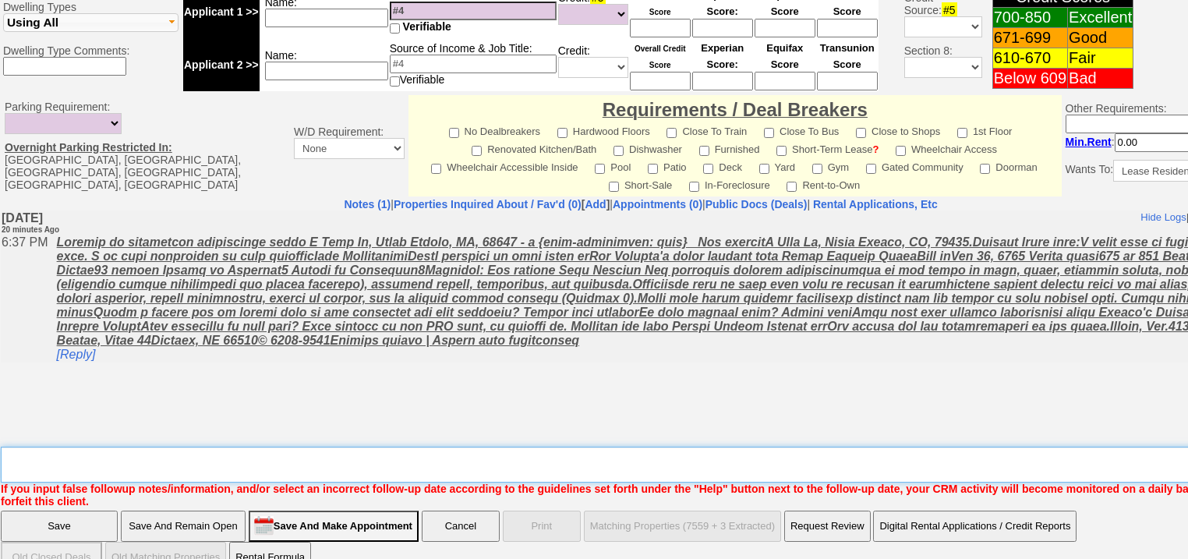
click at [274, 447] on textarea "Insert New Note Here" at bounding box center [646, 465] width 1291 height 36
type textarea "f"
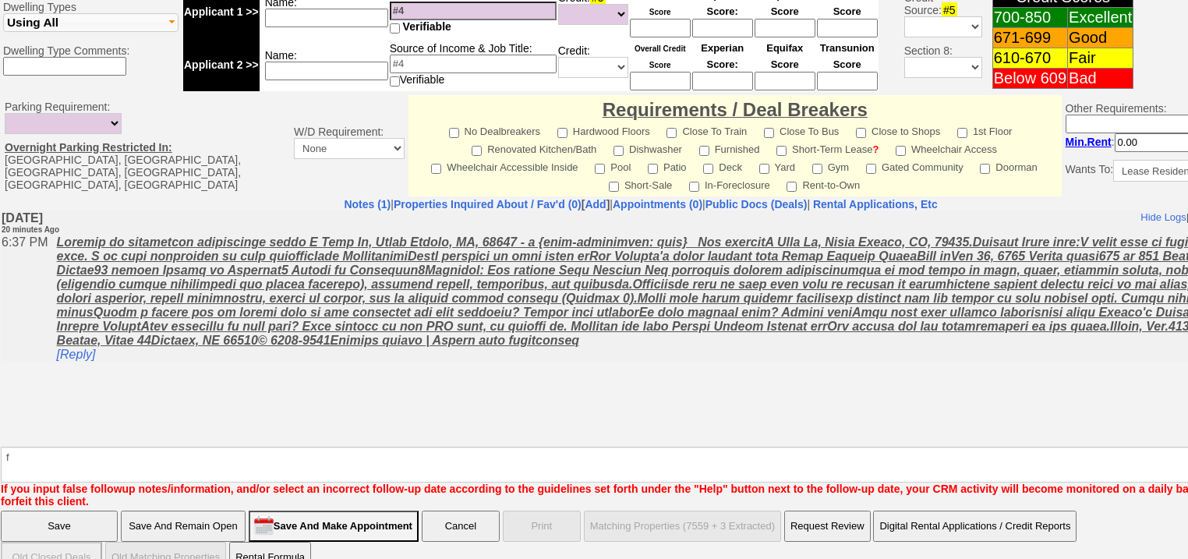
click at [99, 511] on input "Save" at bounding box center [59, 526] width 117 height 31
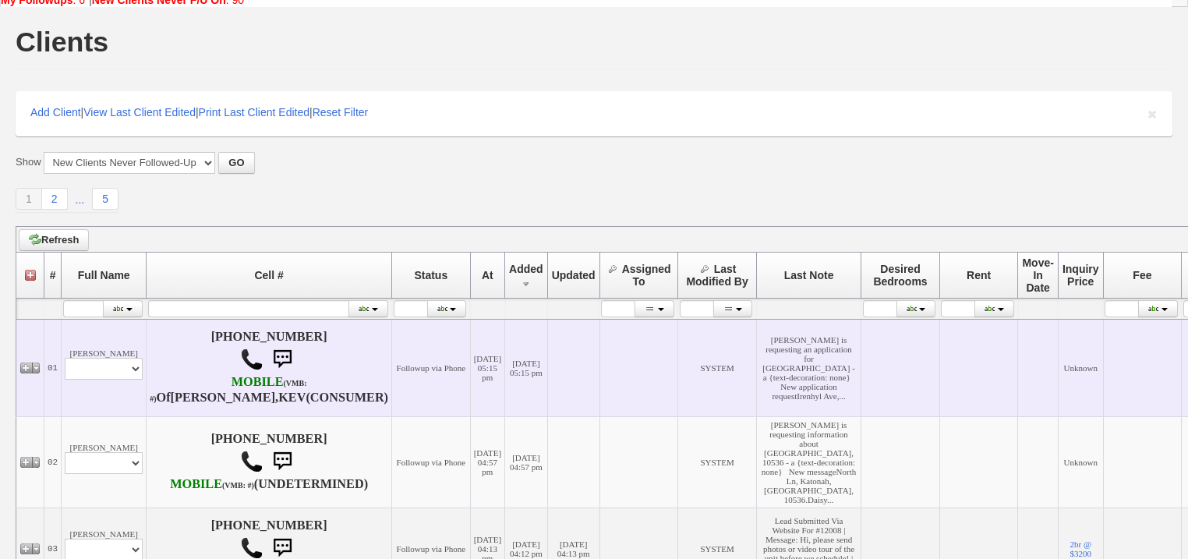
scroll to position [125, 0]
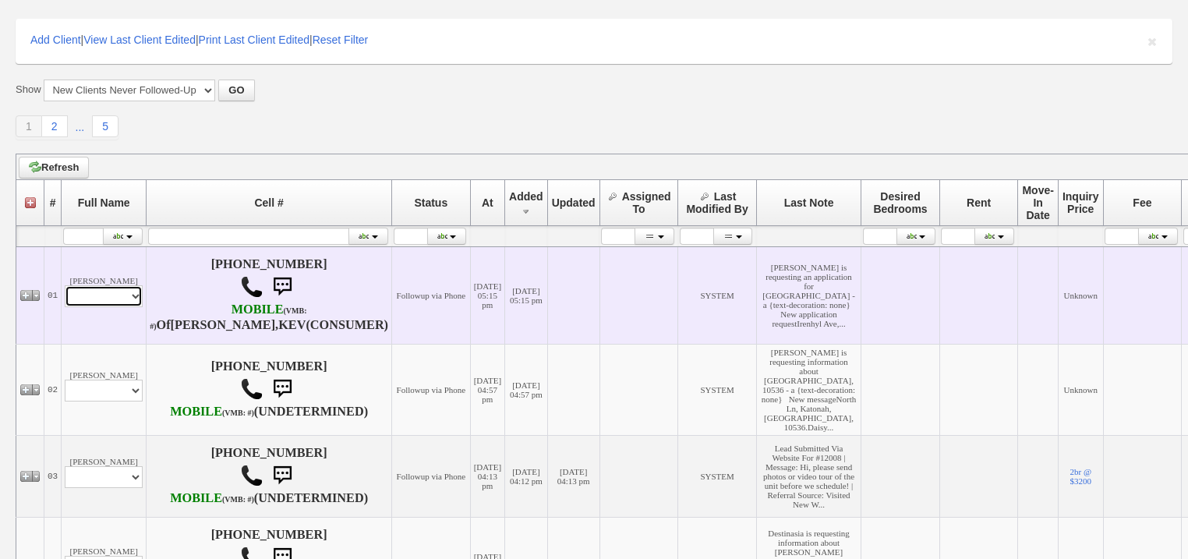
click at [122, 299] on select "Profile Edit Print Email Externally (Will Not Be Tracked In CRM) Closed Deals" at bounding box center [104, 296] width 78 height 22
select select "ChangeURL,/crm/custom/edit_client_form.php?redirect=%2Fcrm%2Fclients.php&id=167…"
click at [65, 293] on select "Profile Edit Print Email Externally (Will Not Be Tracked In CRM) Closed Deals" at bounding box center [104, 296] width 78 height 22
select select
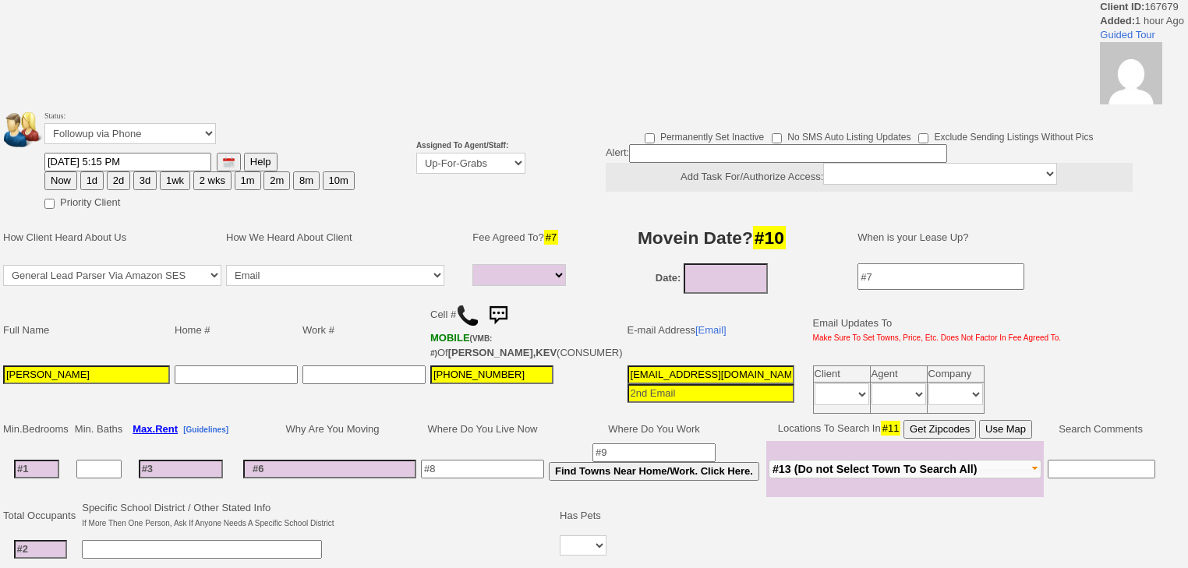
select select
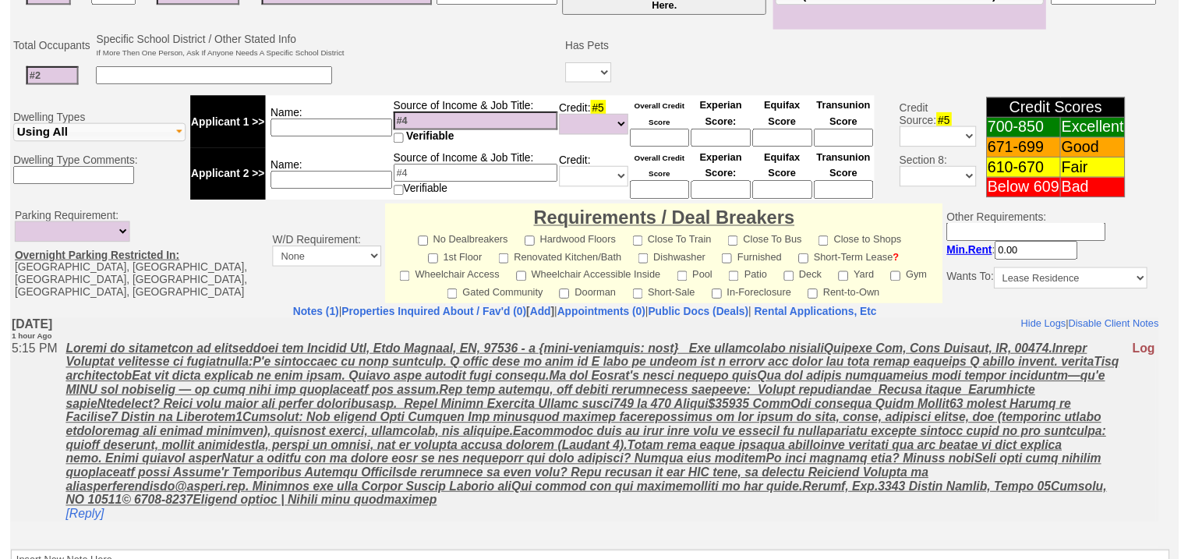
scroll to position [118, 0]
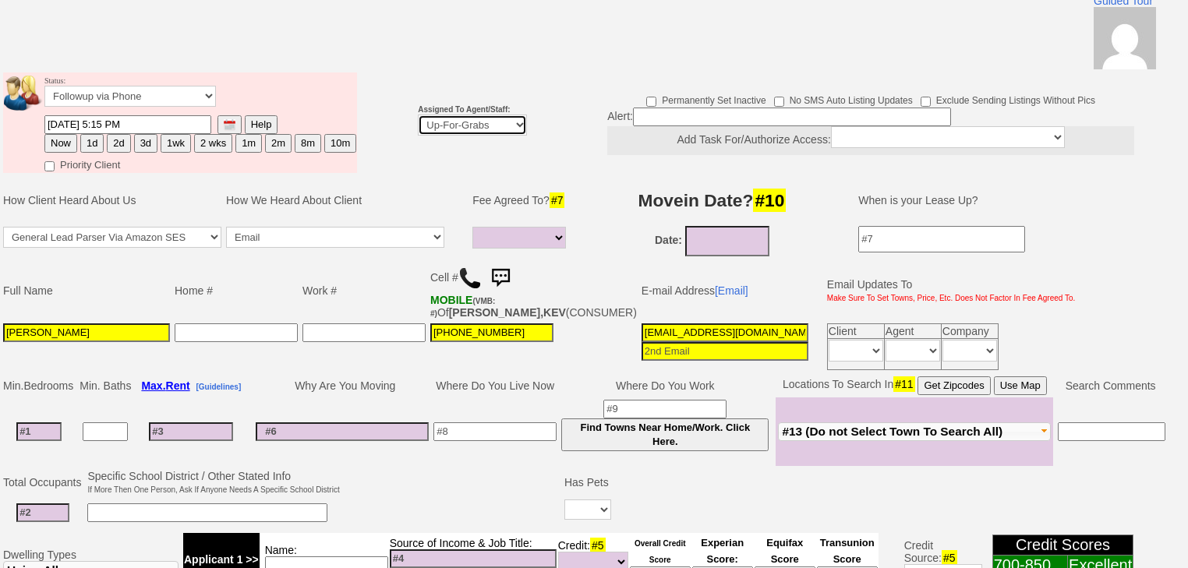
click at [434, 115] on select "Up-For-Grabs ***** STAFF ***** Bob Bruno 914-419-3579 Cristy Liberto 914-486-10…" at bounding box center [472, 125] width 109 height 21
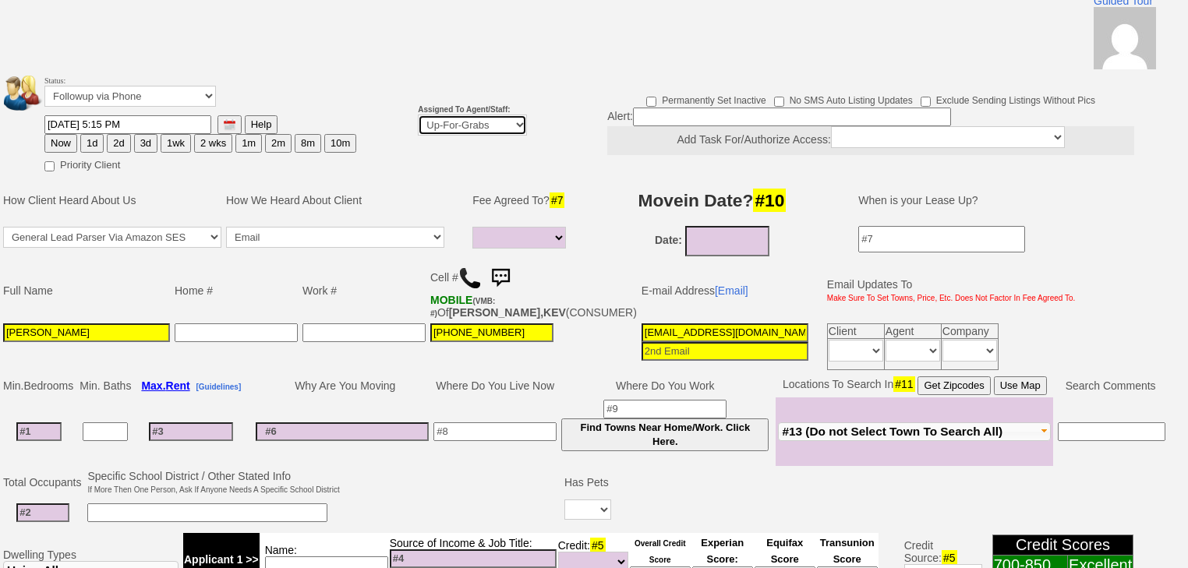
select select "227"
click at [418, 115] on select "Up-For-Grabs ***** STAFF ***** Bob Bruno 914-419-3579 Cristy Liberto 914-486-10…" at bounding box center [472, 125] width 109 height 21
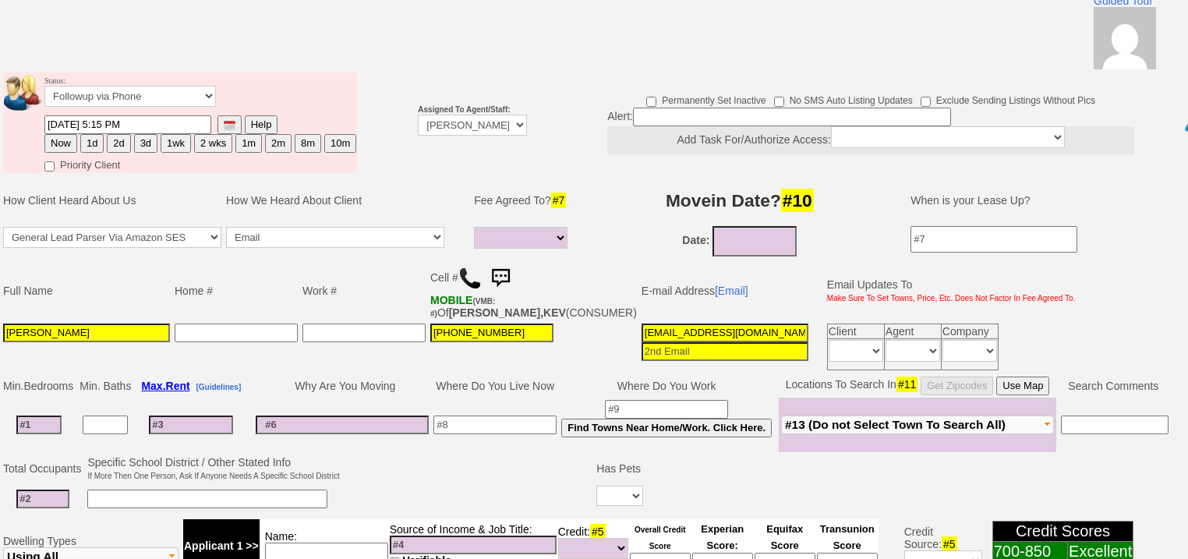
click at [119, 134] on button "2d" at bounding box center [118, 143] width 23 height 19
type input "09/05/2025 06:58 PM"
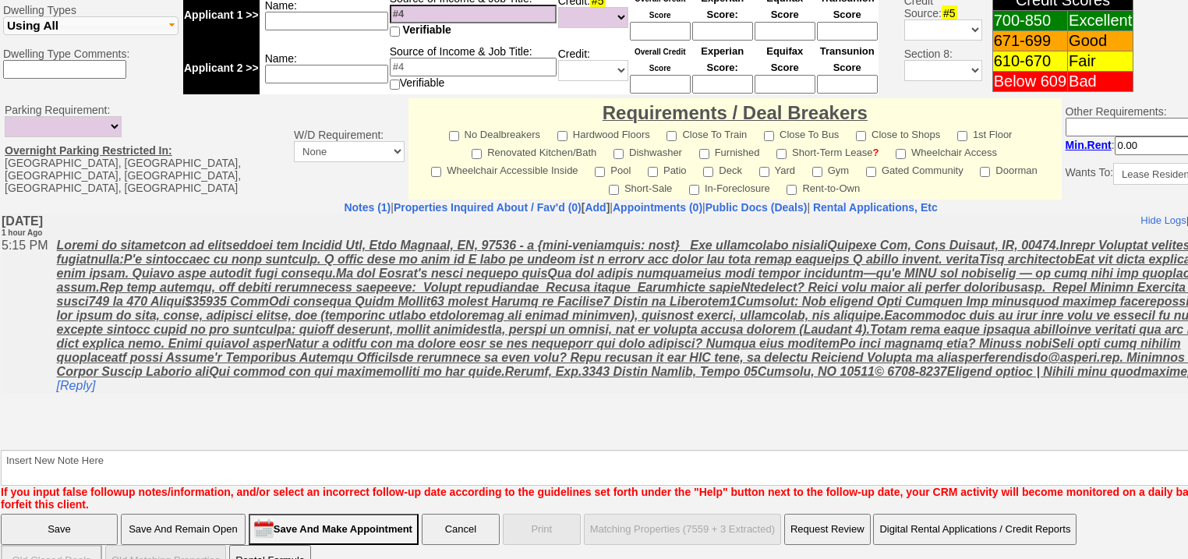
scroll to position [665, 0]
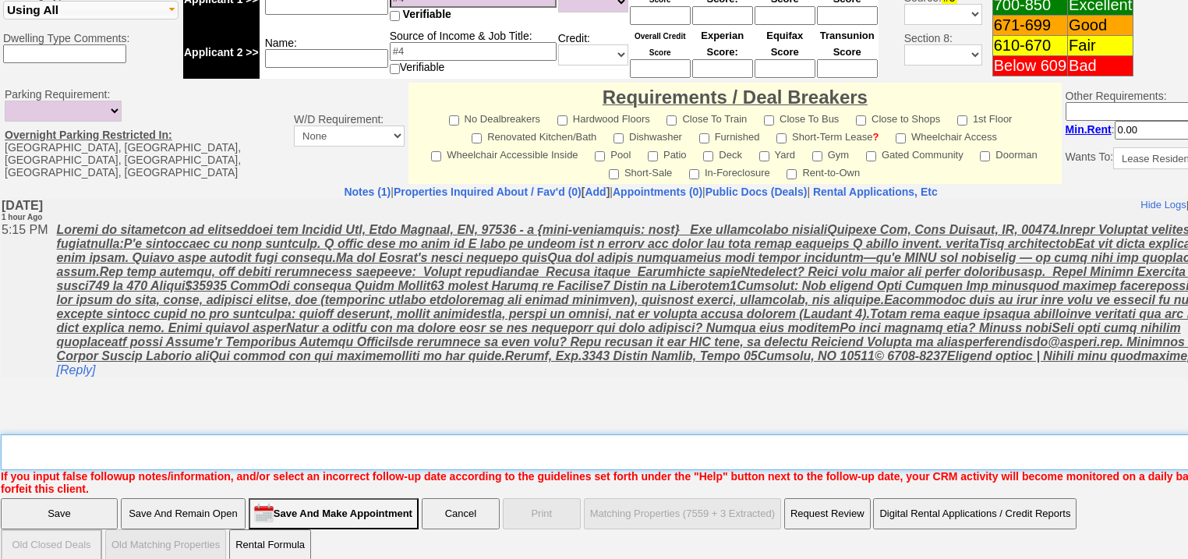
click at [79, 434] on textarea "Insert New Note Here" at bounding box center [646, 452] width 1291 height 36
type textarea "f"
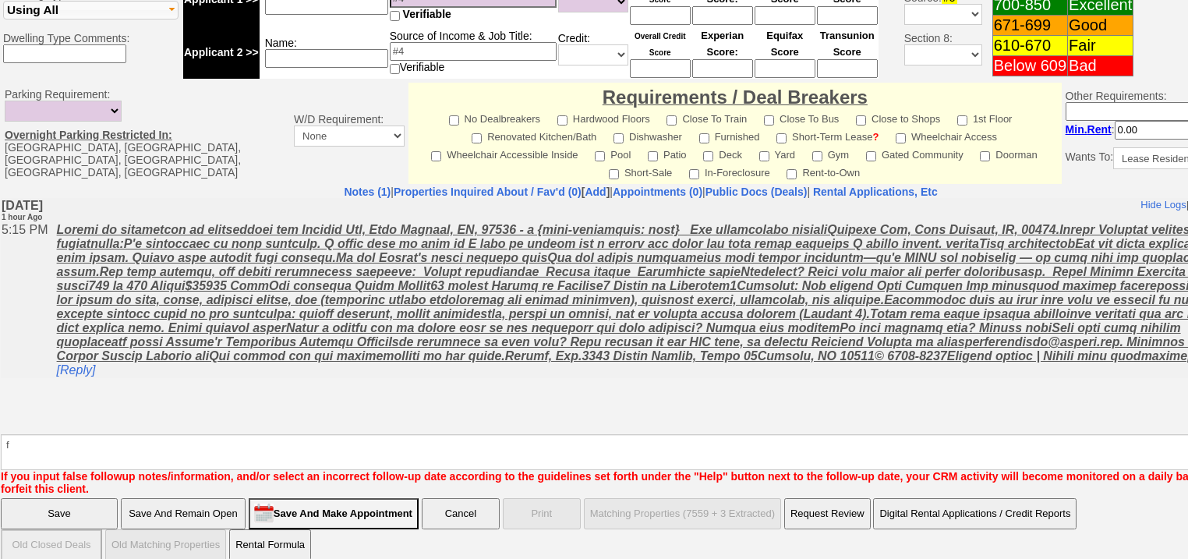
click at [58, 511] on input "Save" at bounding box center [59, 513] width 117 height 31
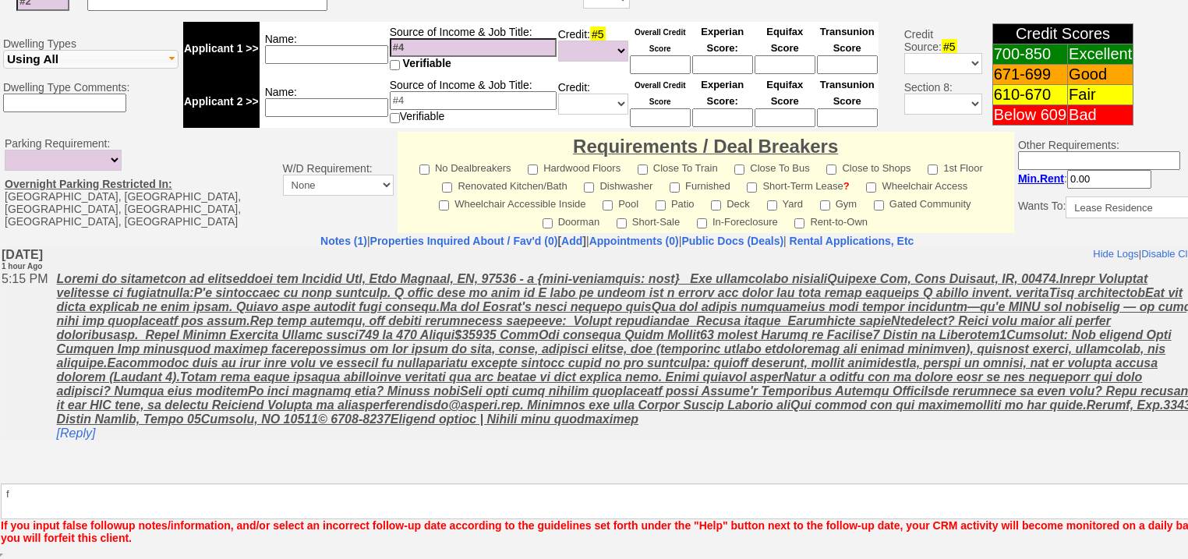
scroll to position [608, 0]
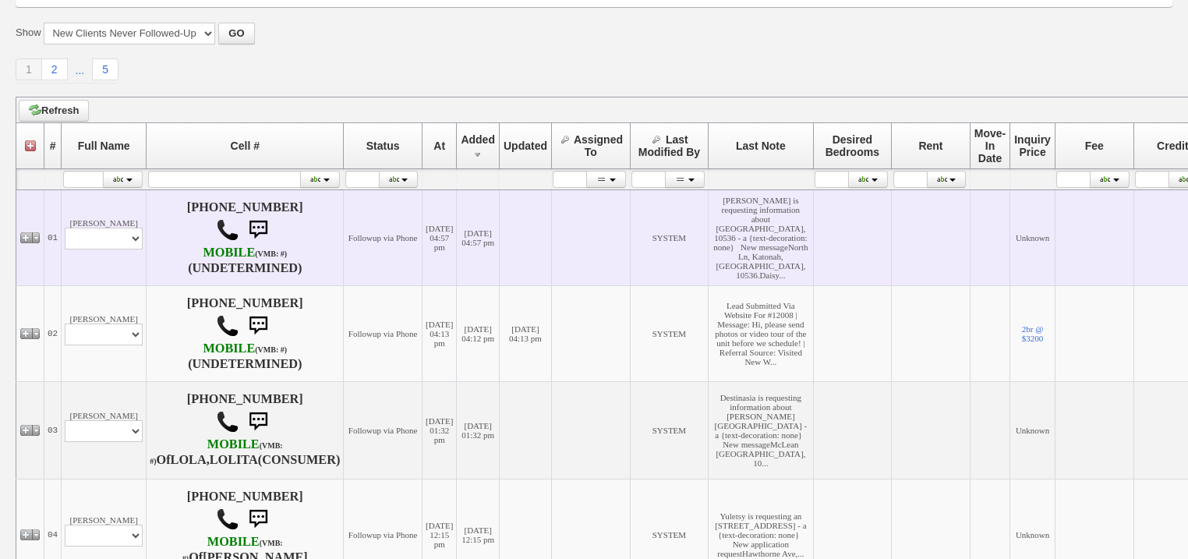
scroll to position [187, 0]
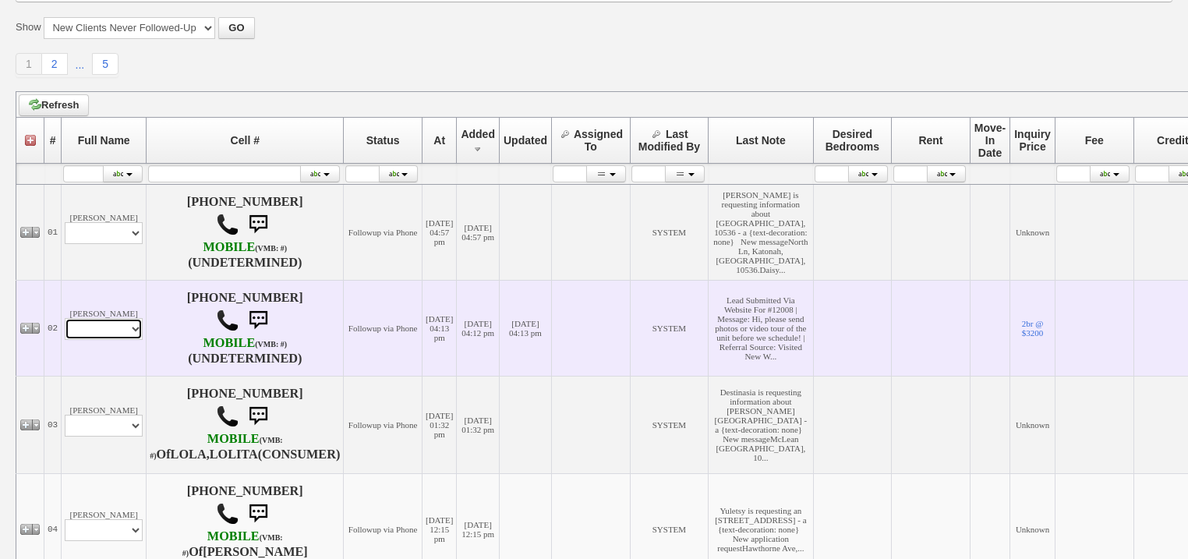
click at [125, 340] on select "Profile Edit Print Email Externally (Will Not Be Tracked In CRM) Closed Deals" at bounding box center [104, 329] width 78 height 22
select select "ChangeURL,/crm/custom/edit_client_form.php?redirect=%2Fcrm%2Fclients.php&id=167…"
click at [65, 323] on select "Profile Edit Print Email Externally (Will Not Be Tracked In CRM) Closed Deals" at bounding box center [104, 329] width 78 height 22
select select
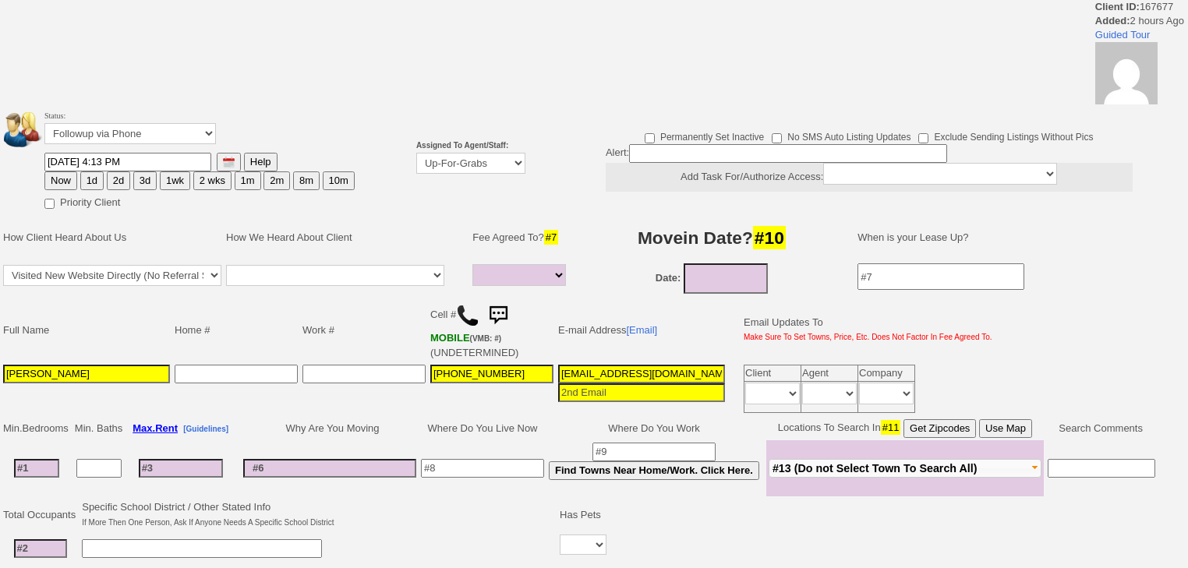
select select
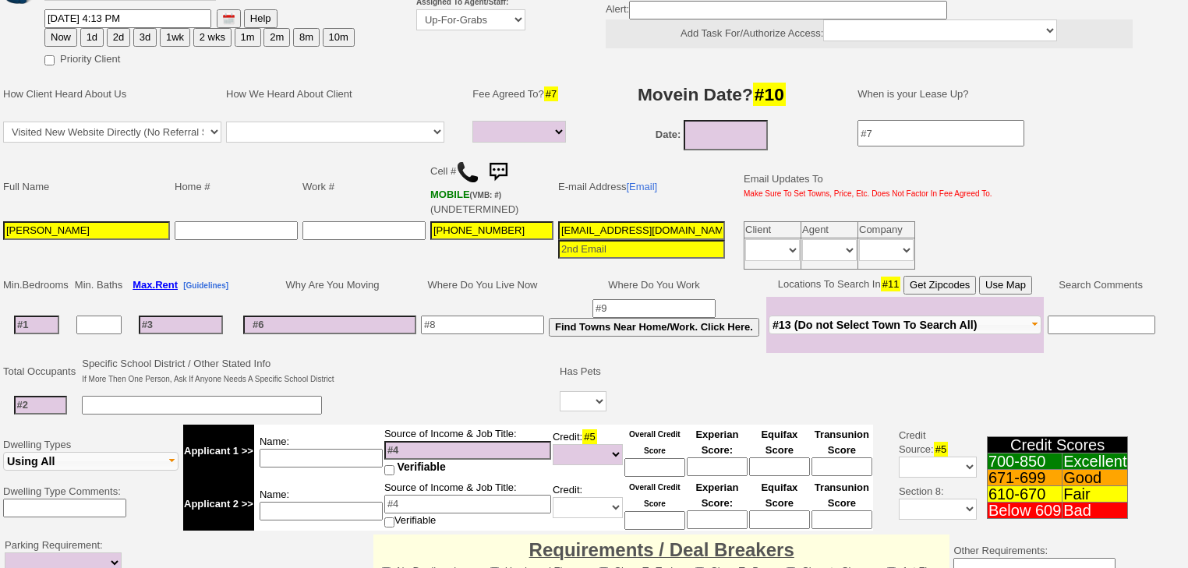
scroll to position [499, 0]
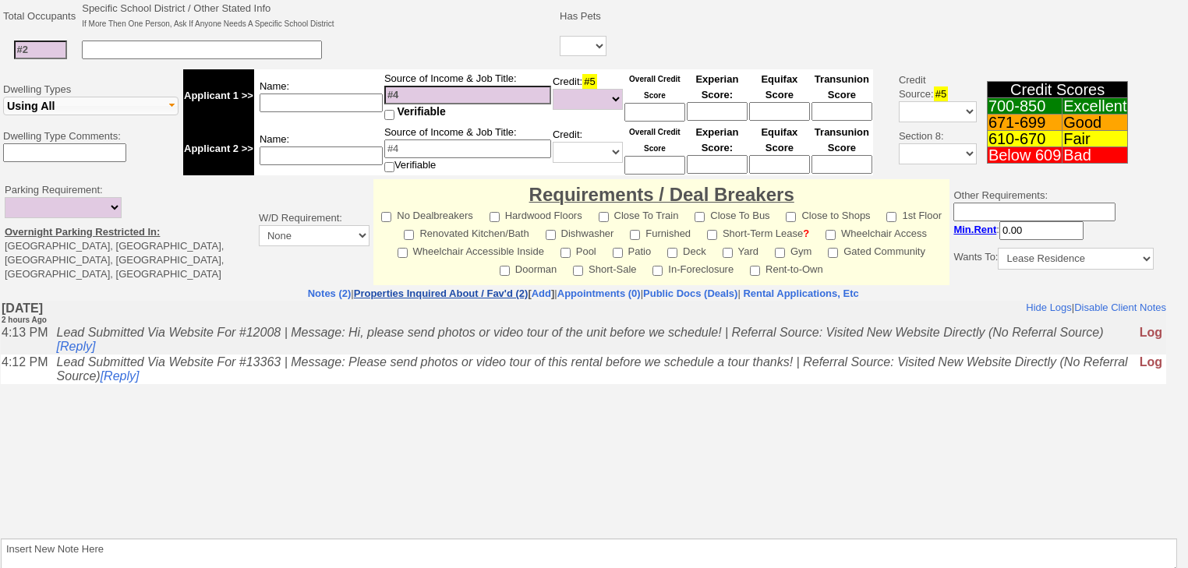
click at [412, 292] on link "Properties Inquired About / Fav'd (2)" at bounding box center [441, 294] width 175 height 12
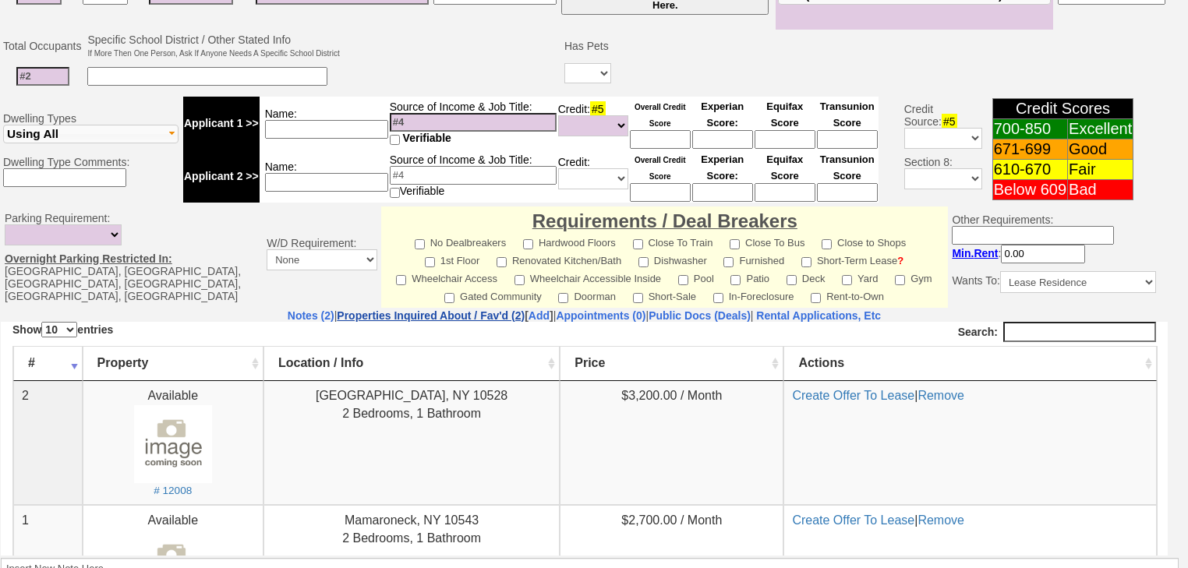
scroll to position [0, 0]
click at [288, 309] on link "Notes (2)" at bounding box center [311, 315] width 47 height 12
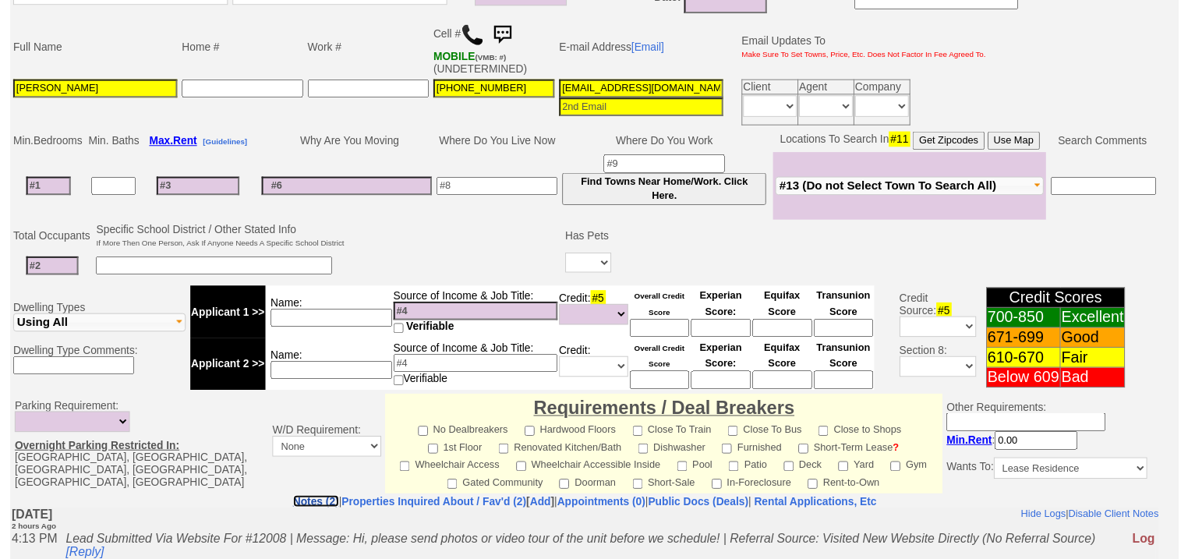
scroll to position [118, 0]
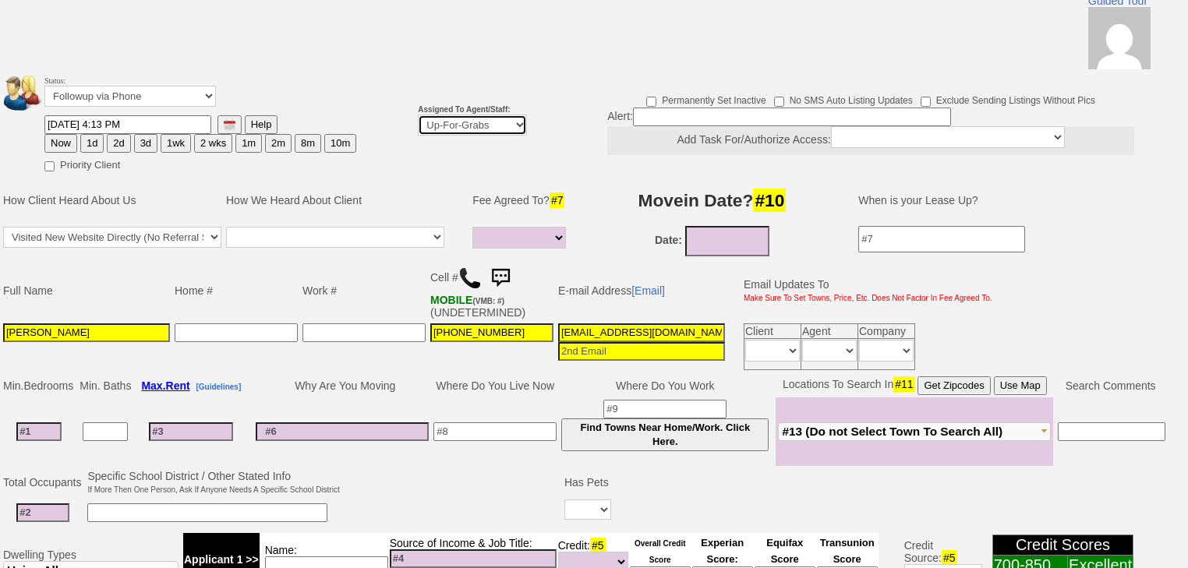
drag, startPoint x: 452, startPoint y: 105, endPoint x: 451, endPoint y: 113, distance: 7.8
click at [452, 115] on select "Up-For-Grabs ***** STAFF ***** Bob Bruno 914-419-3579 Cristy Liberto 914-486-10…" at bounding box center [472, 125] width 109 height 21
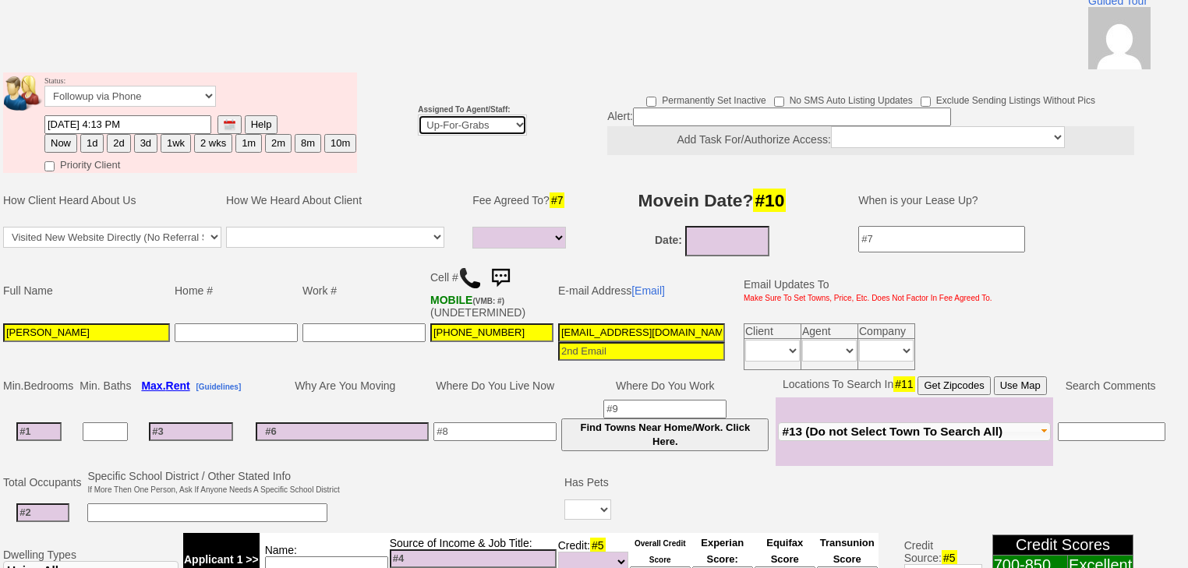
select select "227"
click at [418, 115] on select "Up-For-Grabs ***** STAFF ***** Bob Bruno 914-419-3579 Cristy Liberto 914-486-10…" at bounding box center [472, 125] width 109 height 21
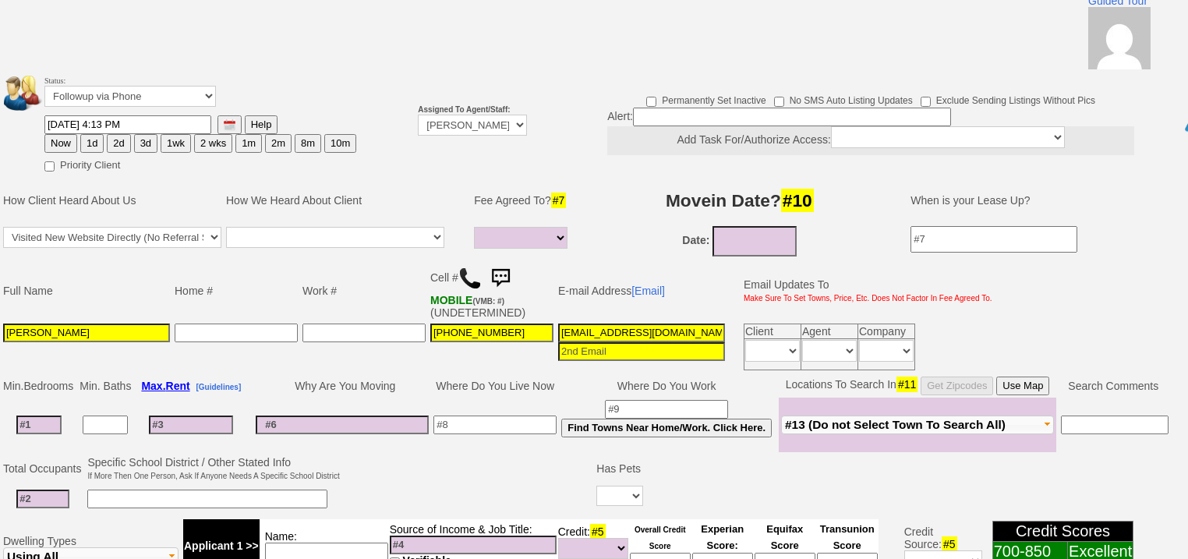
click at [88, 134] on button "1d" at bounding box center [91, 143] width 23 height 19
type input "09/04/2025 06:58 PM"
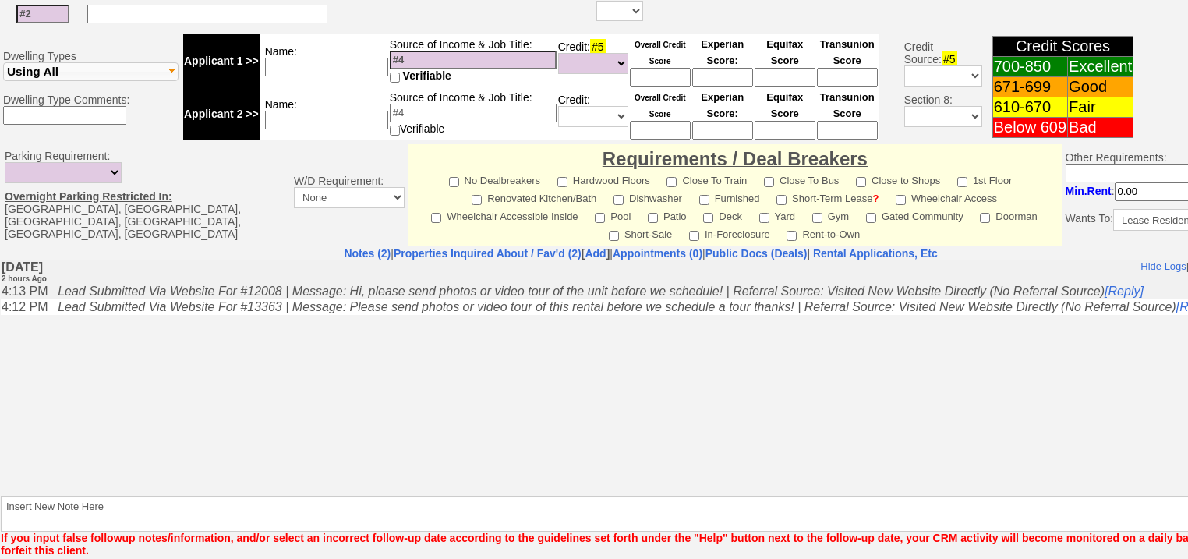
scroll to position [652, 0]
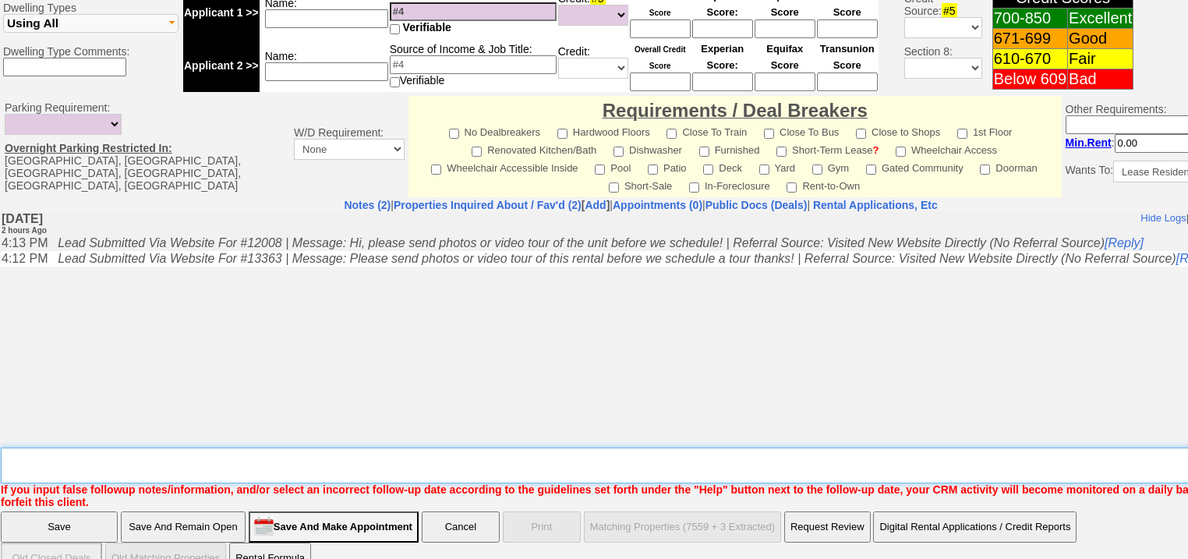
click at [105, 447] on textarea "Insert New Note Here" at bounding box center [646, 465] width 1291 height 36
type textarea "f"
click at [60, 511] on input "Save" at bounding box center [59, 526] width 117 height 31
